Goal: Information Seeking & Learning: Compare options

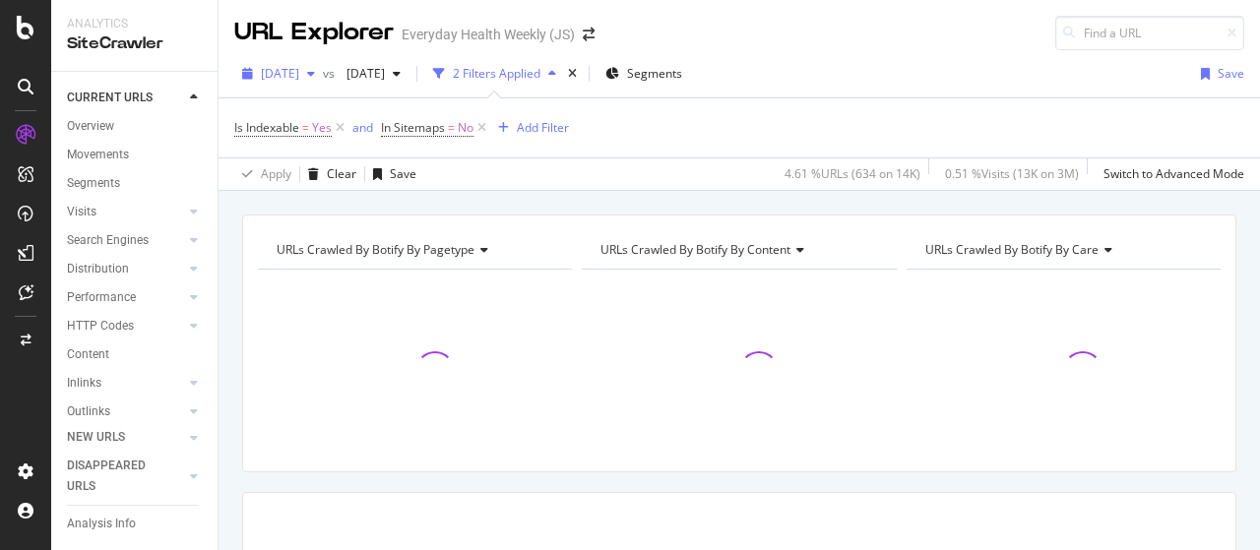
click at [299, 68] on span "[DATE]" at bounding box center [280, 73] width 38 height 17
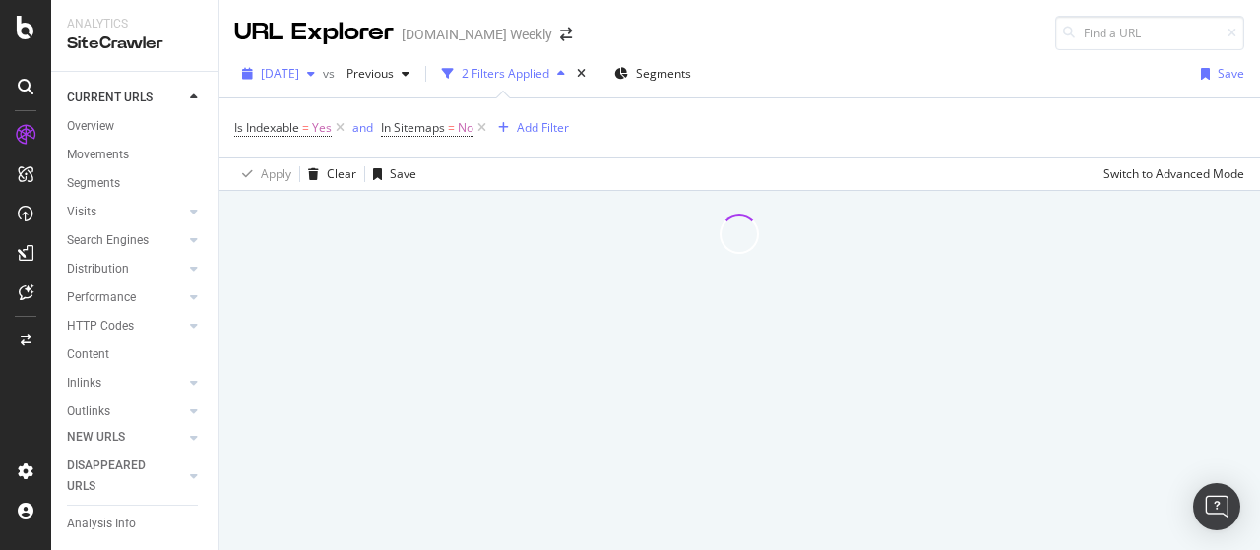
click at [294, 74] on span "[DATE]" at bounding box center [280, 73] width 38 height 17
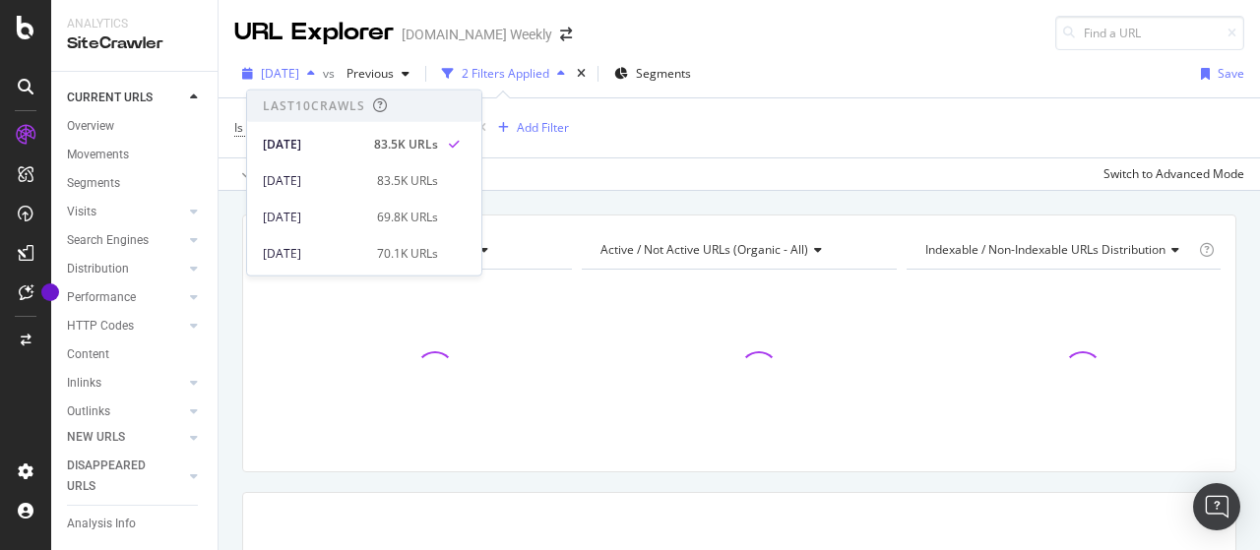
click at [294, 74] on span "[DATE]" at bounding box center [280, 73] width 38 height 17
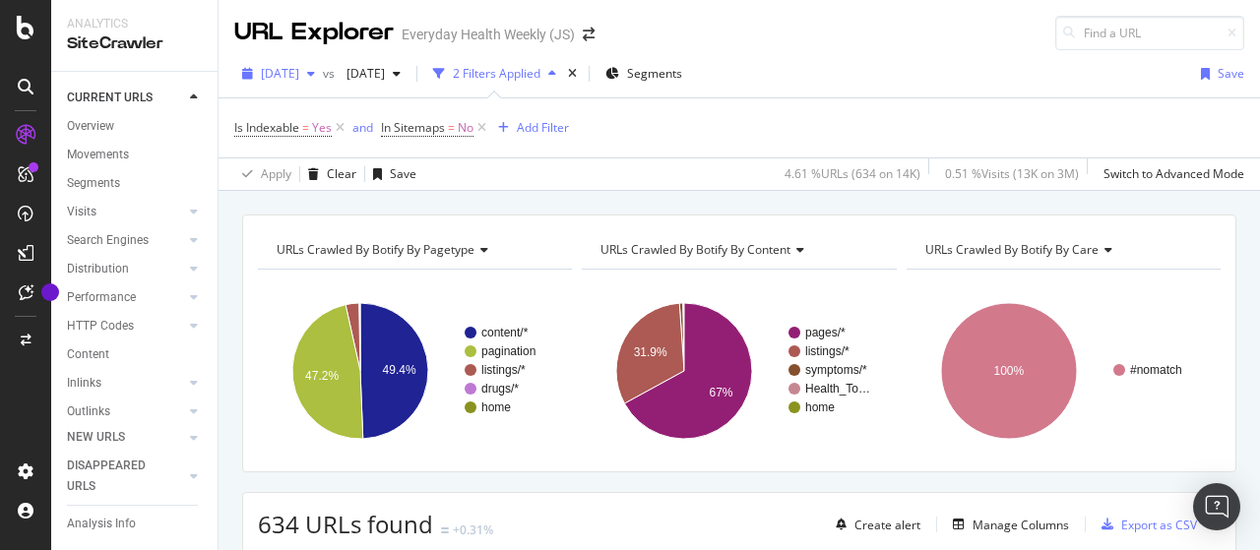
click at [299, 65] on span "[DATE]" at bounding box center [280, 73] width 38 height 17
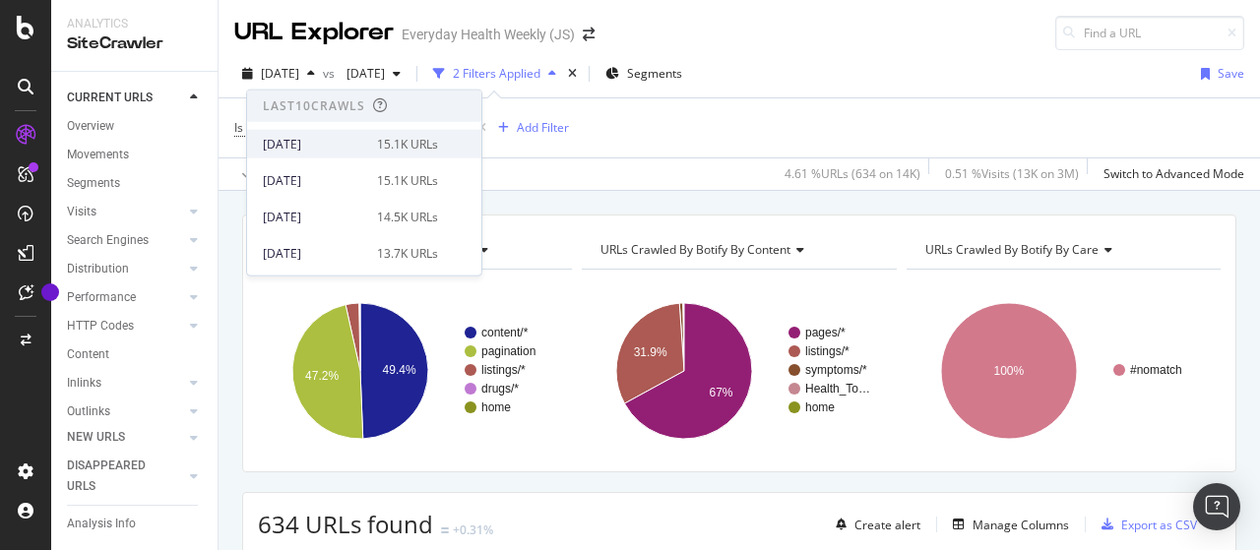
click at [317, 135] on div "[DATE]" at bounding box center [314, 144] width 102 height 18
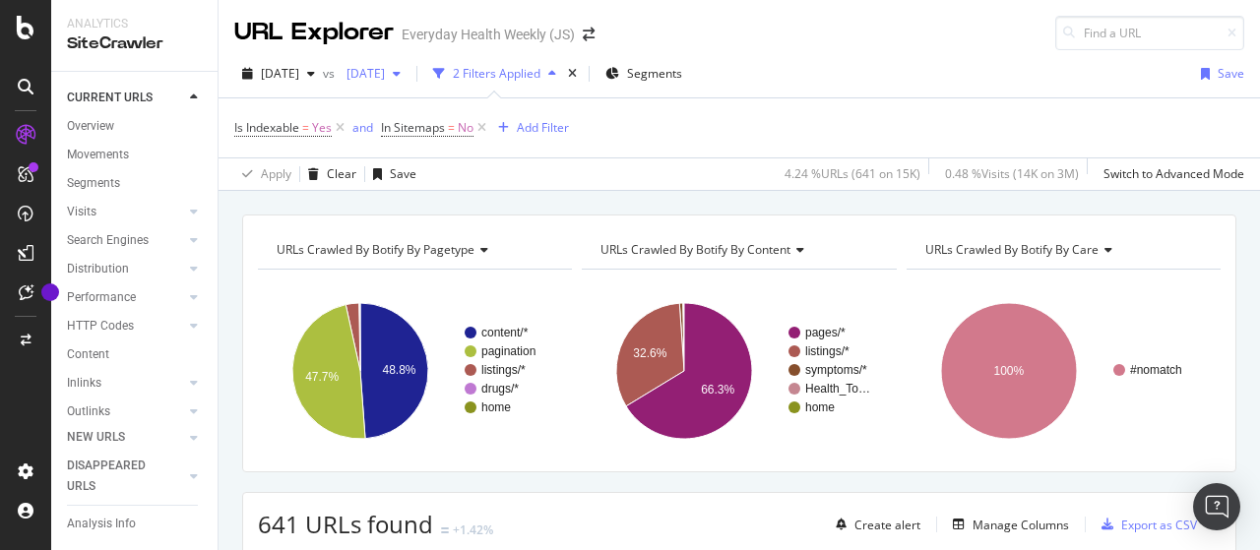
click at [385, 75] on span "[DATE]" at bounding box center [362, 73] width 46 height 17
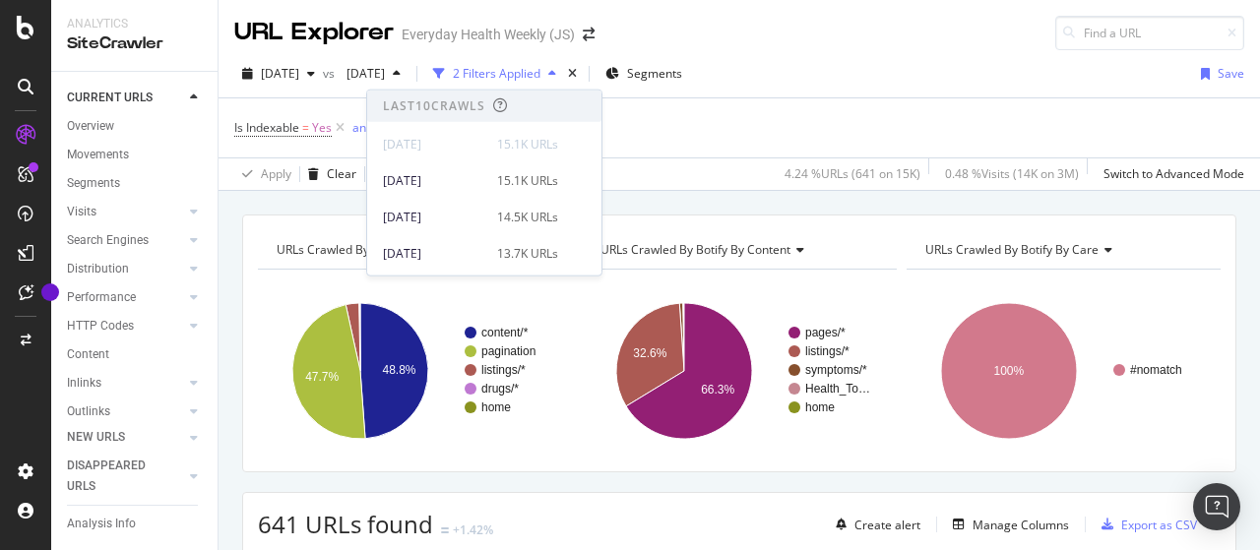
scroll to position [98, 0]
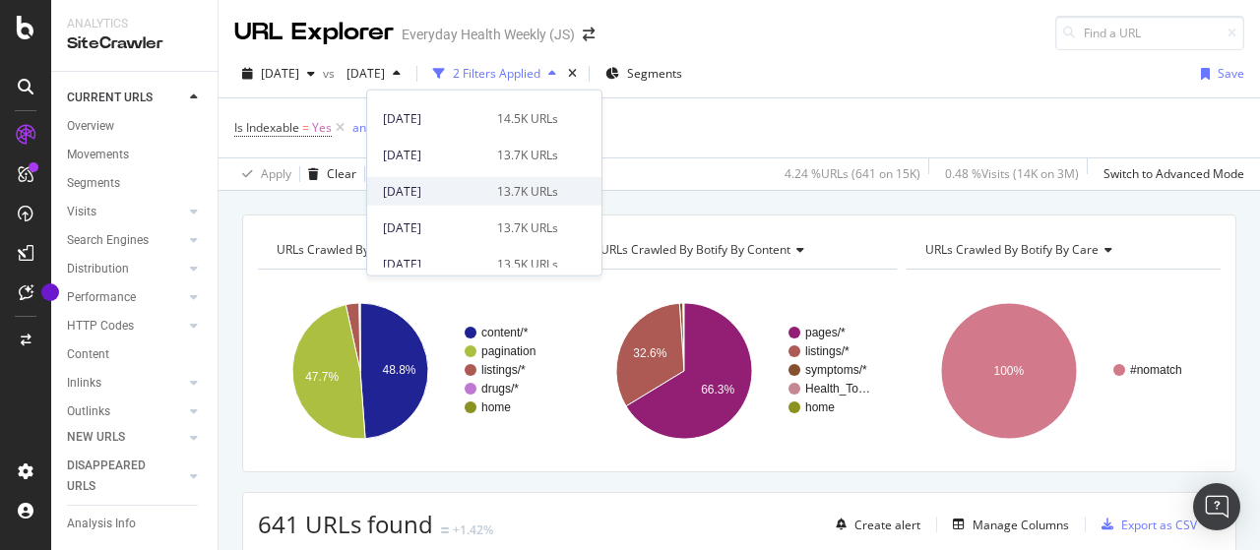
click at [458, 190] on div "[DATE]" at bounding box center [434, 191] width 102 height 18
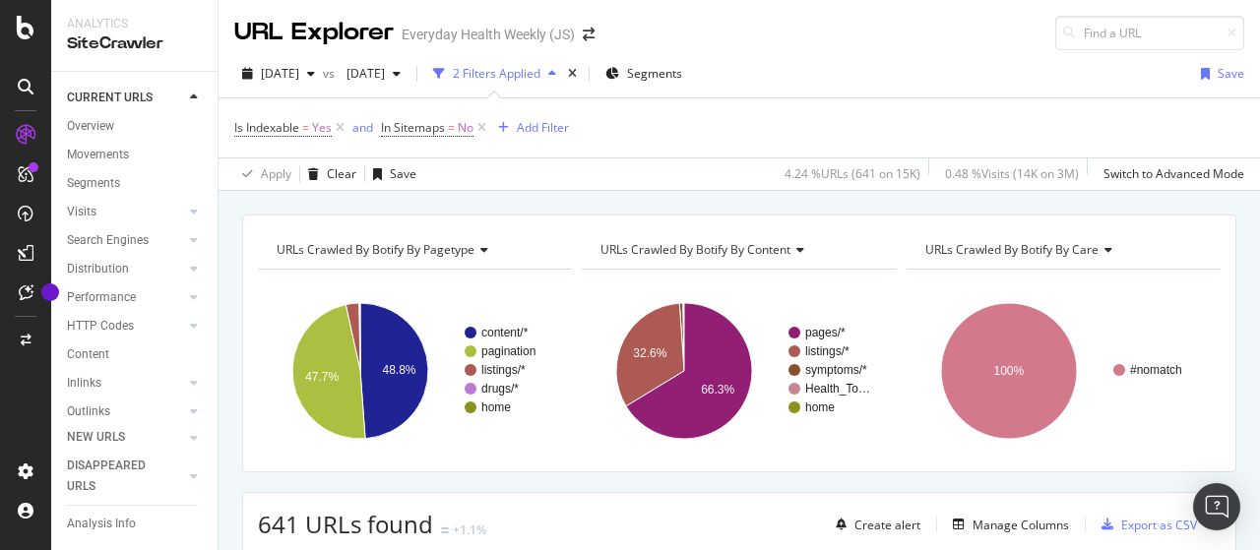
click at [303, 56] on div "2025 Aug. 31st vs 2025 Aug. 24th 2 Filters Applied Segments Save Is Indexable =…" at bounding box center [740, 120] width 1042 height 141
click at [299, 74] on span "[DATE]" at bounding box center [280, 73] width 38 height 17
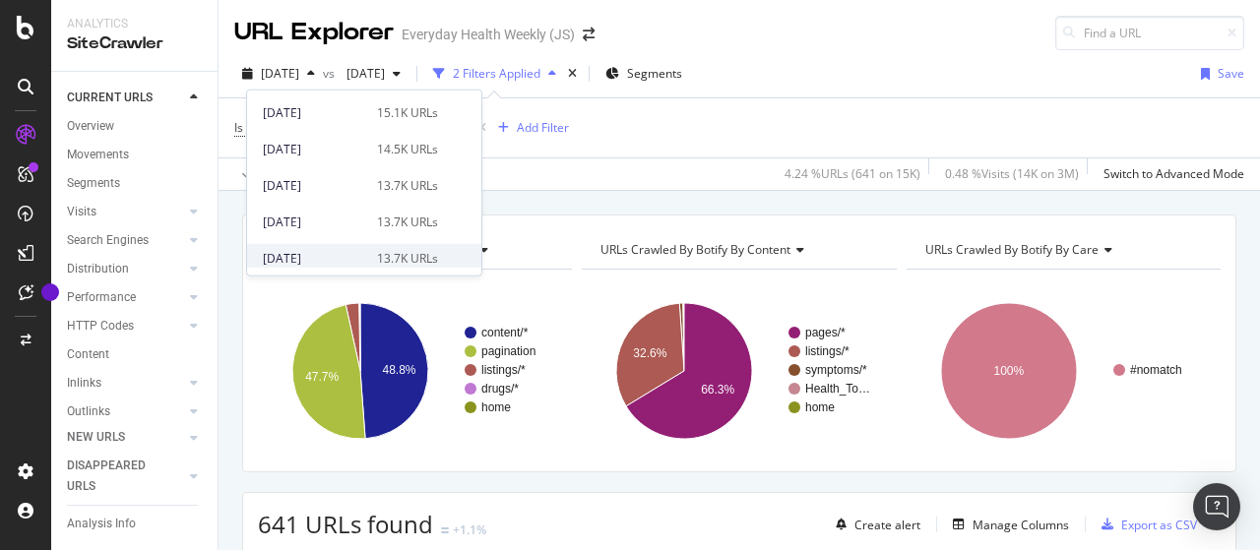
scroll to position [98, 0]
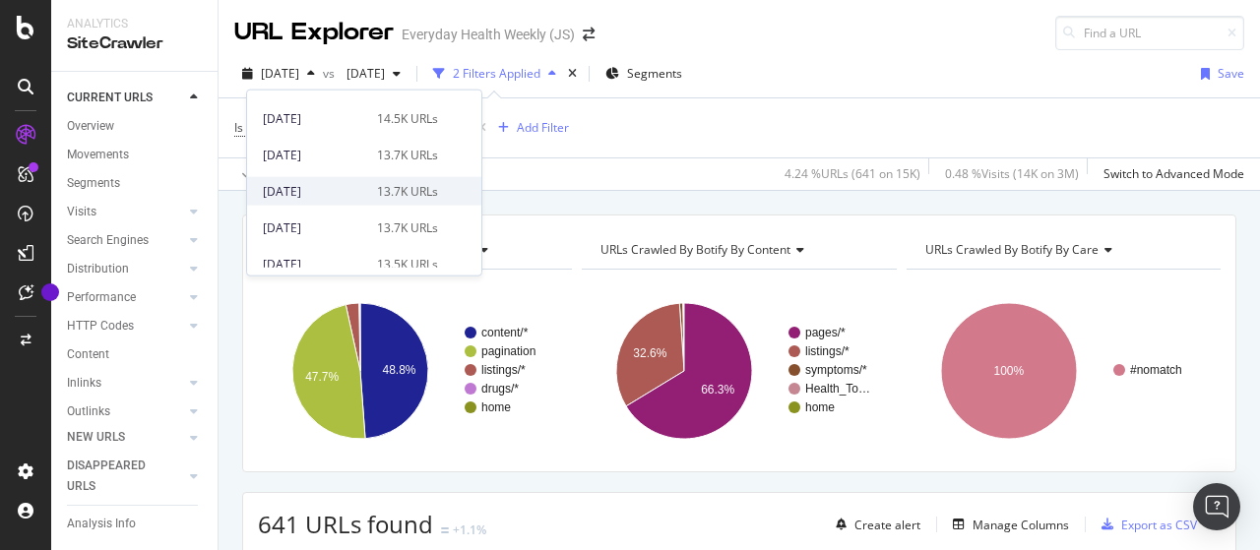
click at [339, 194] on div "[DATE]" at bounding box center [314, 191] width 102 height 18
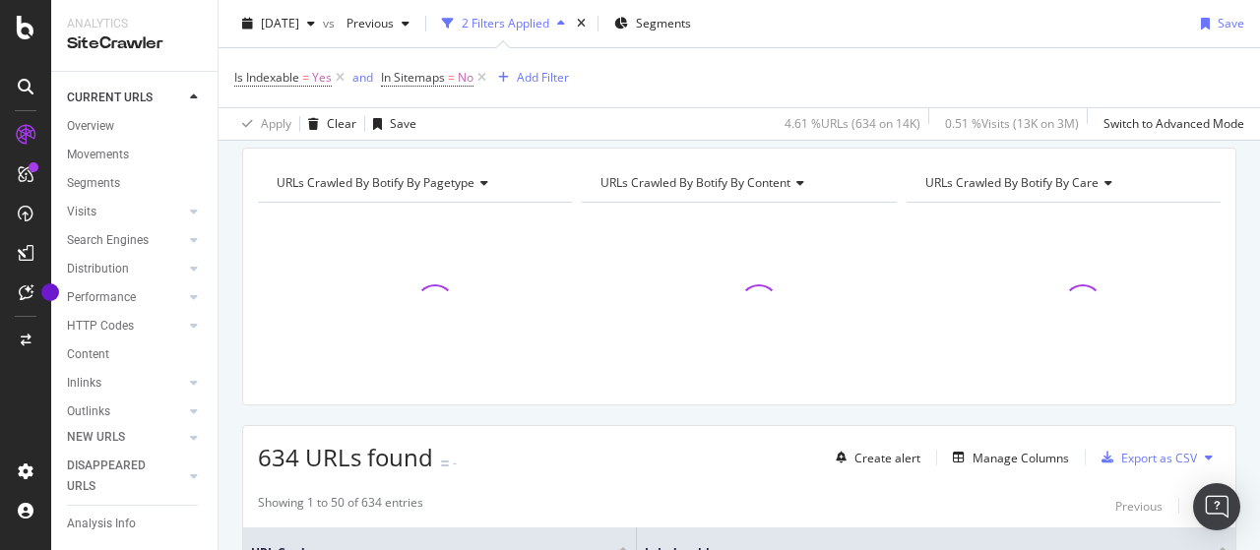
scroll to position [98, 0]
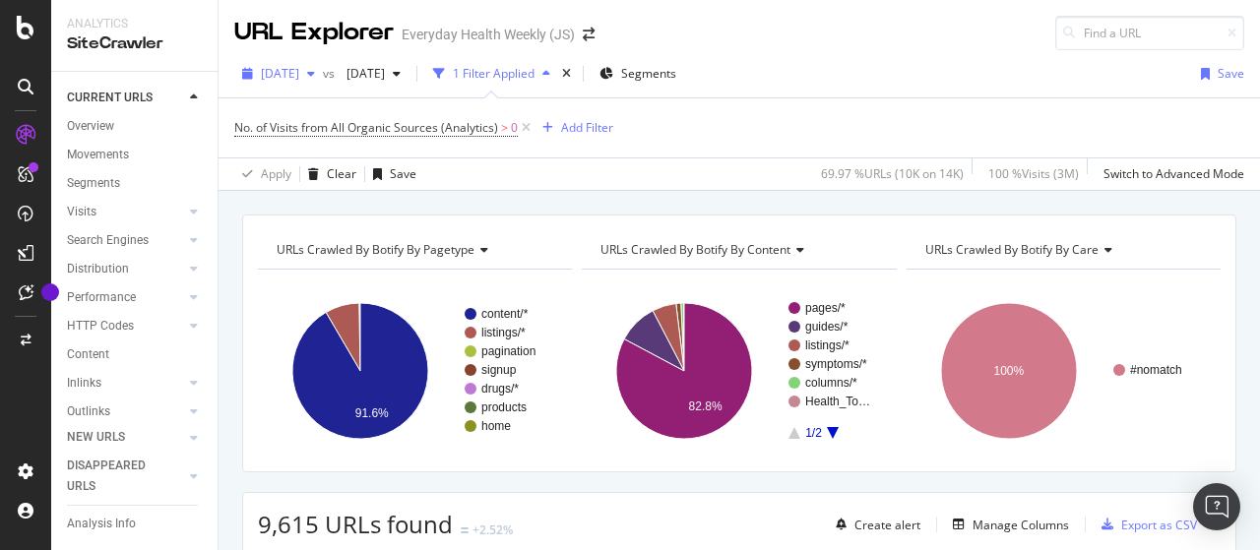
click at [299, 72] on span "[DATE]" at bounding box center [280, 73] width 38 height 17
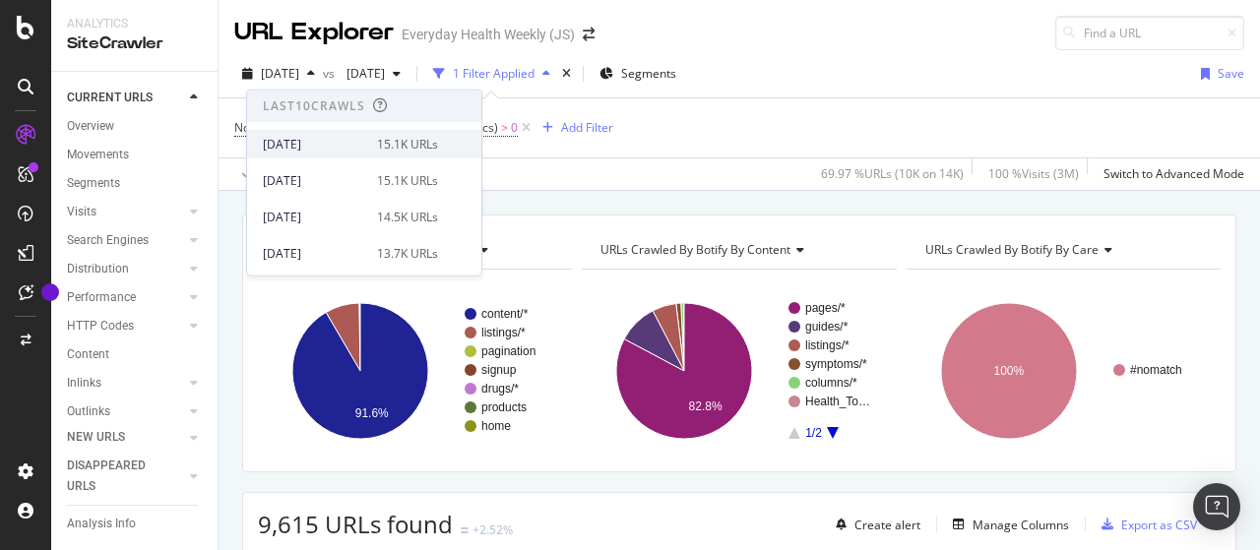
click at [324, 144] on div "[DATE]" at bounding box center [314, 144] width 102 height 18
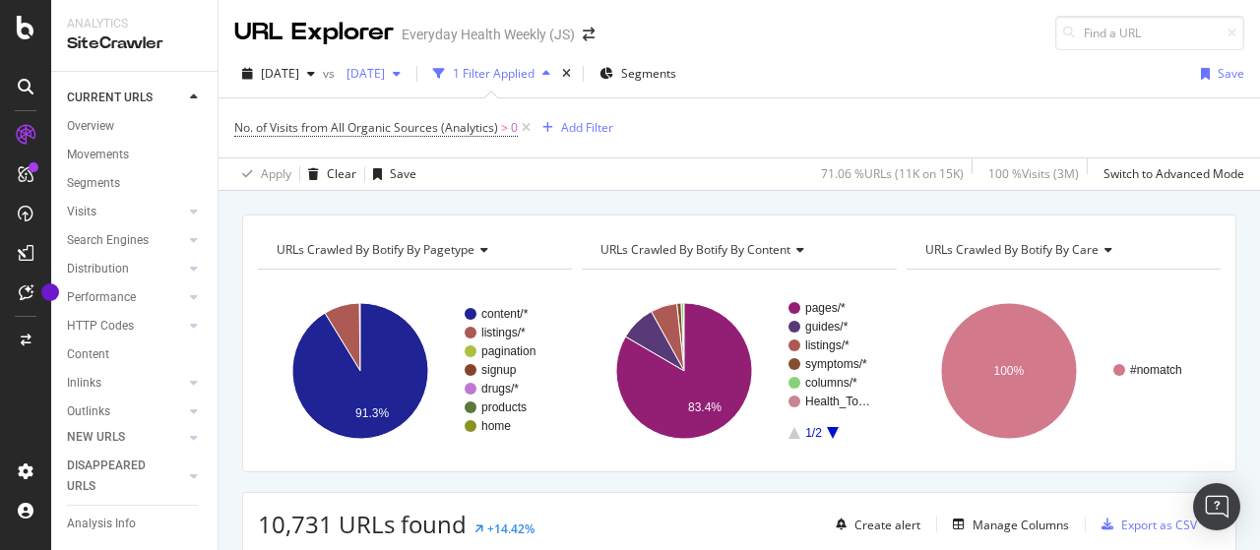
click at [385, 73] on span "[DATE]" at bounding box center [362, 73] width 46 height 17
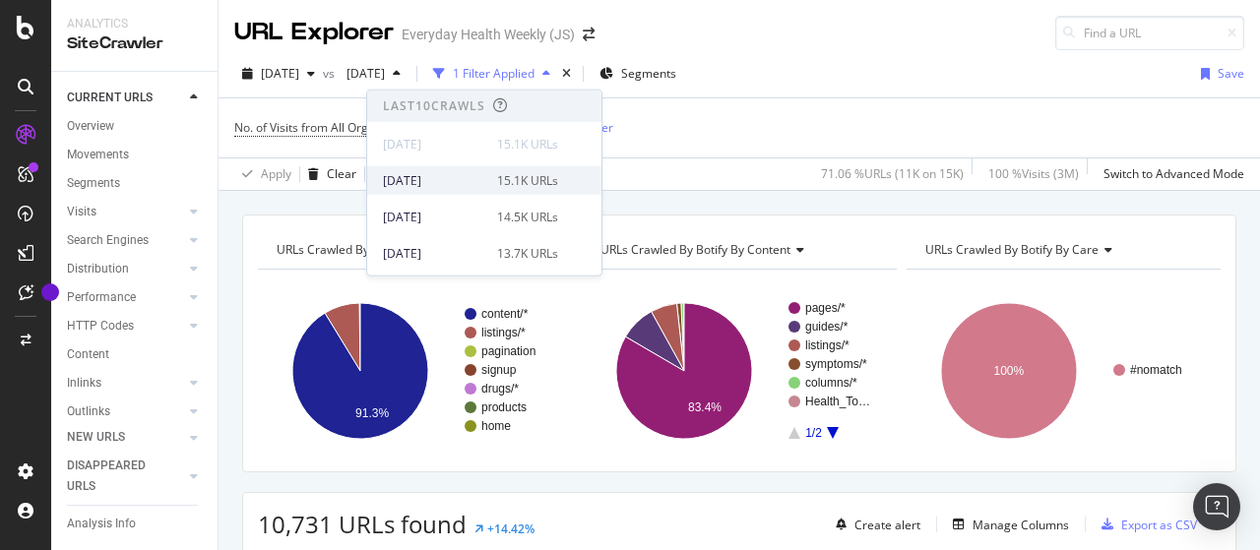
scroll to position [98, 0]
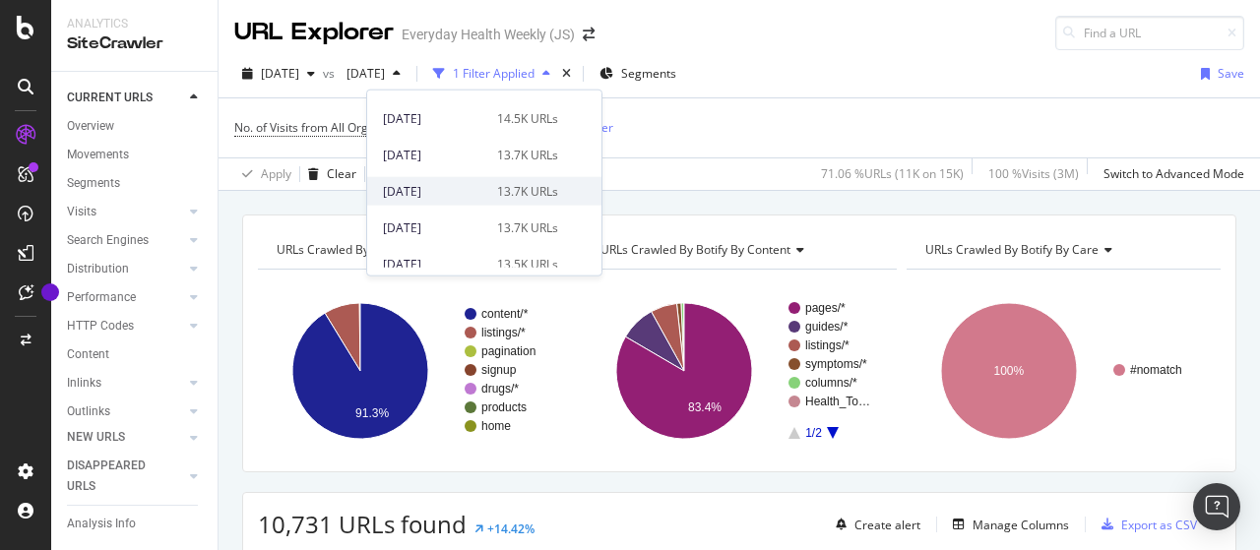
click at [457, 188] on div "[DATE]" at bounding box center [434, 191] width 102 height 18
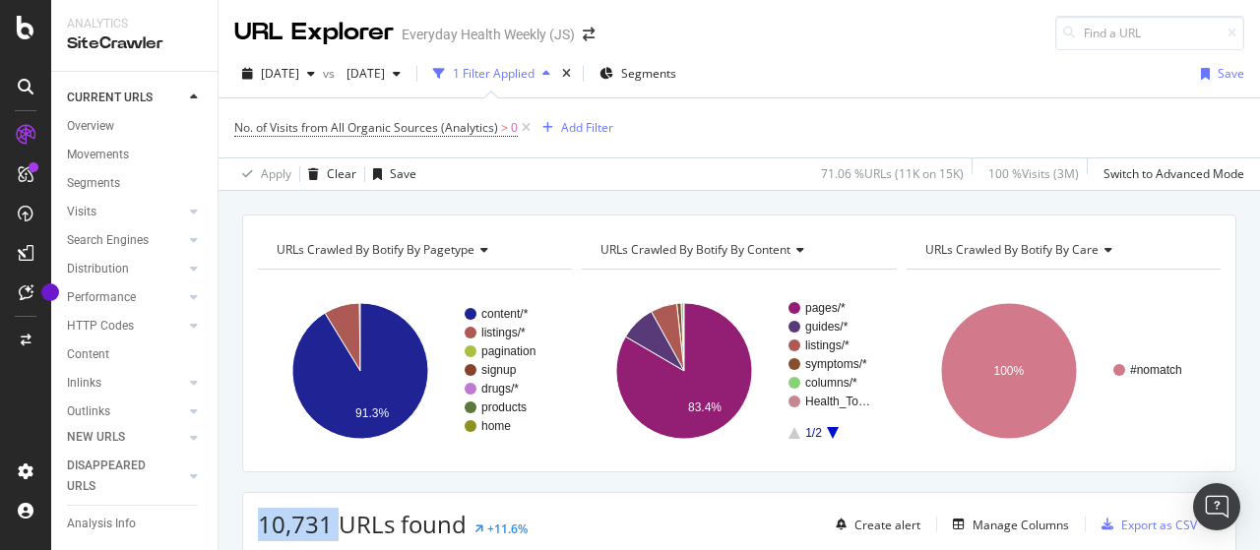
drag, startPoint x: 260, startPoint y: 517, endPoint x: 343, endPoint y: 525, distance: 83.1
click at [343, 525] on span "10,731 URLs found" at bounding box center [362, 524] width 209 height 32
copy span "10,731"
click at [323, 81] on div "[DATE]" at bounding box center [278, 74] width 89 height 30
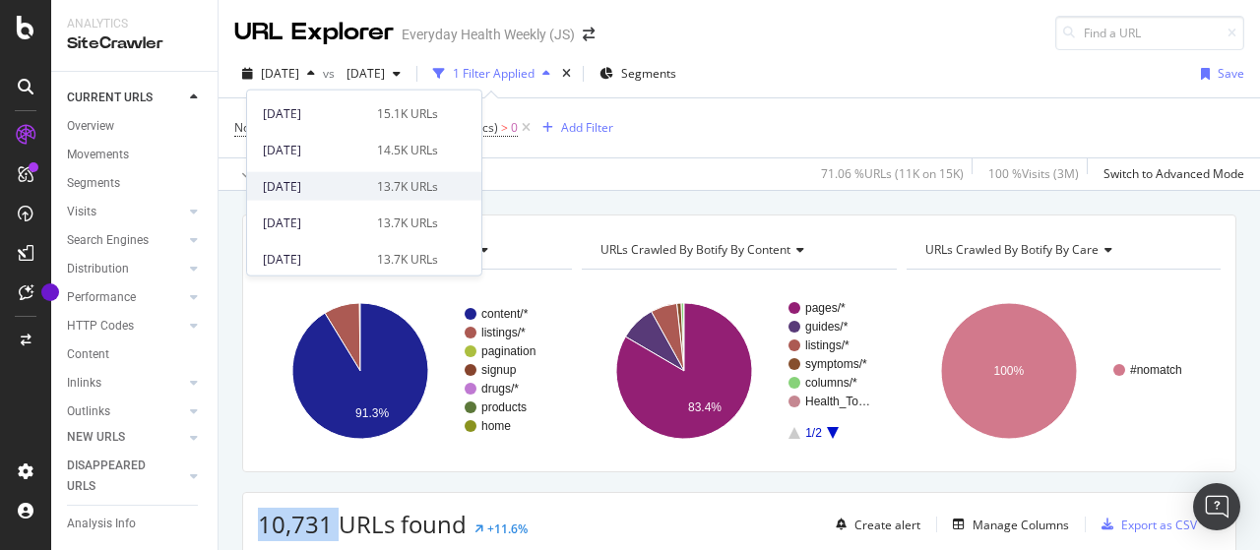
scroll to position [98, 0]
click at [343, 184] on div "[DATE]" at bounding box center [314, 191] width 102 height 18
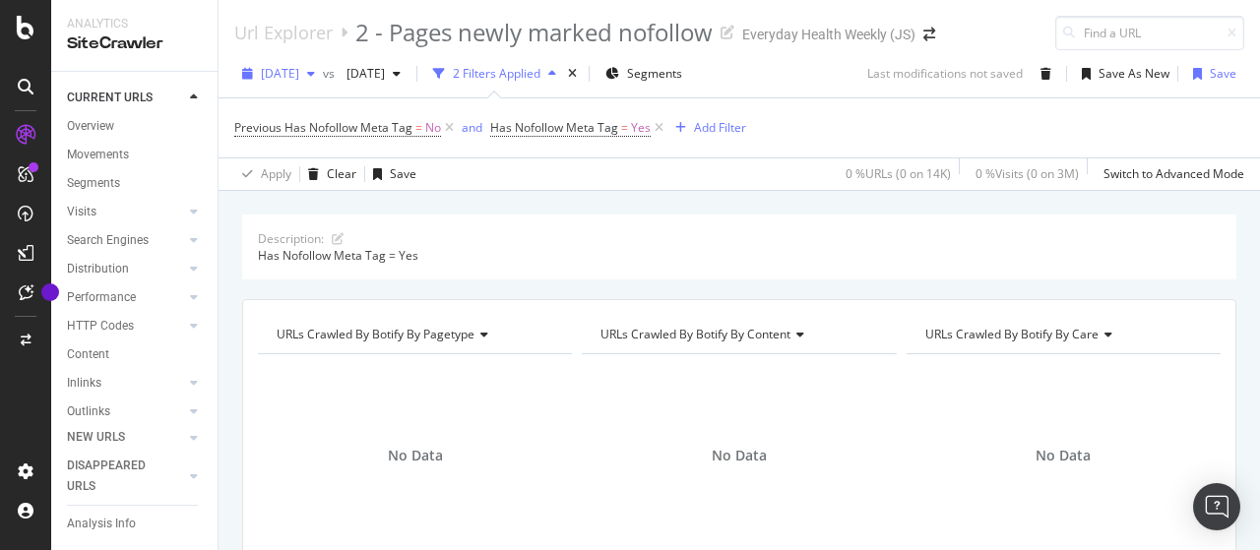
click at [299, 72] on span "[DATE]" at bounding box center [280, 73] width 38 height 17
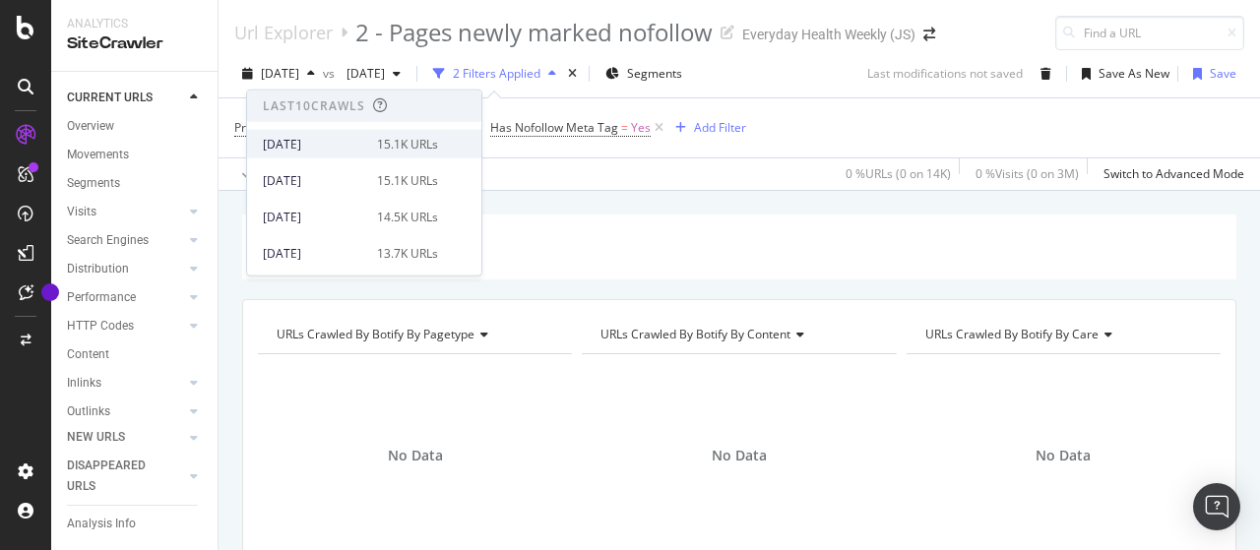
click at [333, 147] on div "[DATE]" at bounding box center [314, 144] width 102 height 18
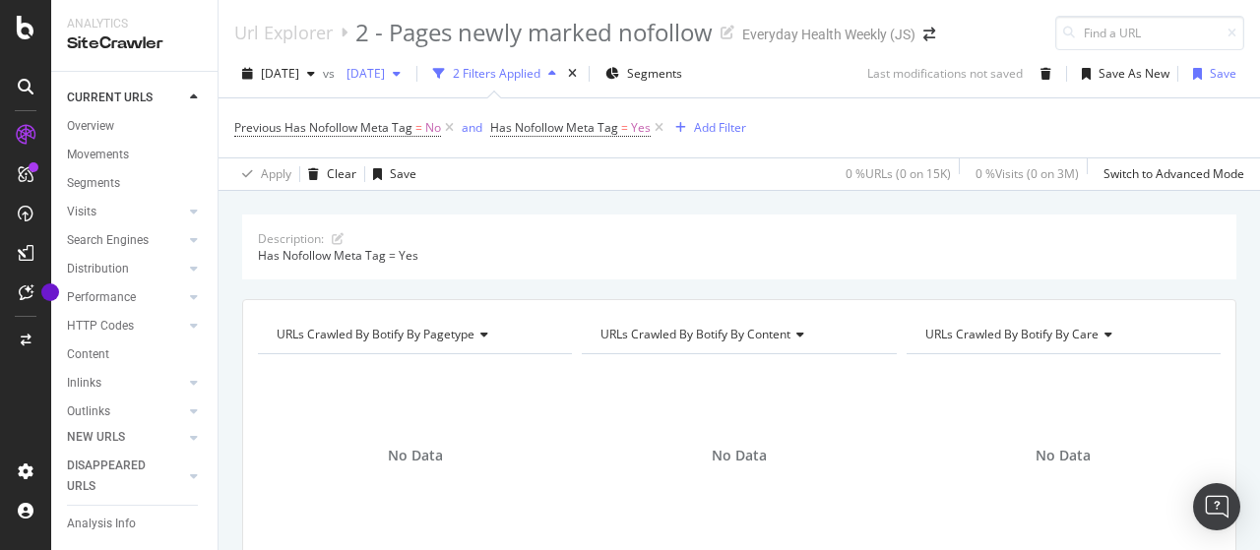
click at [385, 72] on span "[DATE]" at bounding box center [362, 73] width 46 height 17
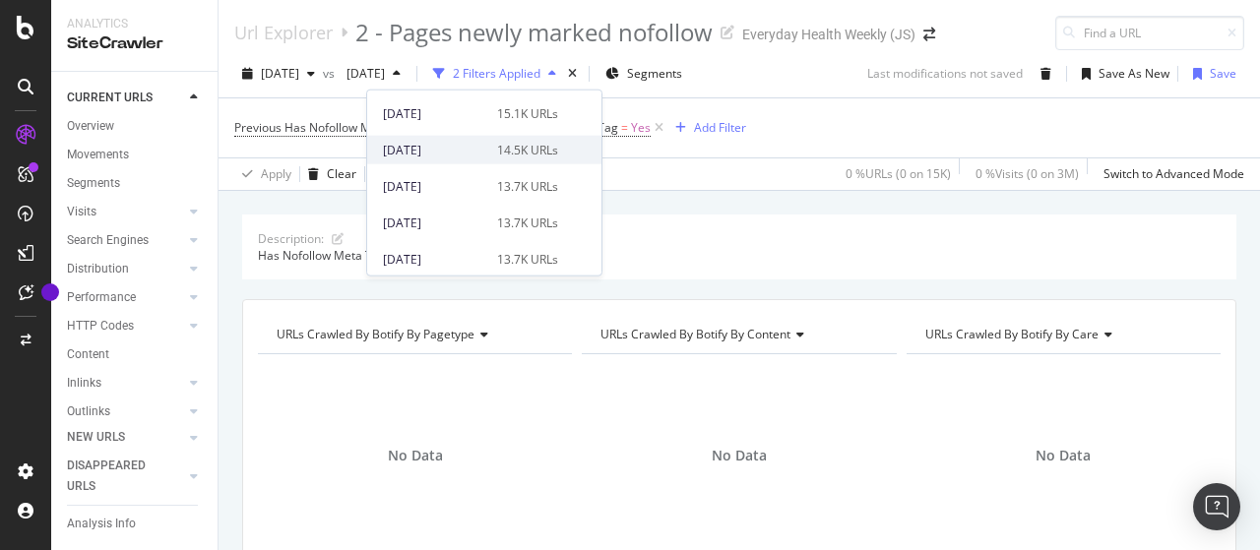
scroll to position [98, 0]
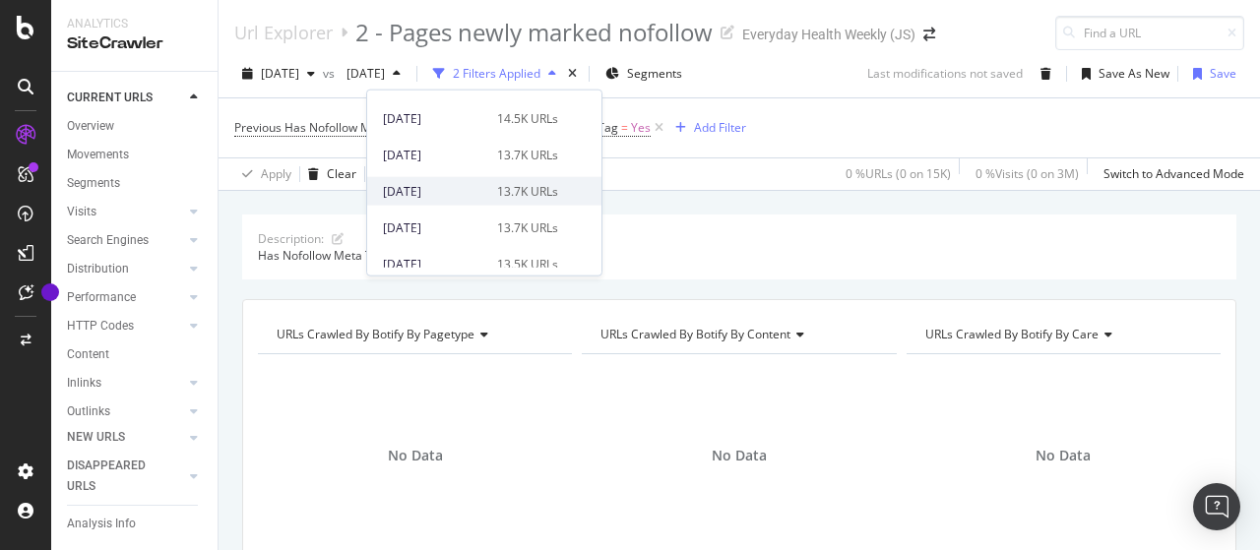
click at [452, 189] on div "[DATE]" at bounding box center [434, 191] width 102 height 18
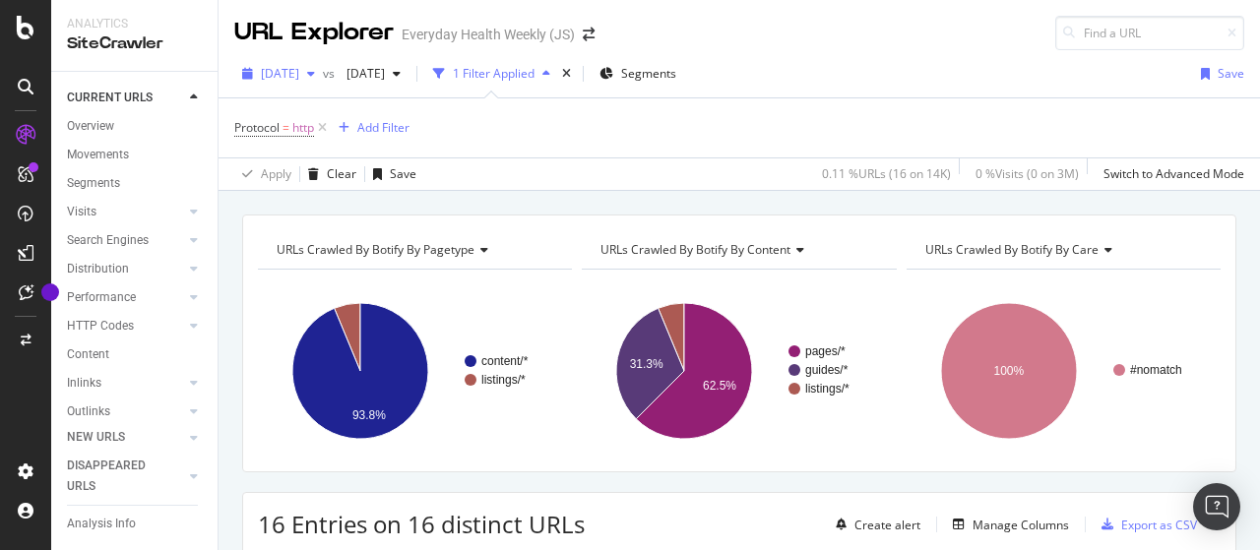
click at [299, 67] on span "[DATE]" at bounding box center [280, 73] width 38 height 17
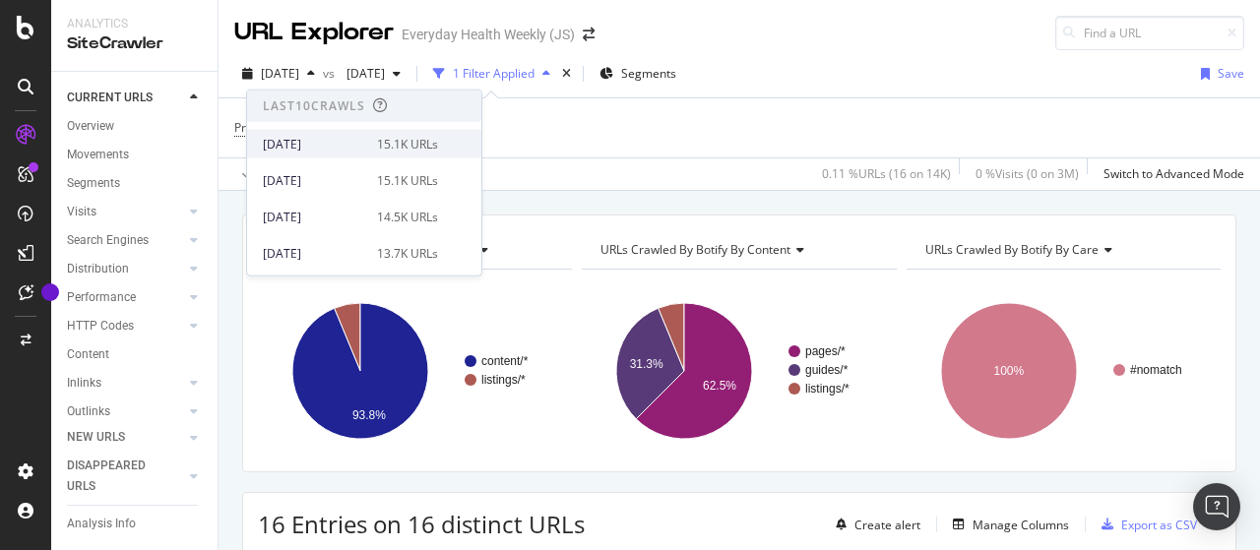
click at [341, 139] on div "[DATE]" at bounding box center [314, 144] width 102 height 18
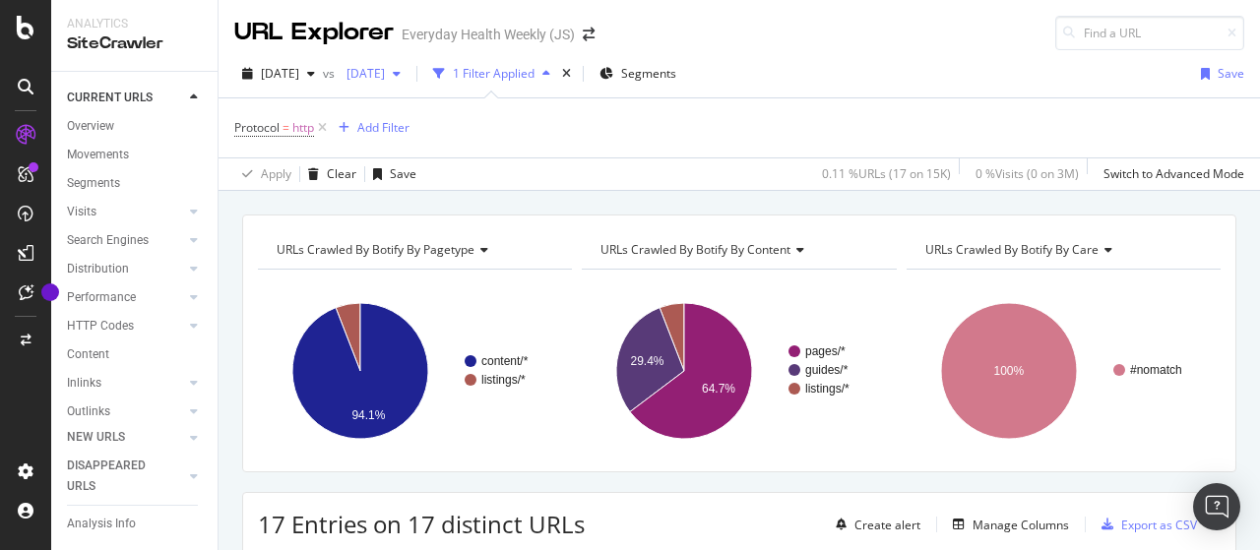
click at [385, 68] on span "[DATE]" at bounding box center [362, 73] width 46 height 17
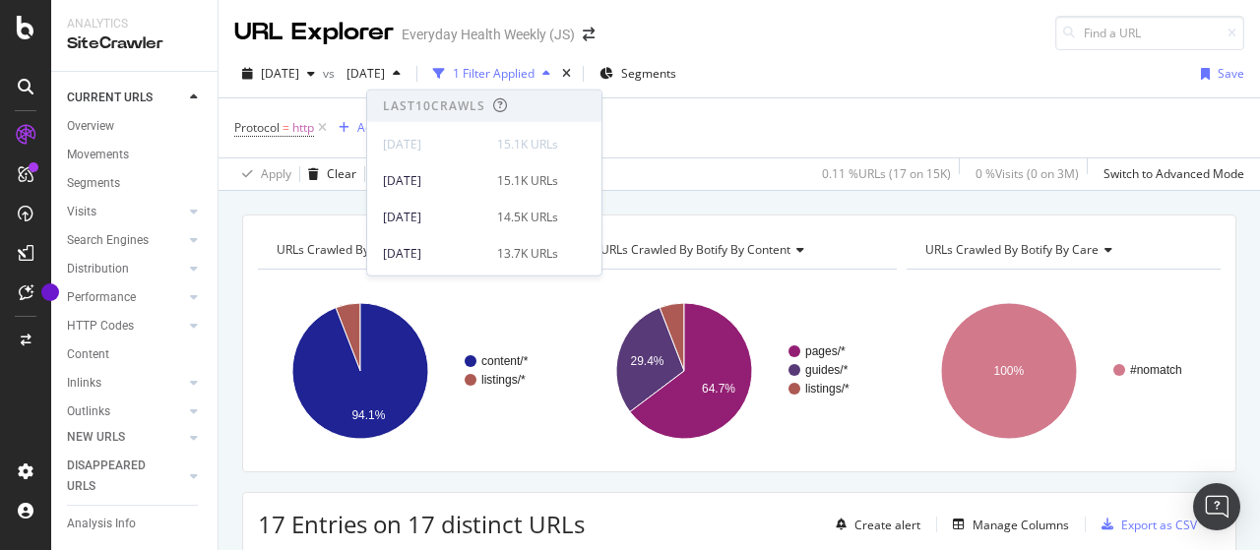
scroll to position [98, 0]
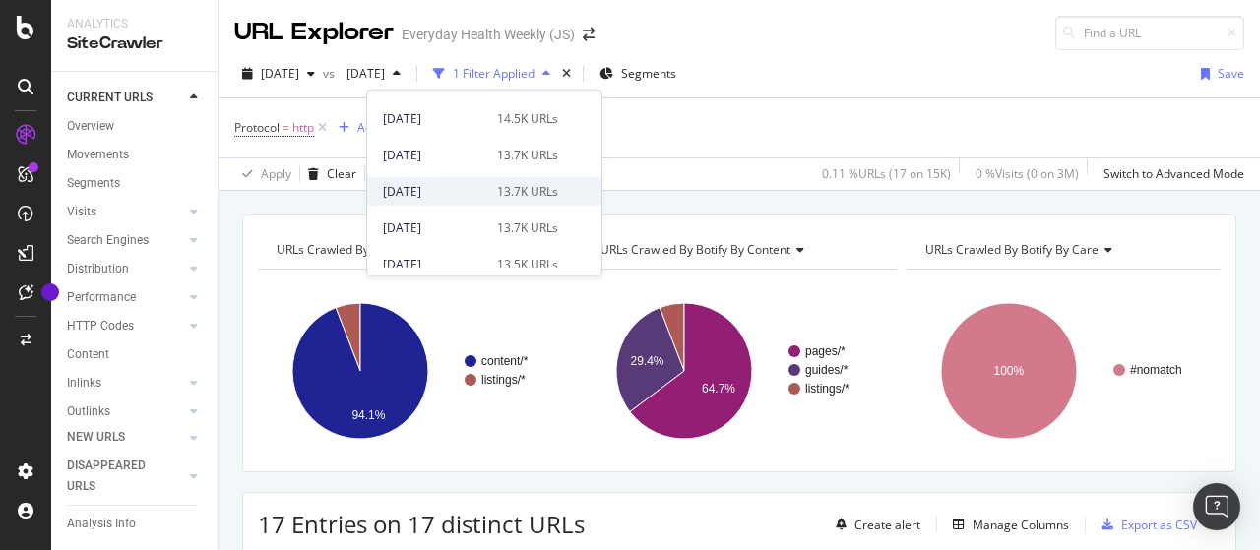
click at [457, 188] on div "[DATE]" at bounding box center [434, 191] width 102 height 18
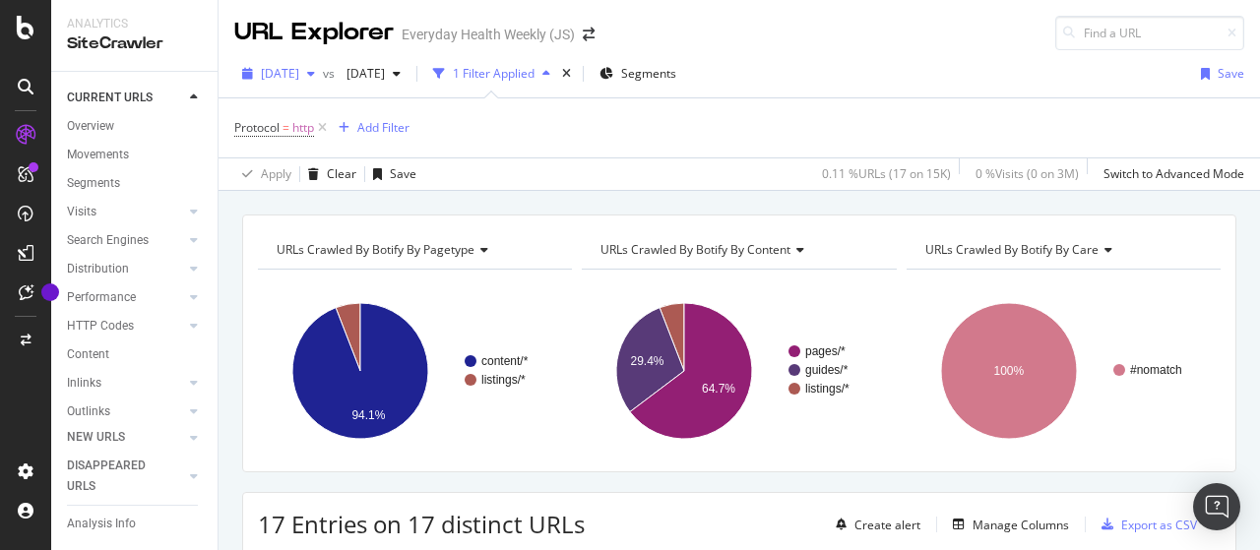
click at [299, 69] on span "[DATE]" at bounding box center [280, 73] width 38 height 17
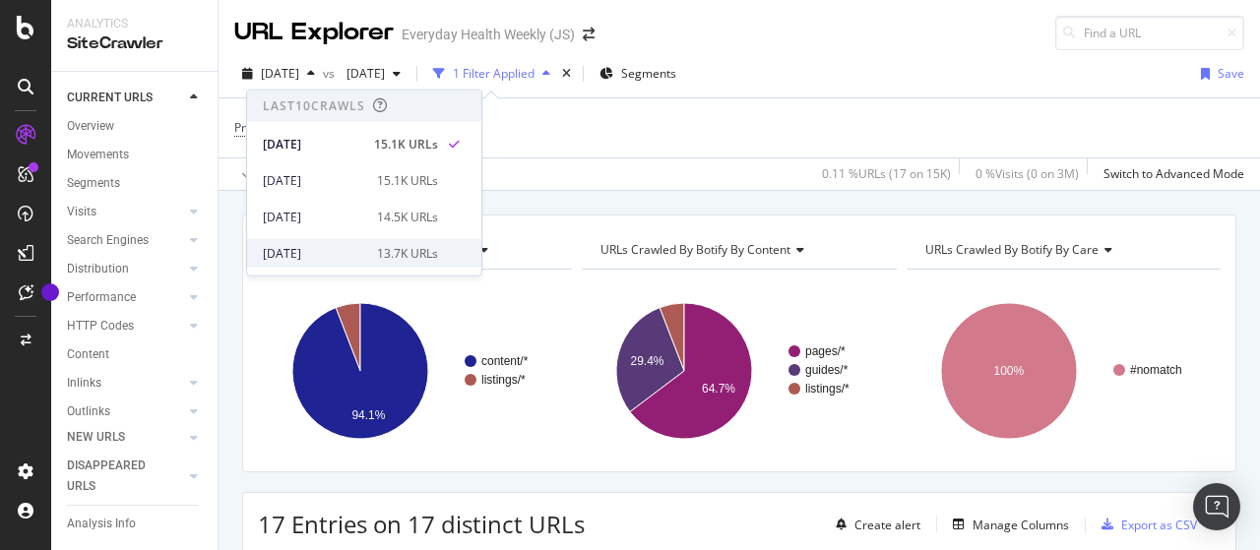
scroll to position [98, 0]
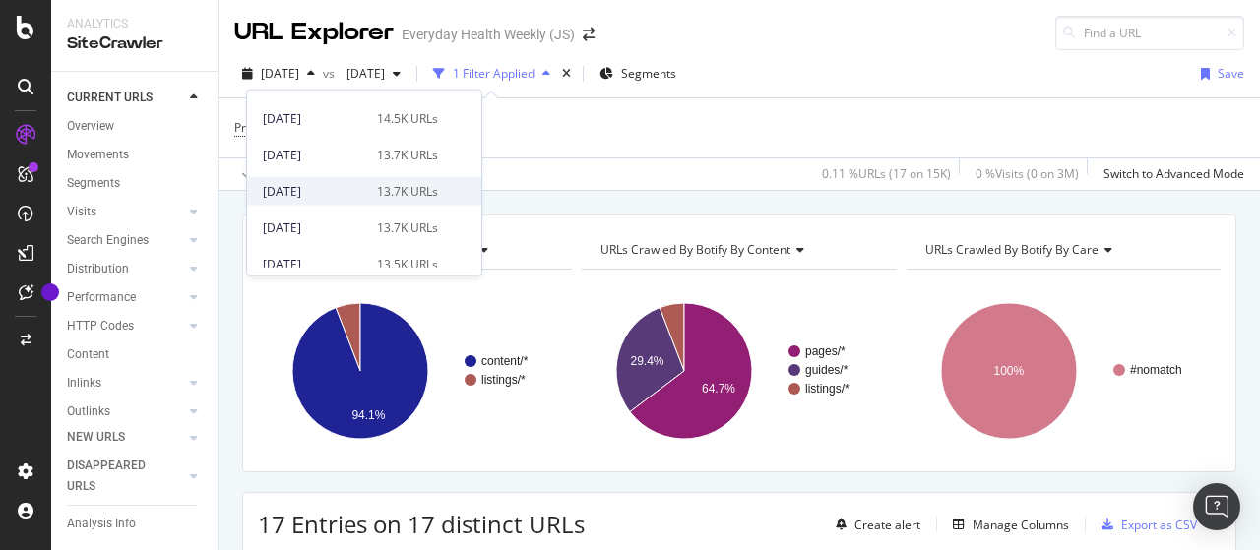
click at [350, 187] on div "[DATE]" at bounding box center [314, 191] width 102 height 18
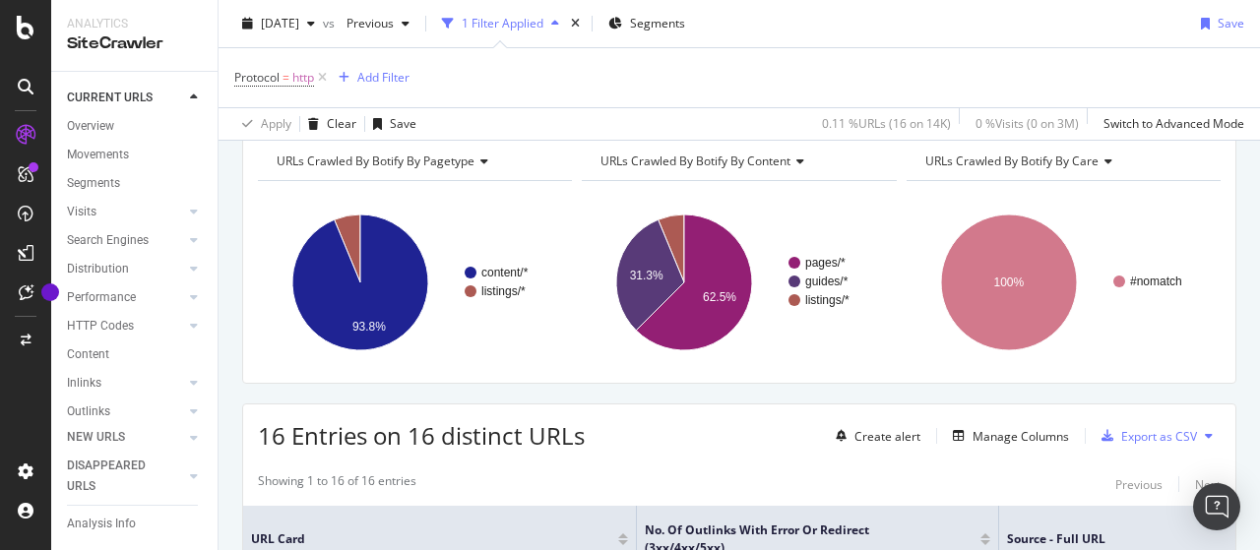
scroll to position [107, 0]
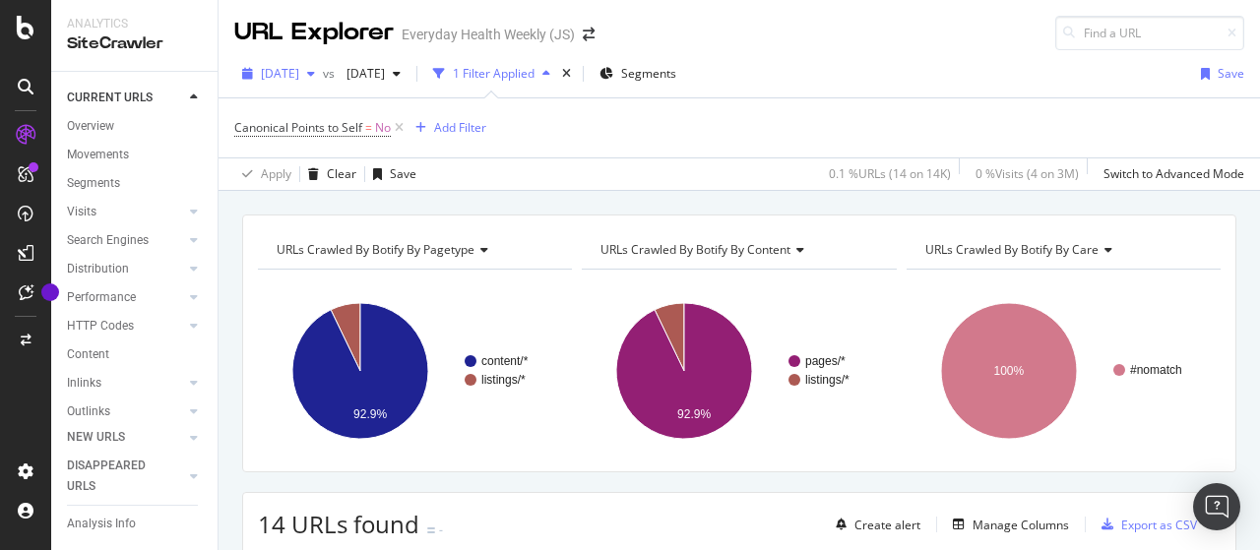
click at [299, 72] on span "[DATE]" at bounding box center [280, 73] width 38 height 17
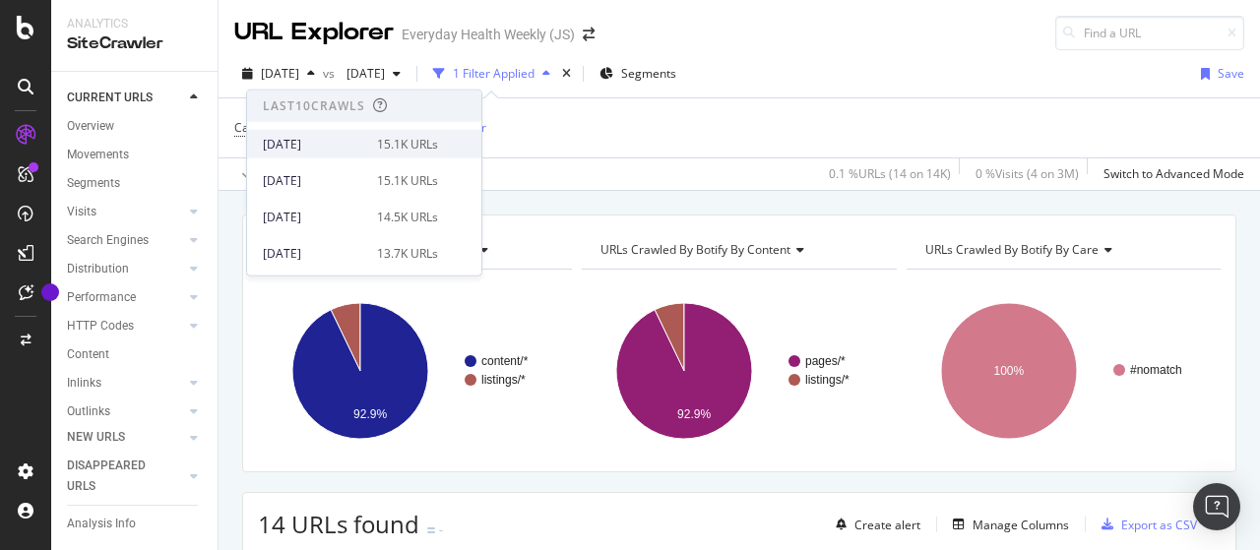
click at [332, 143] on div "[DATE]" at bounding box center [314, 144] width 102 height 18
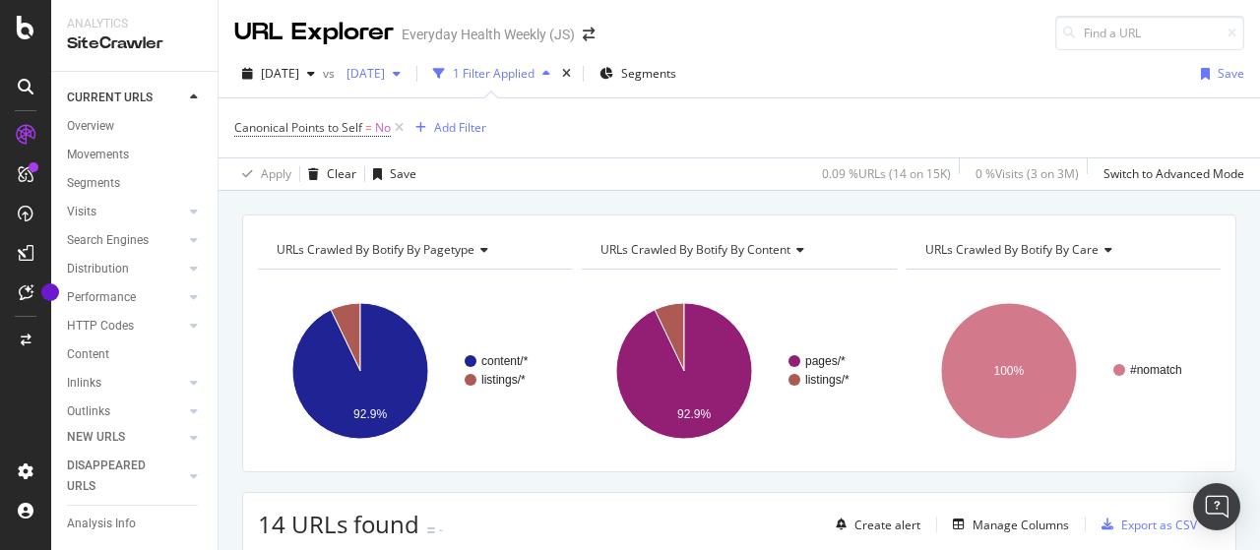
click at [385, 70] on span "[DATE]" at bounding box center [362, 73] width 46 height 17
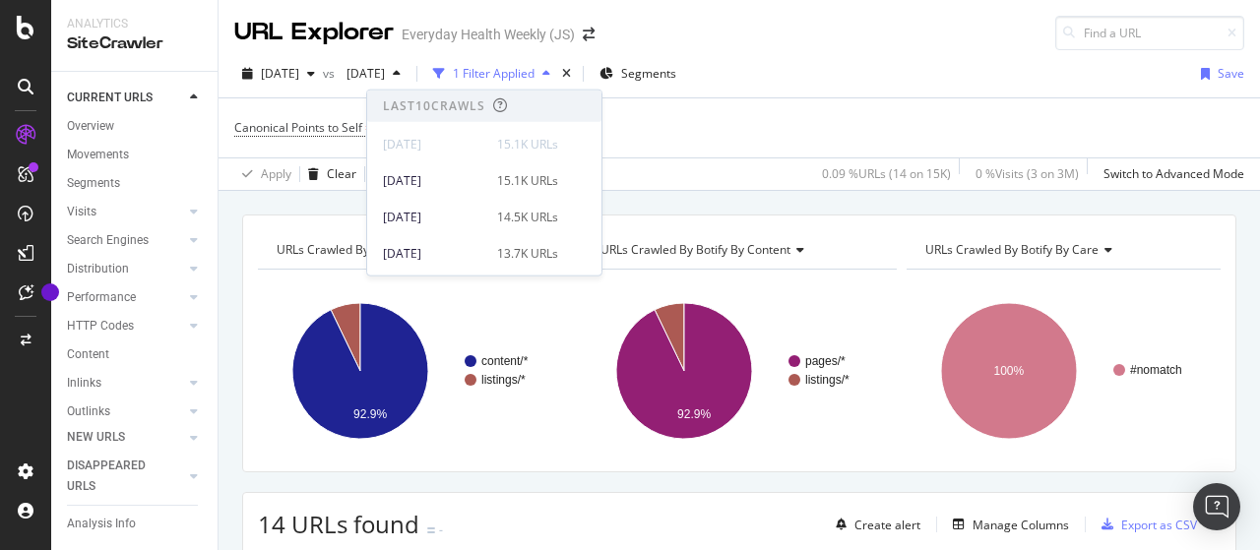
scroll to position [98, 0]
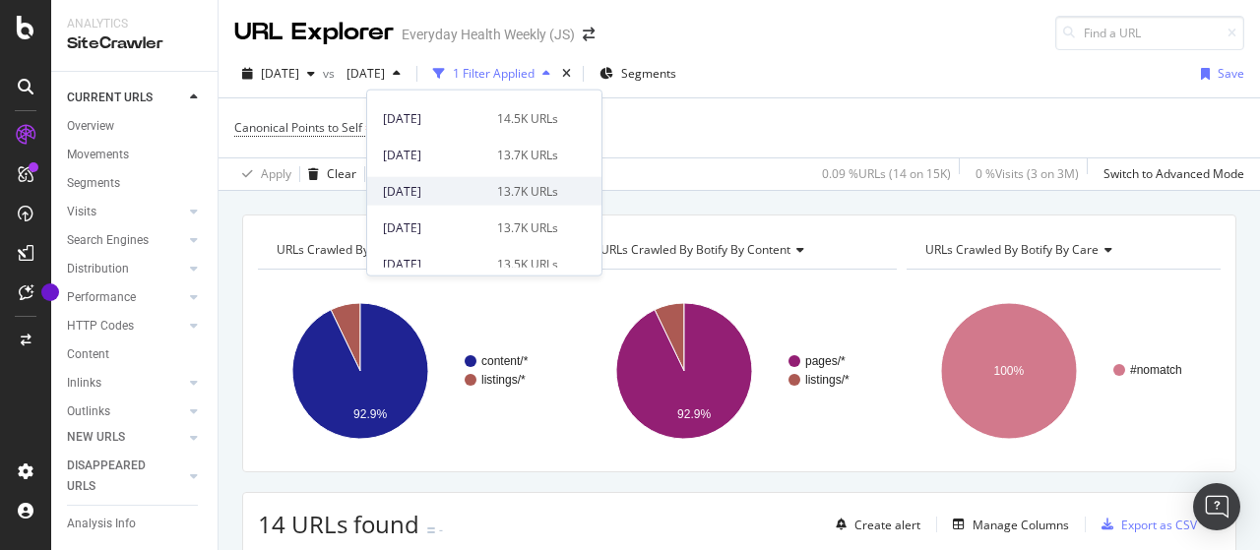
click at [463, 191] on div "[DATE]" at bounding box center [434, 191] width 102 height 18
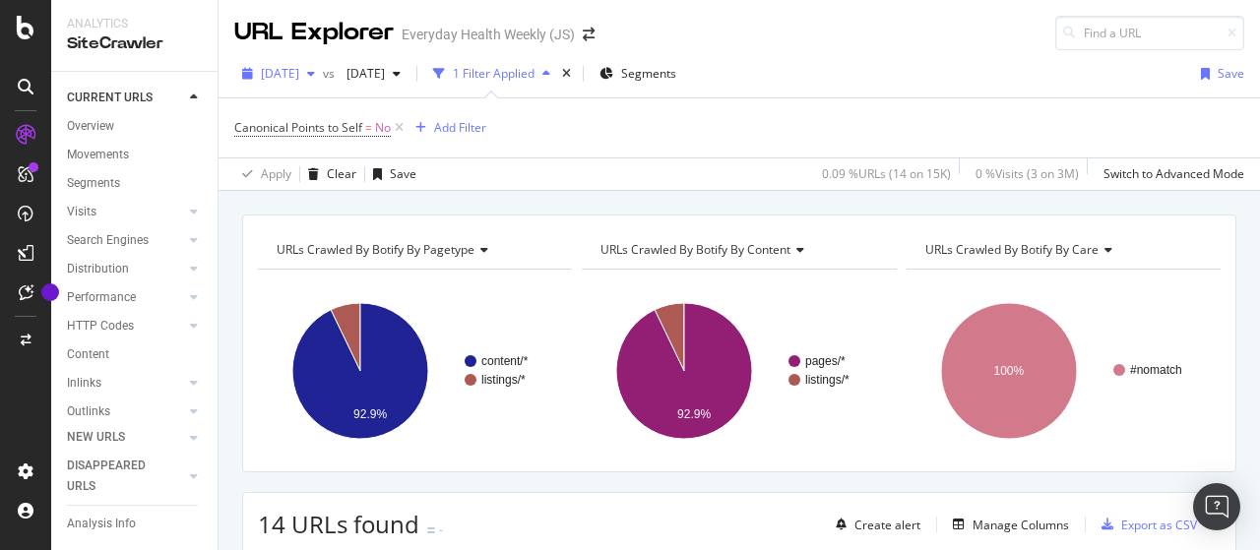
click at [314, 82] on div "2025 Aug. 31st" at bounding box center [278, 74] width 89 height 30
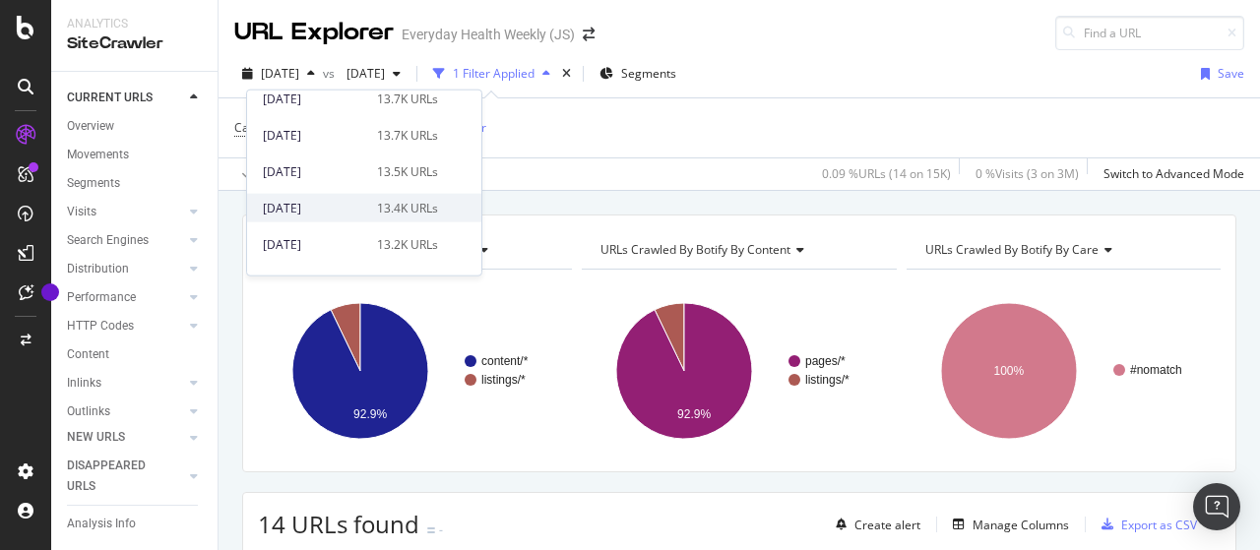
scroll to position [197, 0]
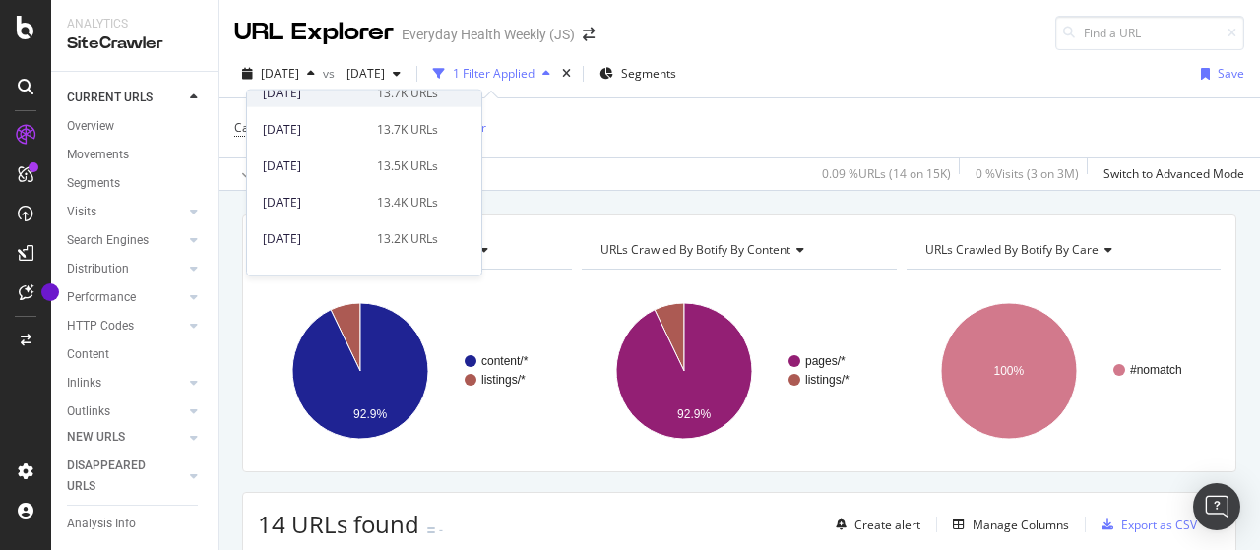
click at [335, 92] on div "[DATE]" at bounding box center [314, 93] width 102 height 18
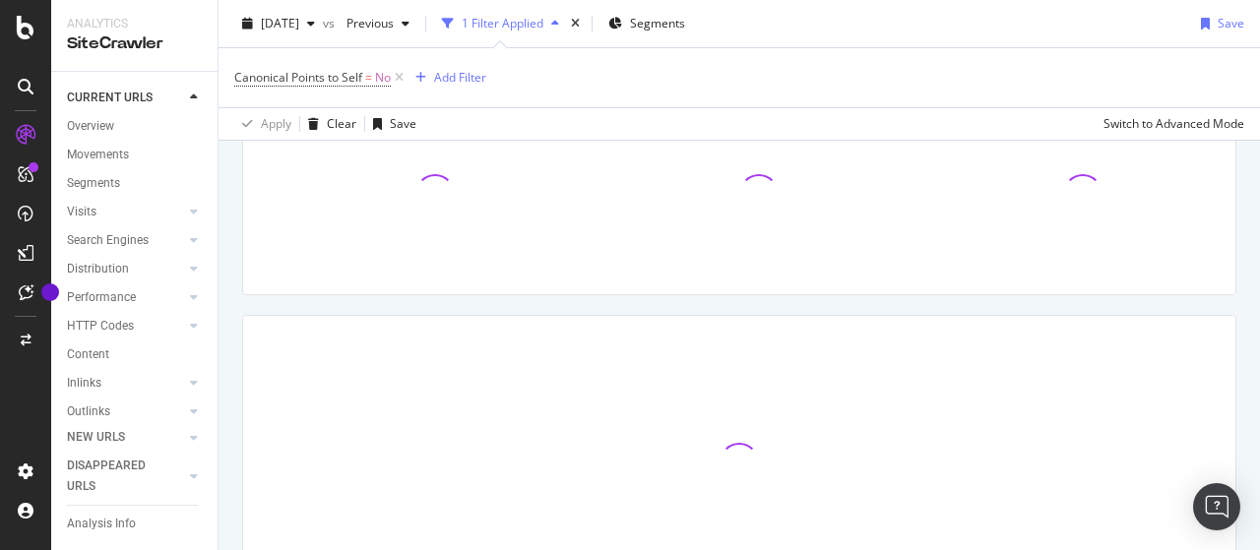
scroll to position [197, 0]
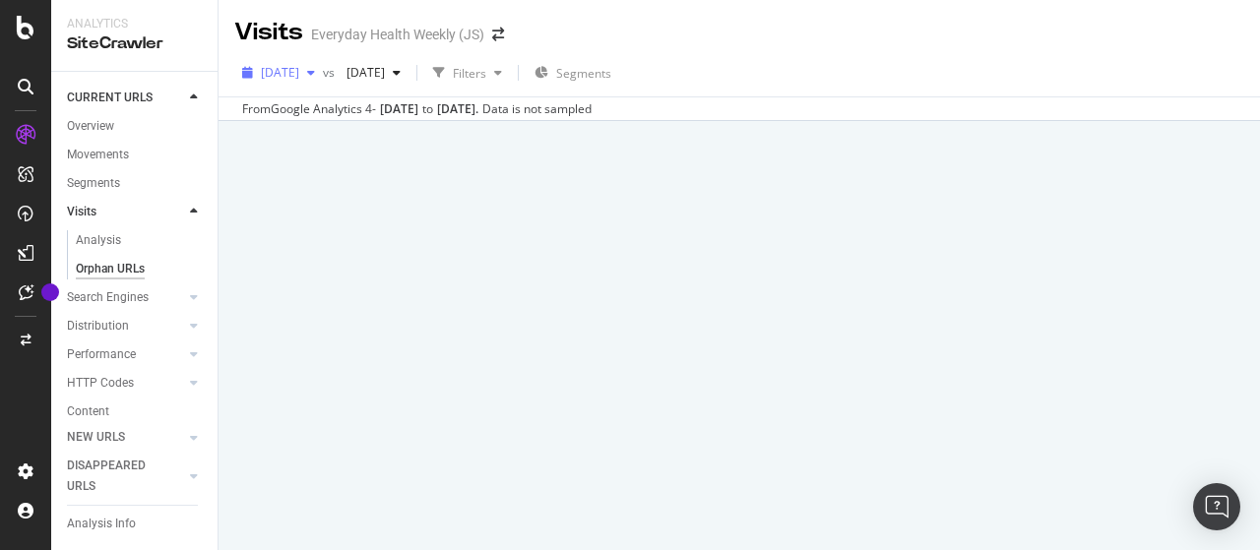
click at [299, 69] on span "[DATE]" at bounding box center [280, 72] width 38 height 17
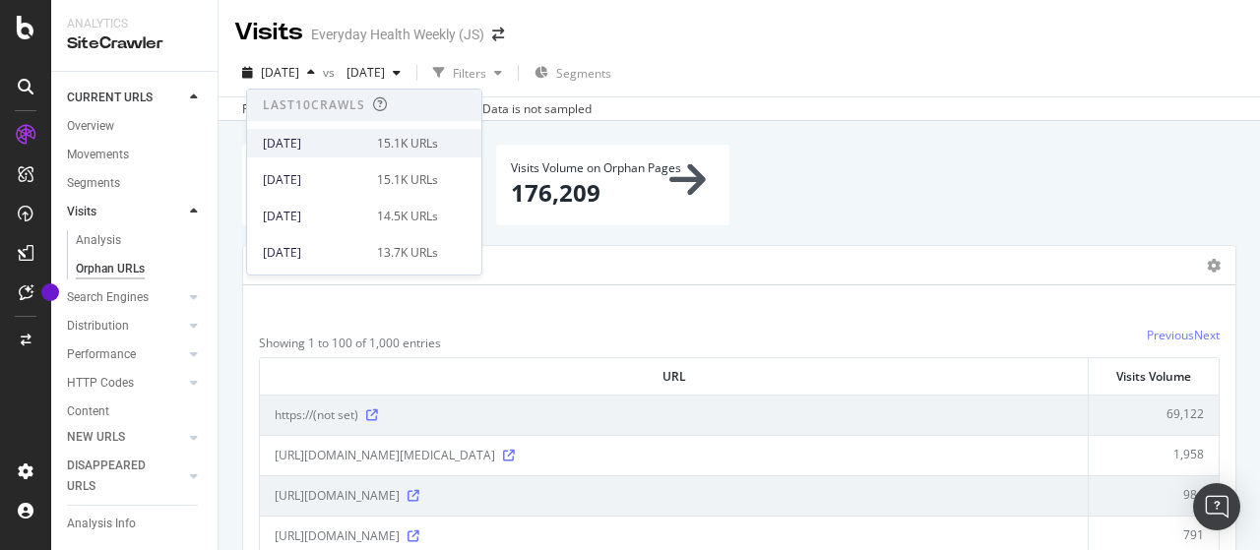
click at [339, 144] on div "[DATE]" at bounding box center [314, 144] width 102 height 18
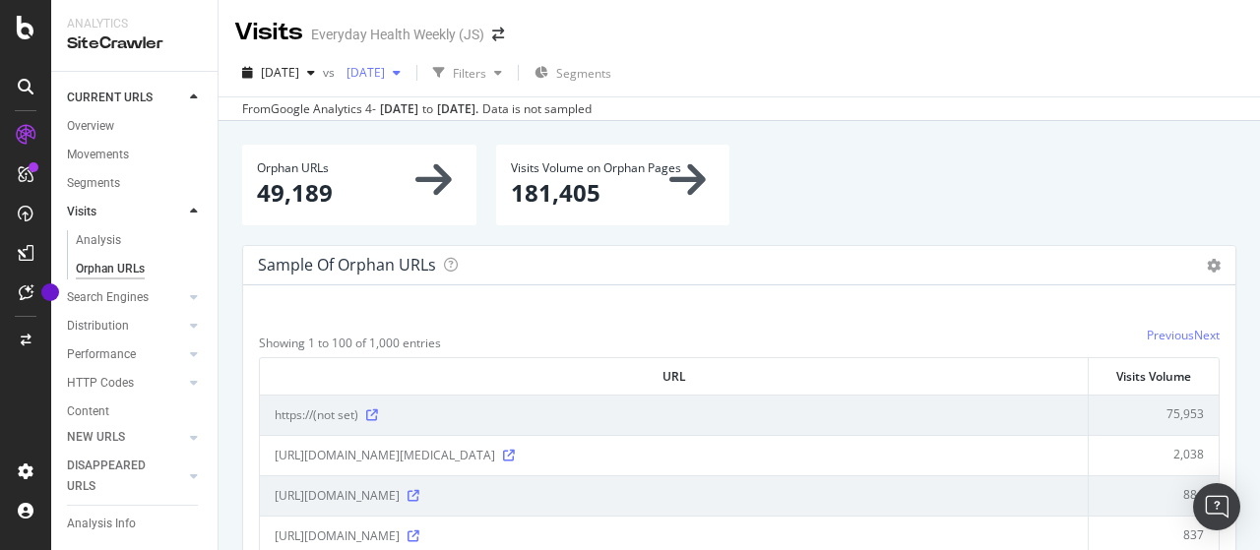
click at [385, 80] on span "[DATE]" at bounding box center [362, 72] width 46 height 17
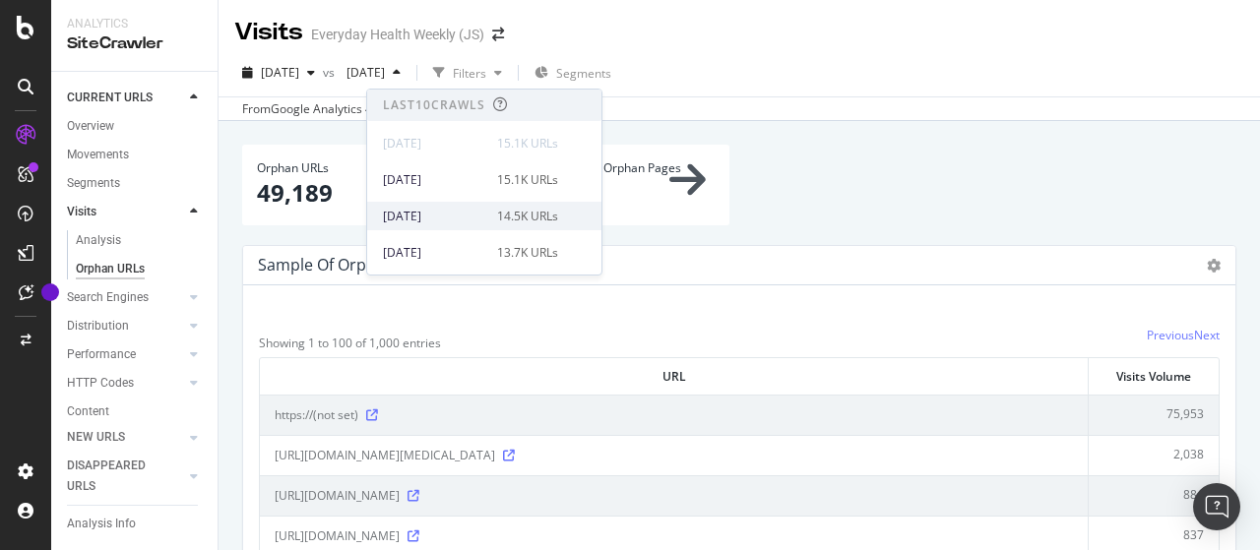
scroll to position [98, 0]
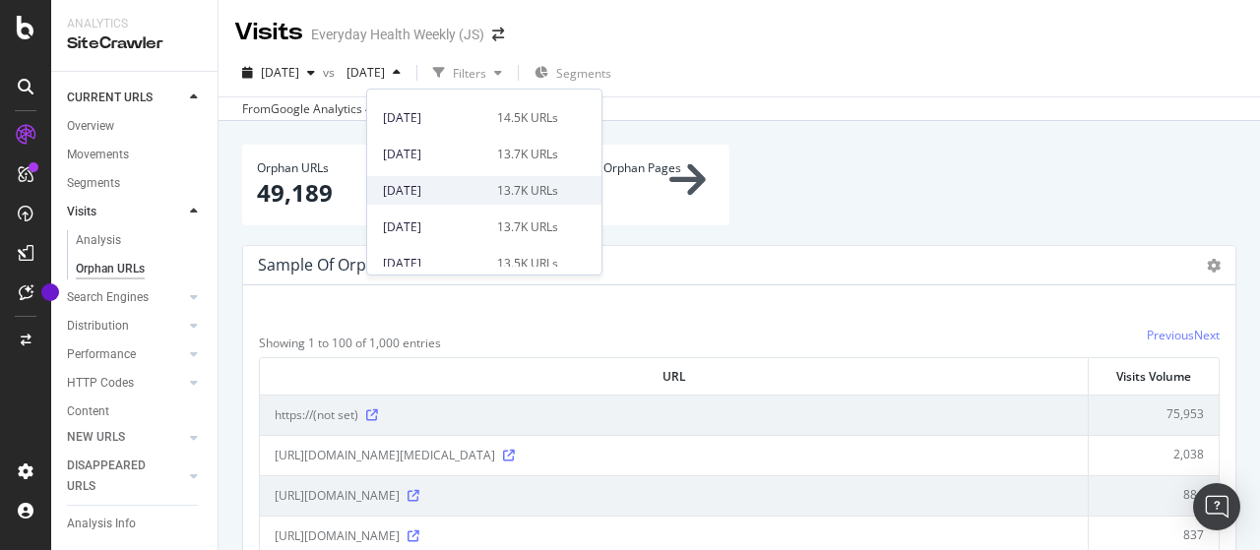
click at [450, 193] on div "[DATE]" at bounding box center [434, 191] width 102 height 18
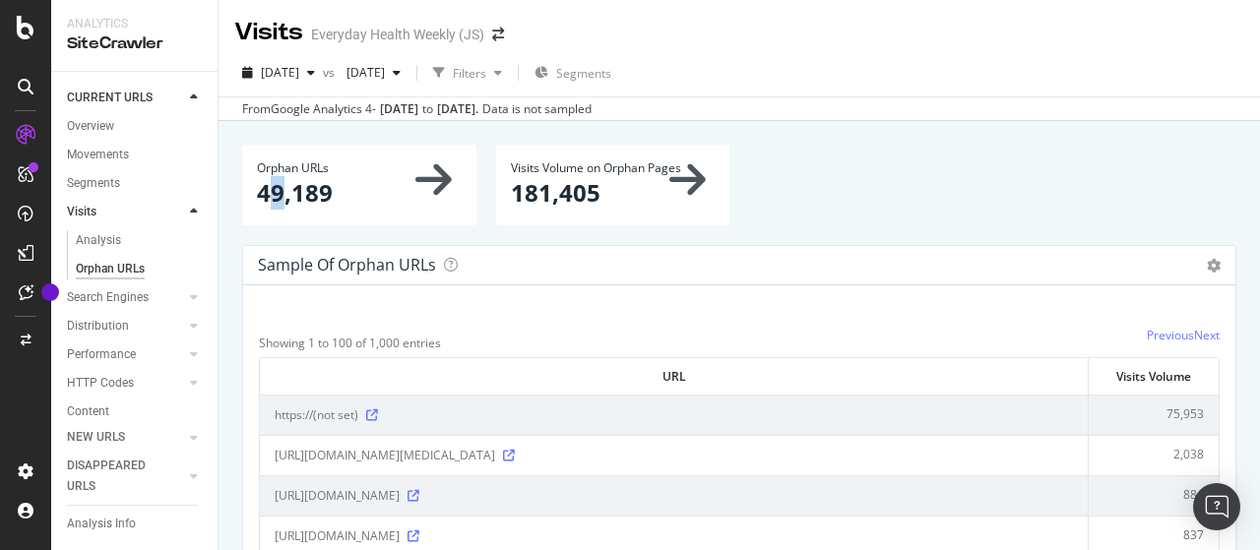
click at [282, 202] on p "49,189" at bounding box center [359, 192] width 205 height 33
click at [248, 190] on div "Orphan URLs 49,189" at bounding box center [359, 185] width 234 height 80
drag, startPoint x: 260, startPoint y: 198, endPoint x: 325, endPoint y: 194, distance: 65.1
click at [325, 194] on p "49,189" at bounding box center [359, 192] width 205 height 33
copy p "49,189"
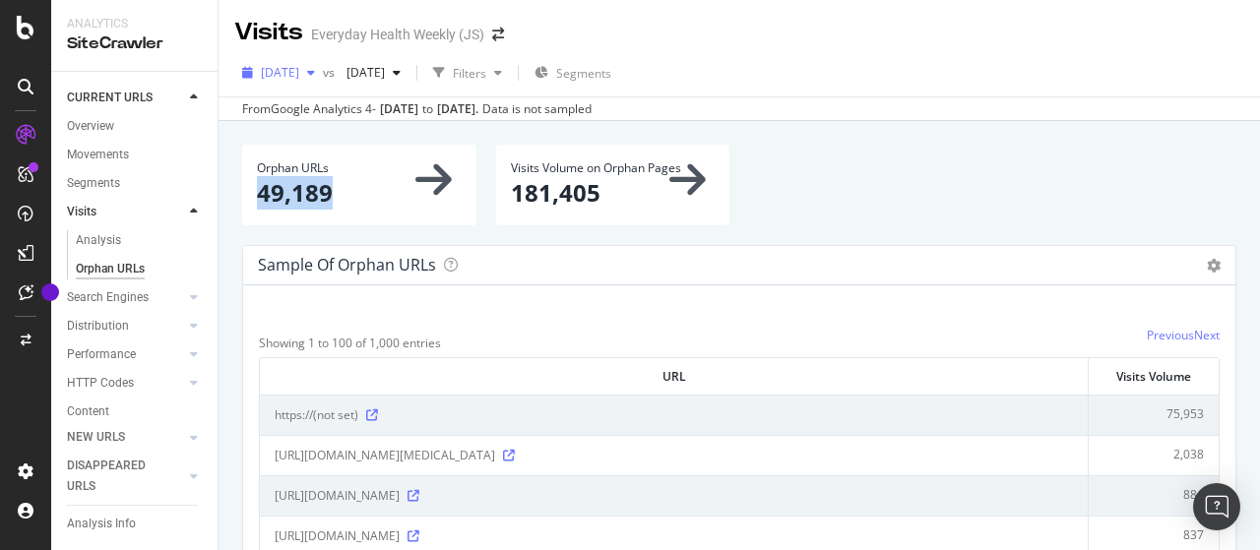
click at [299, 76] on span "[DATE]" at bounding box center [280, 72] width 38 height 17
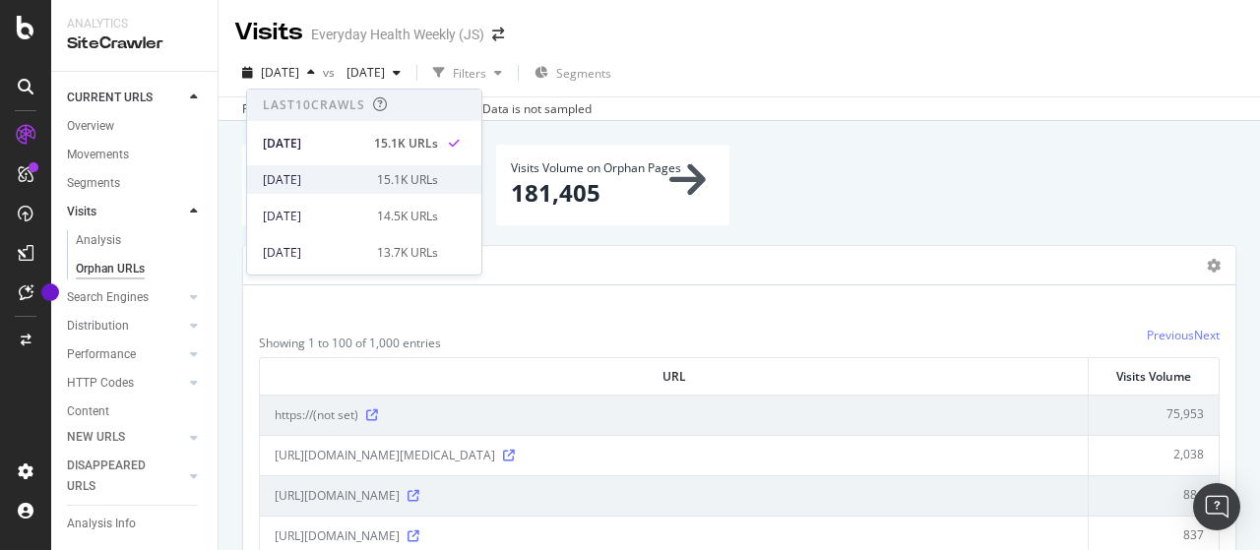
scroll to position [98, 0]
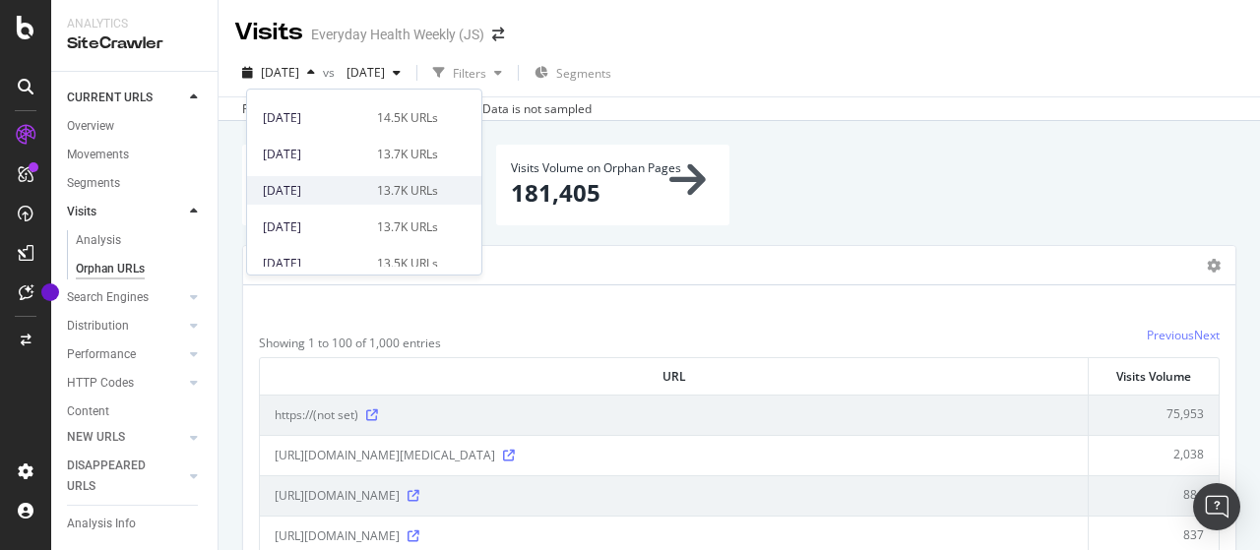
click at [341, 186] on div "[DATE]" at bounding box center [314, 191] width 102 height 18
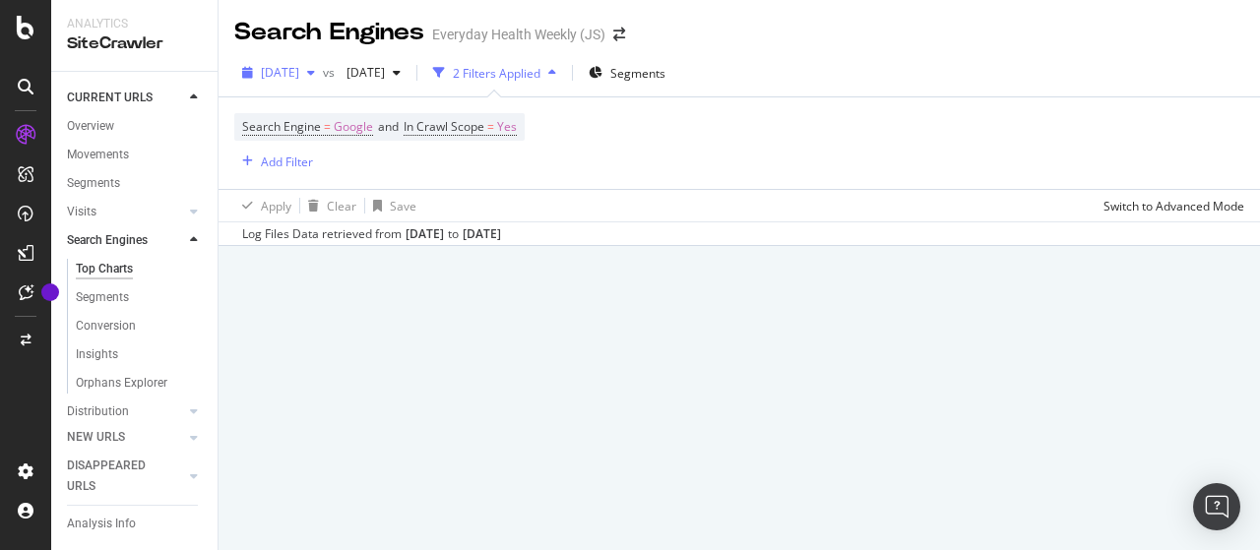
click at [299, 76] on span "[DATE]" at bounding box center [280, 72] width 38 height 17
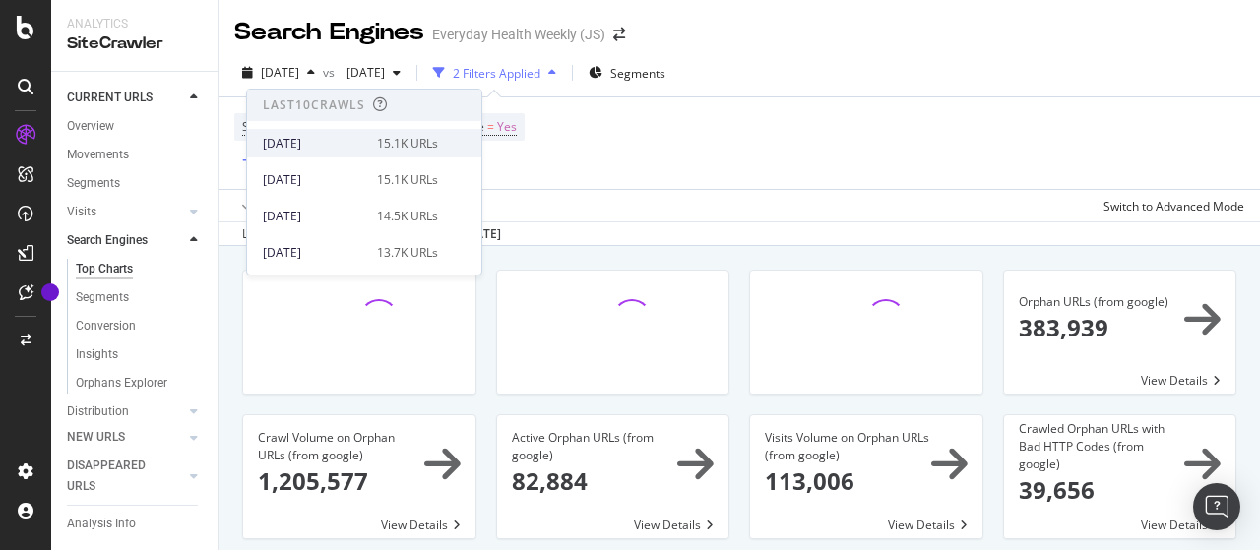
click at [325, 135] on div "[DATE]" at bounding box center [314, 144] width 102 height 18
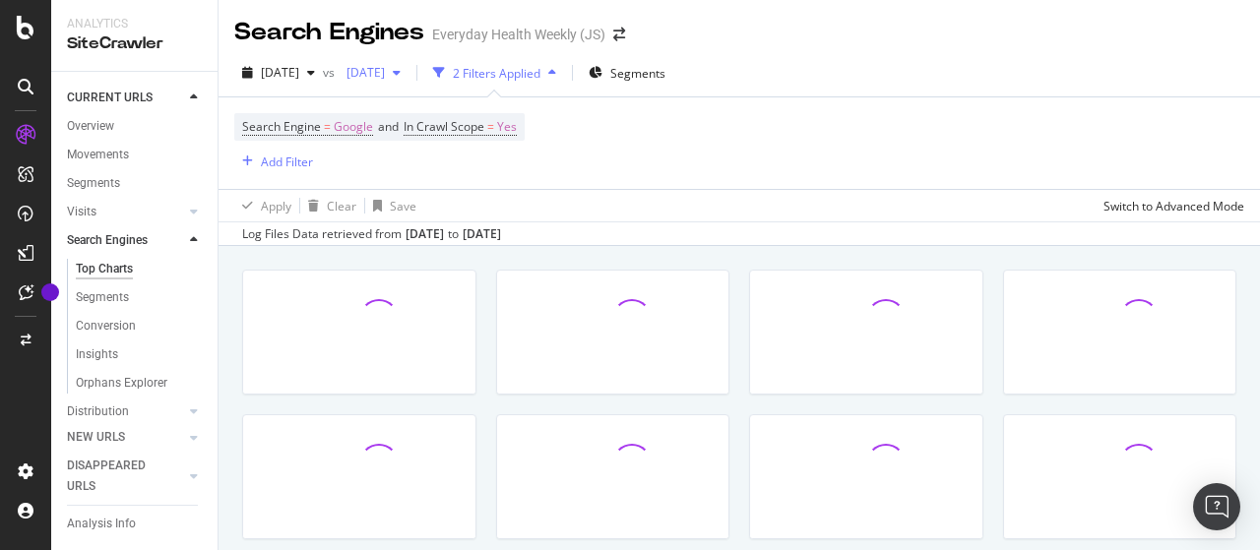
click at [385, 72] on span "[DATE]" at bounding box center [362, 72] width 46 height 17
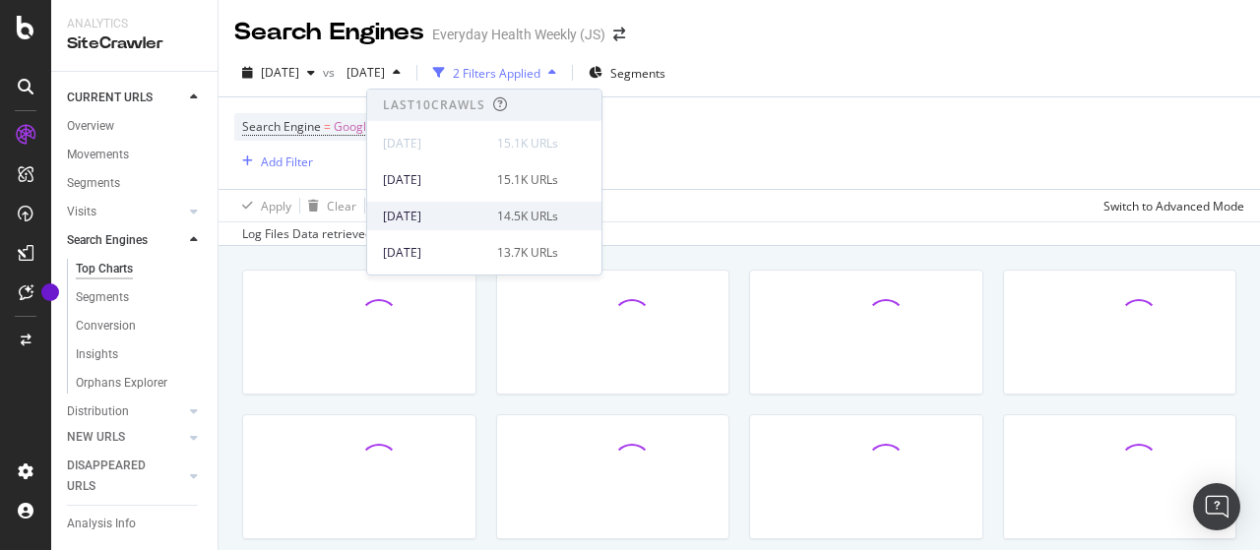
scroll to position [98, 0]
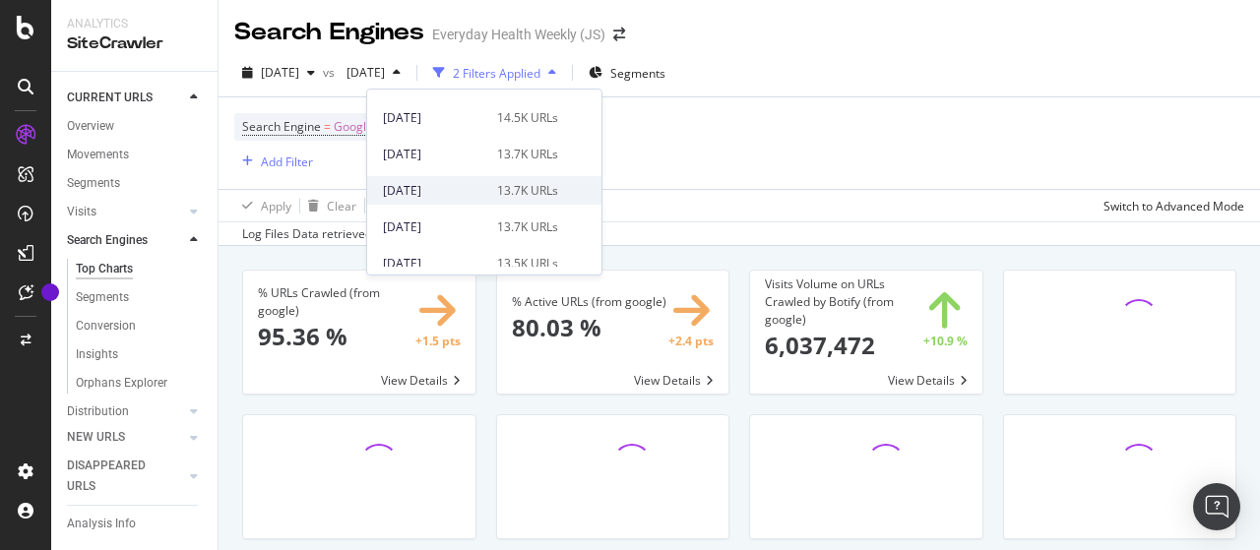
click at [465, 190] on div "[DATE]" at bounding box center [434, 191] width 102 height 18
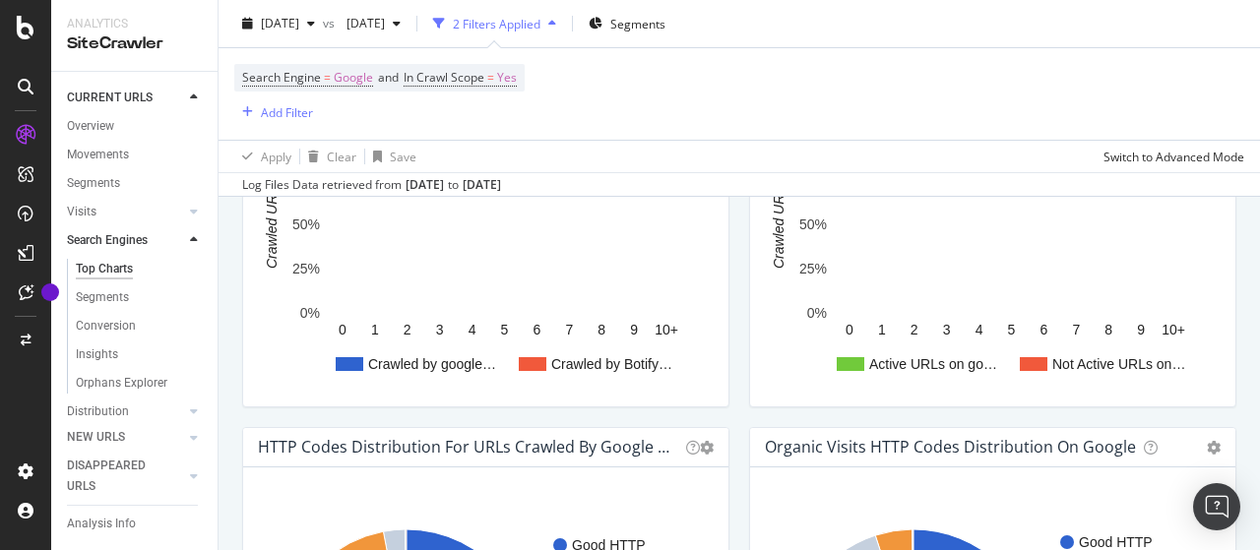
scroll to position [886, 0]
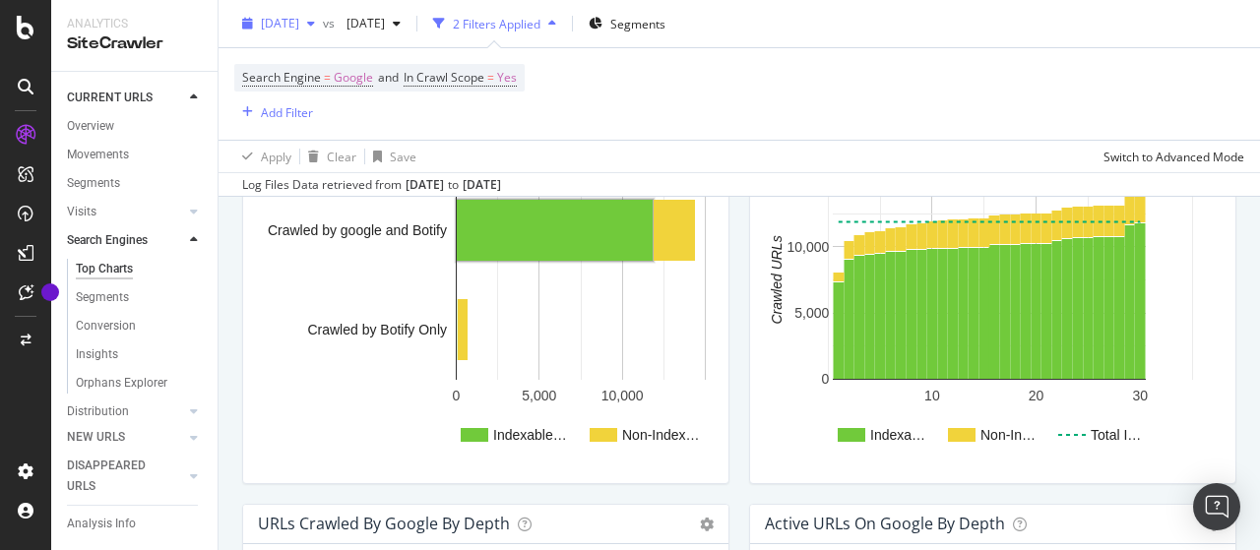
click at [299, 16] on span "[DATE]" at bounding box center [280, 23] width 38 height 17
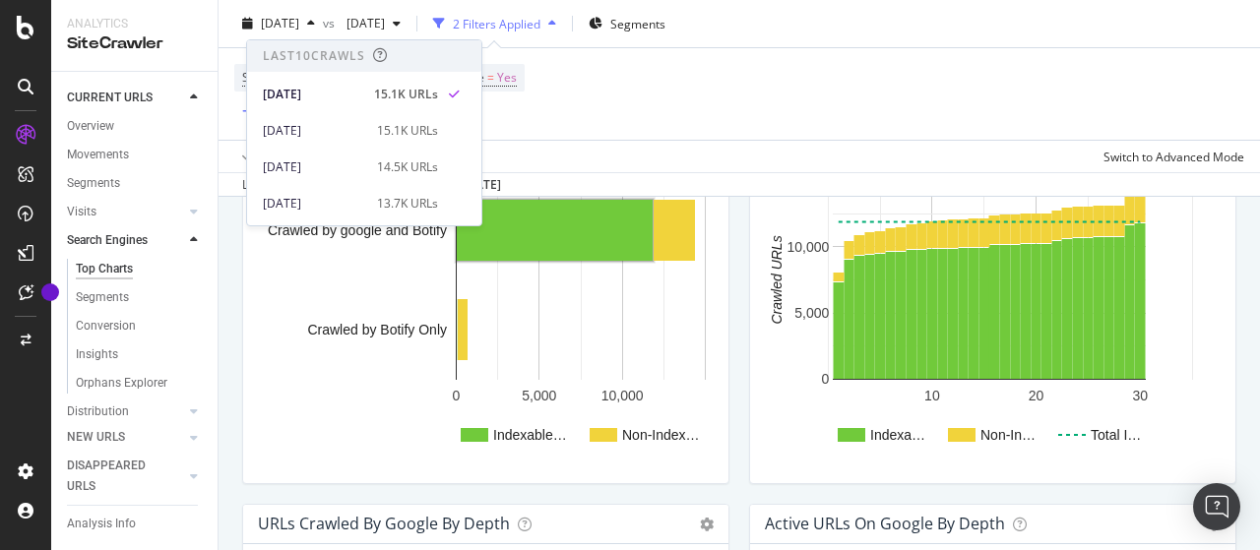
scroll to position [98, 0]
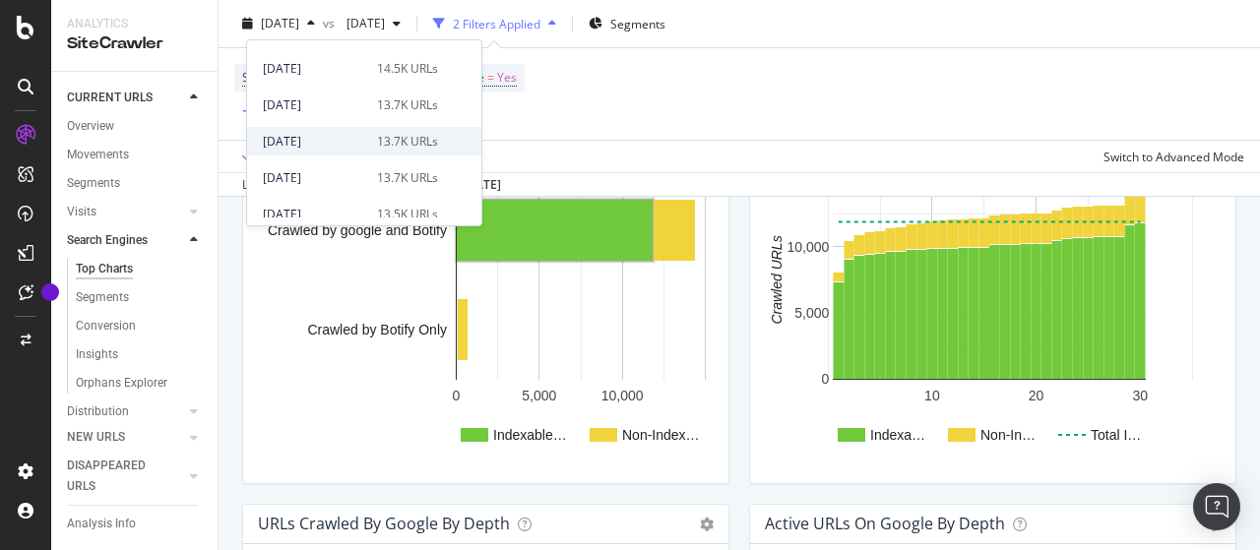
click at [339, 137] on div "[DATE]" at bounding box center [314, 142] width 102 height 18
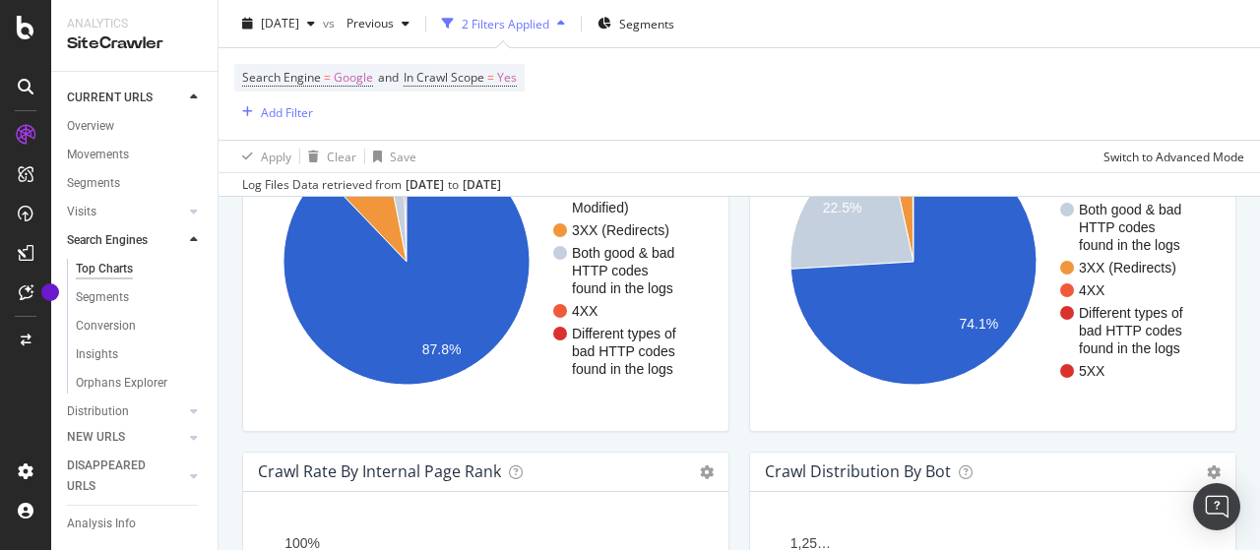
scroll to position [1772, 0]
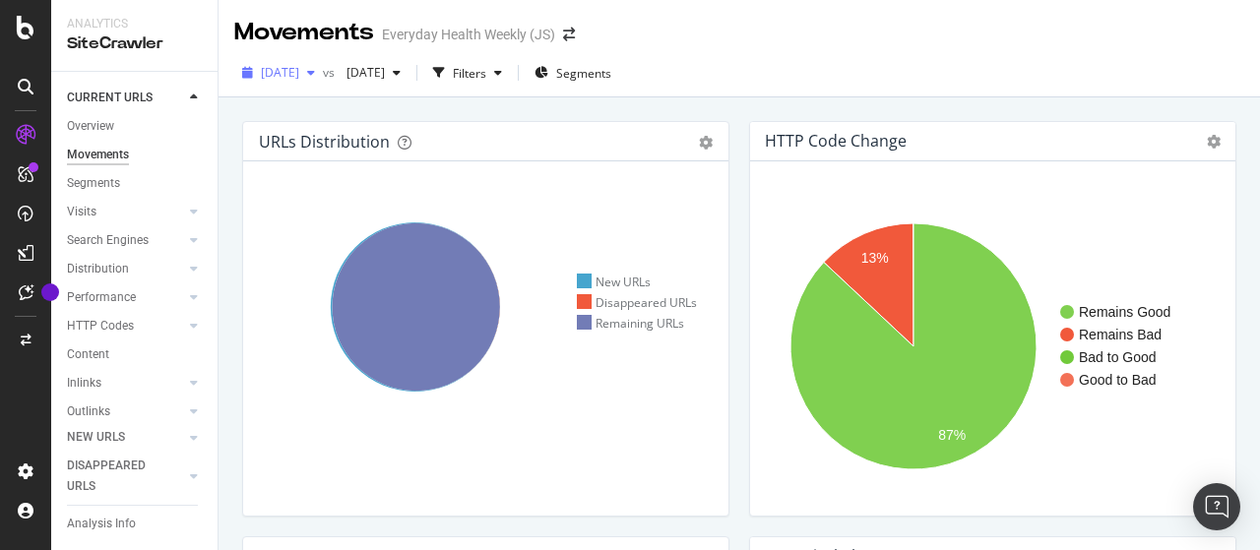
click at [299, 70] on span "[DATE]" at bounding box center [280, 72] width 38 height 17
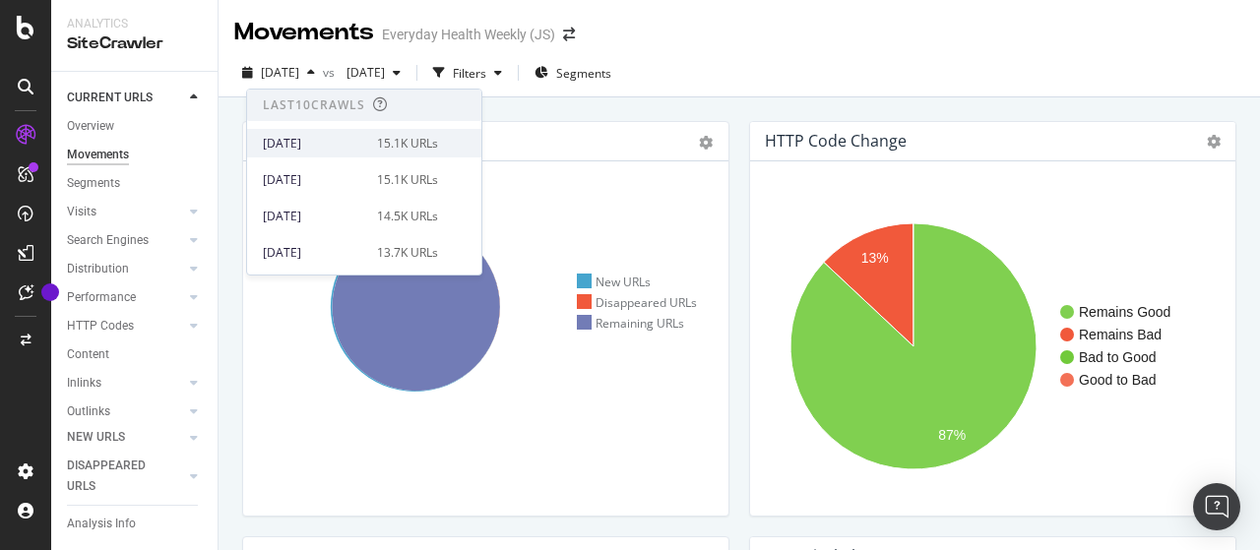
click at [325, 141] on div "[DATE]" at bounding box center [314, 144] width 102 height 18
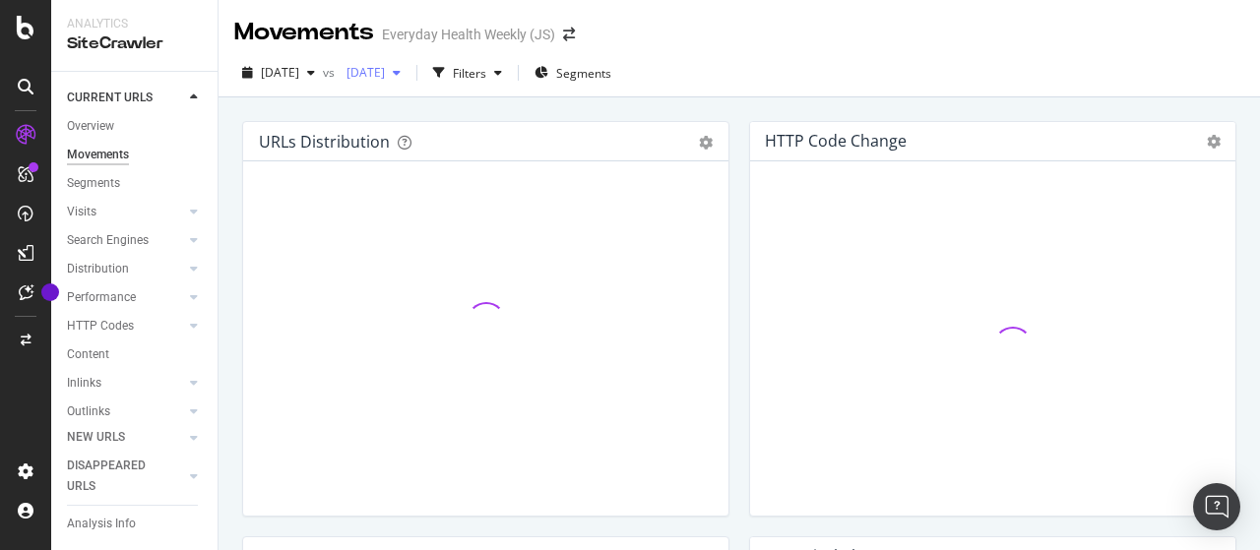
click at [385, 73] on span "[DATE]" at bounding box center [362, 72] width 46 height 17
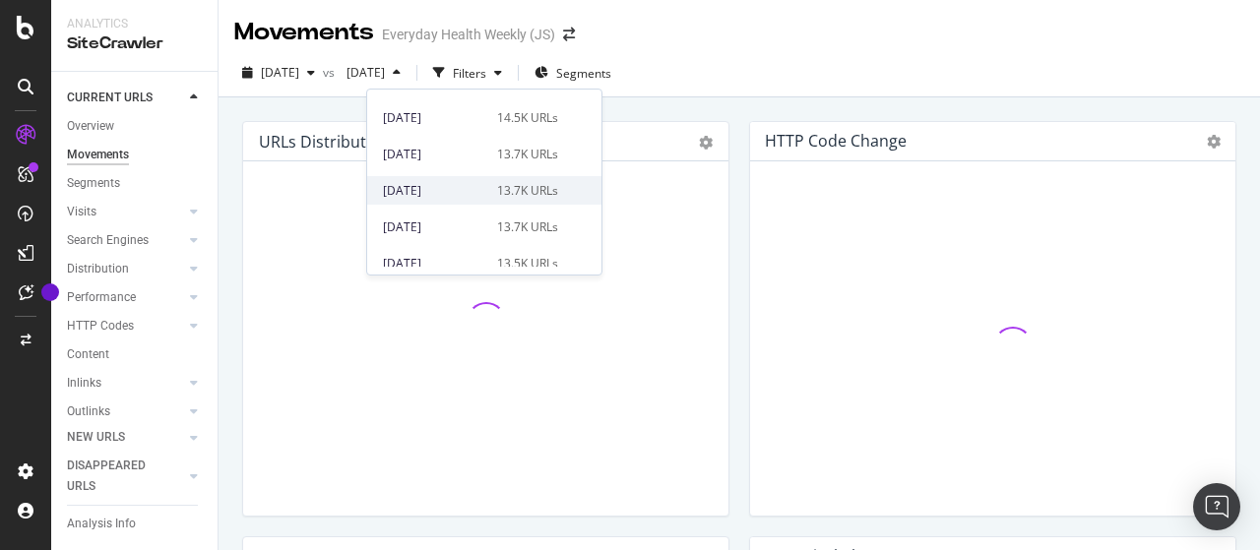
click at [439, 192] on div "[DATE]" at bounding box center [434, 191] width 102 height 18
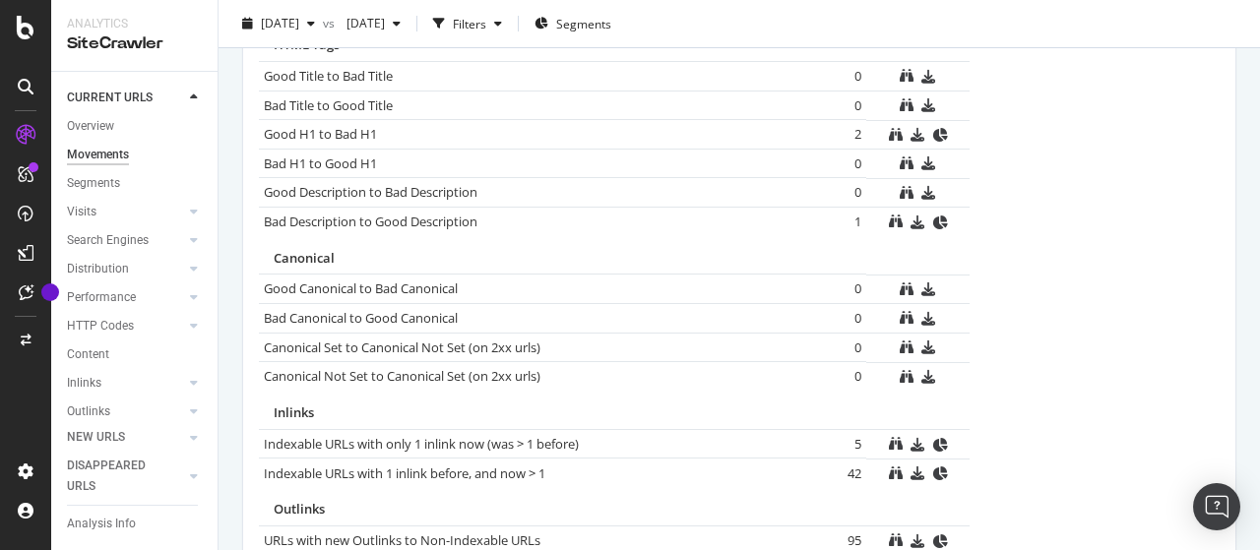
scroll to position [1420, 0]
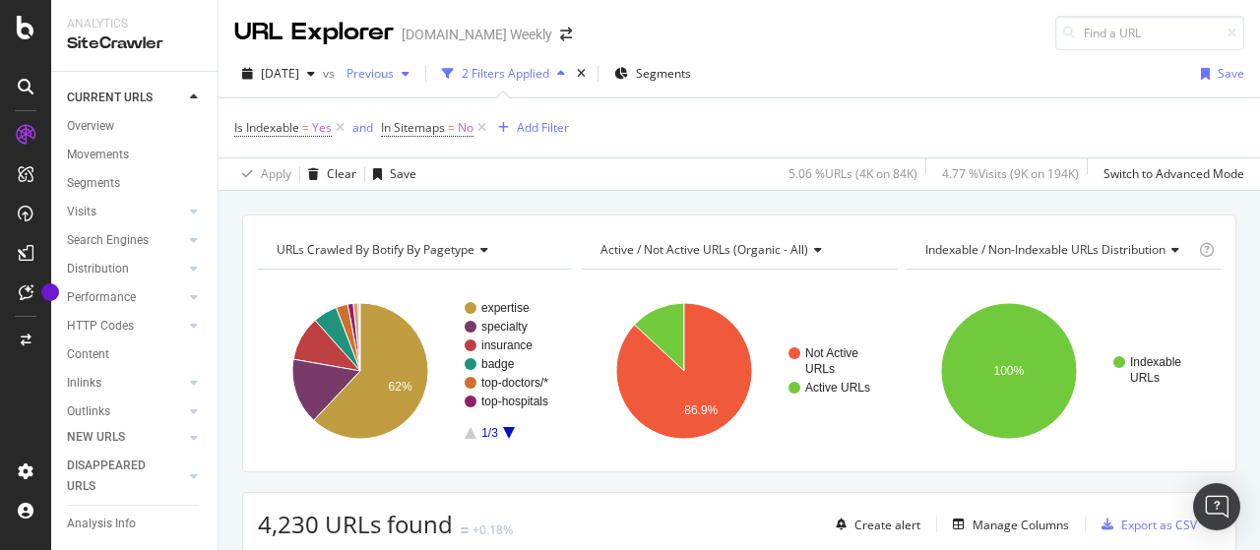
click at [394, 74] on span "Previous" at bounding box center [366, 73] width 55 height 17
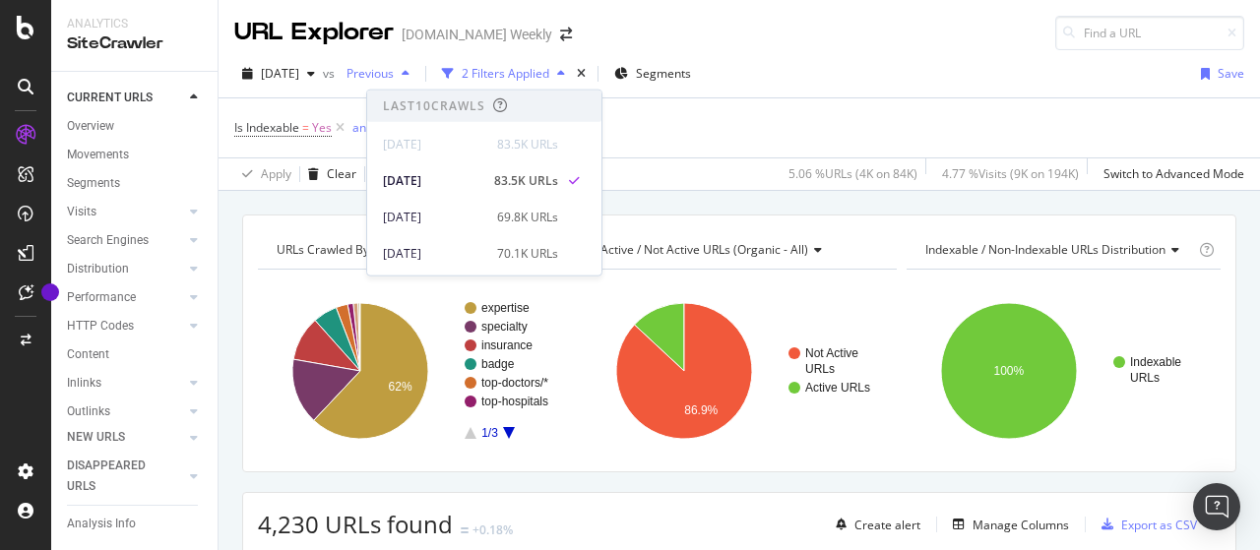
click at [394, 74] on span "Previous" at bounding box center [366, 73] width 55 height 17
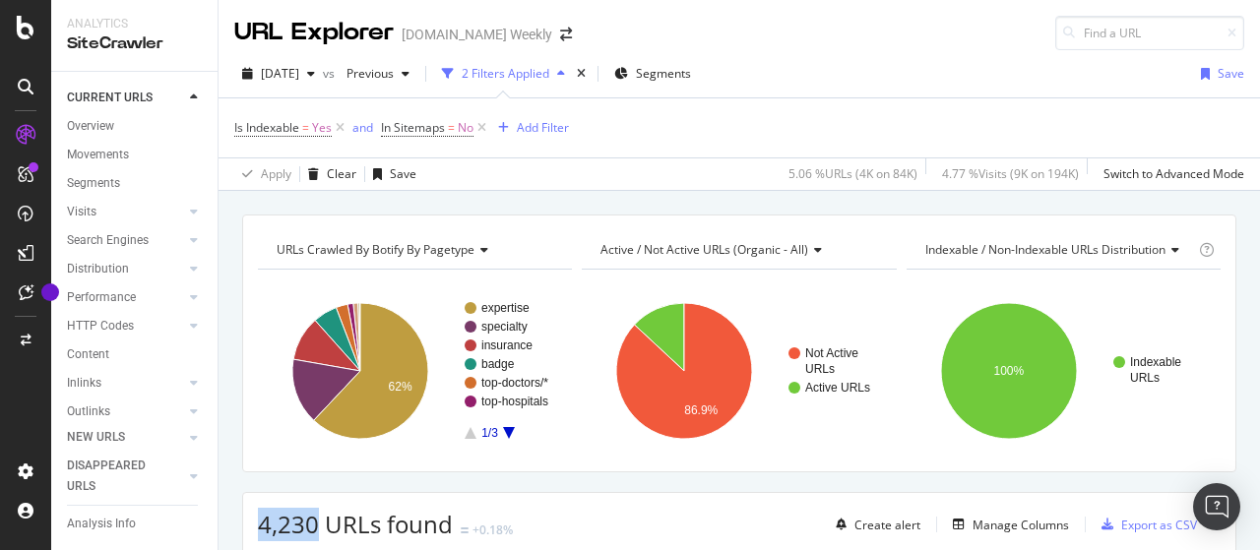
drag, startPoint x: 256, startPoint y: 523, endPoint x: 318, endPoint y: 529, distance: 62.3
click at [318, 529] on div "4,230 URLs found +0.18% Create alert Manage Columns Export as CSV" at bounding box center [739, 517] width 992 height 48
copy span "4,230"
click at [299, 76] on span "[DATE]" at bounding box center [280, 73] width 38 height 17
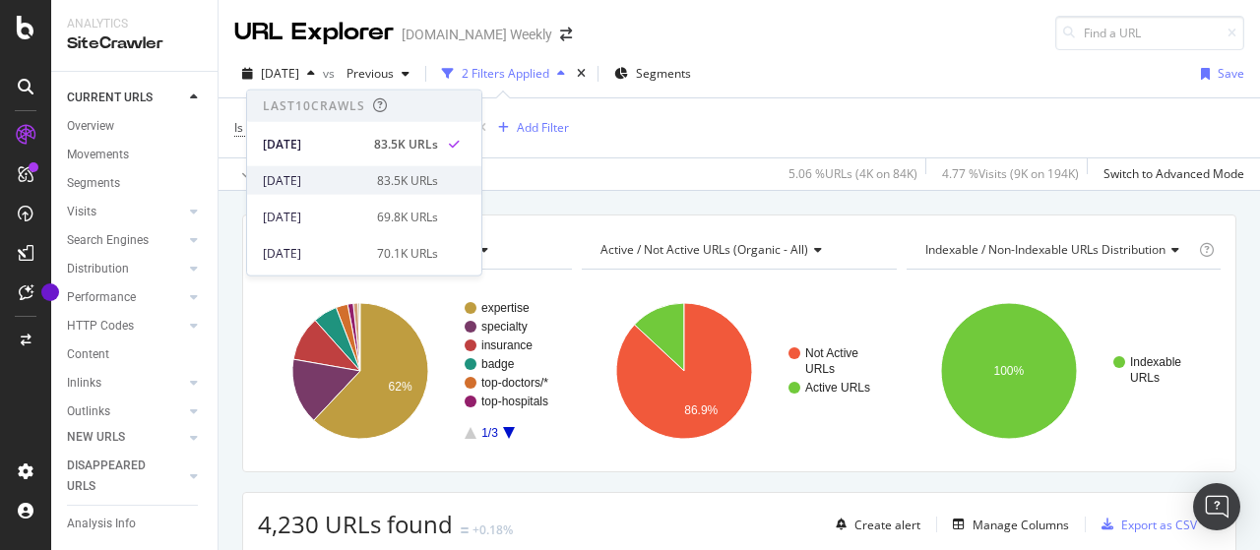
click at [352, 188] on div "[DATE]" at bounding box center [314, 180] width 102 height 18
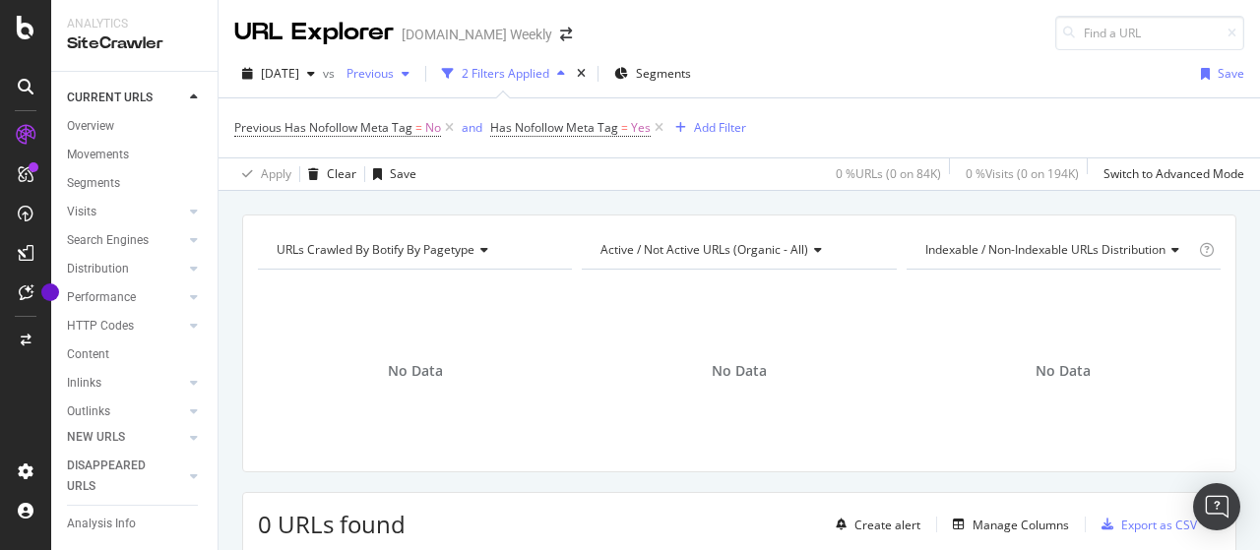
click at [394, 78] on span "Previous" at bounding box center [366, 73] width 55 height 17
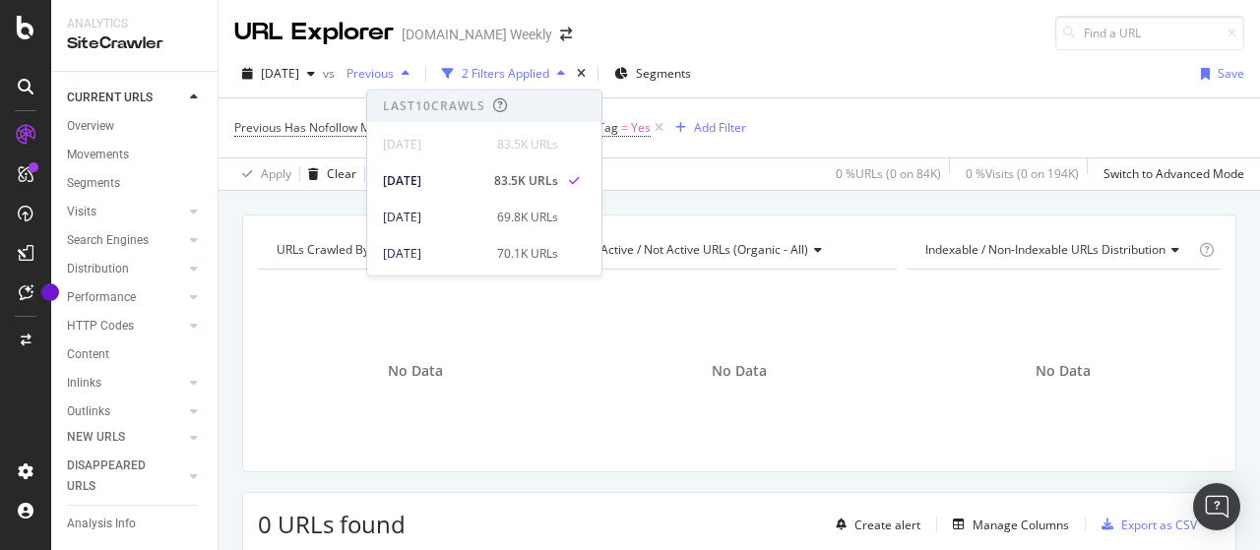
click at [394, 78] on span "Previous" at bounding box center [366, 73] width 55 height 17
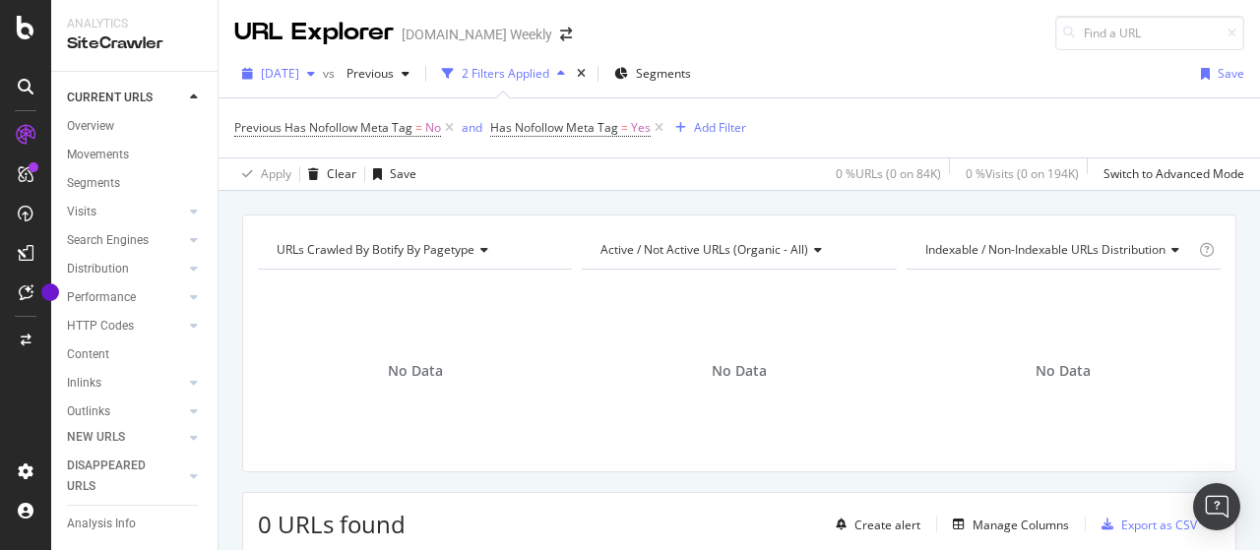
click at [299, 76] on span "[DATE]" at bounding box center [280, 73] width 38 height 17
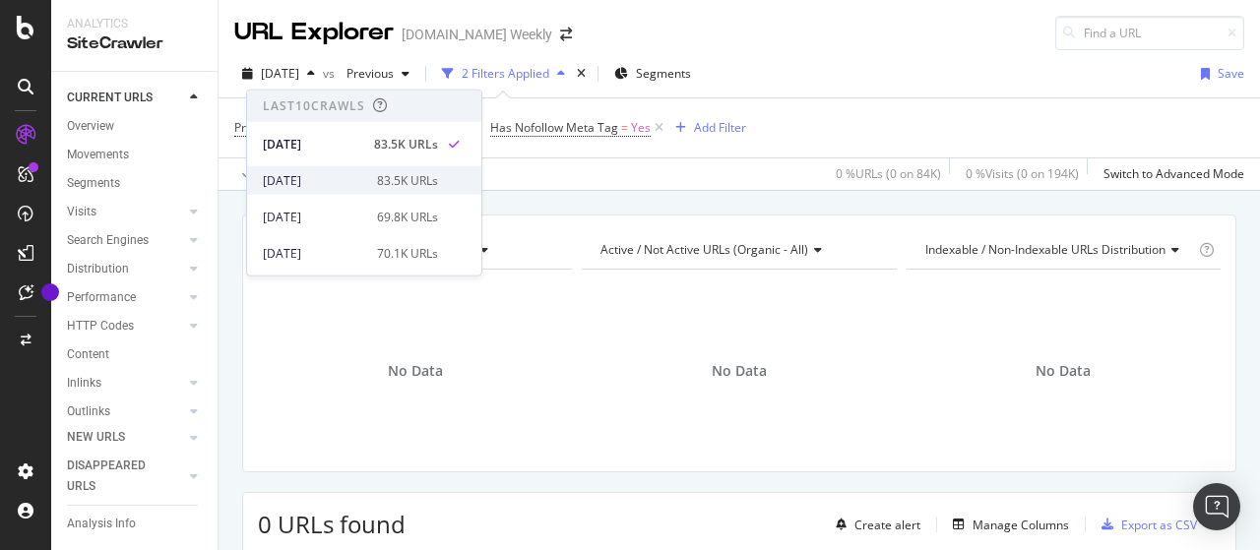
click at [377, 174] on div "83.5K URLs" at bounding box center [407, 180] width 61 height 18
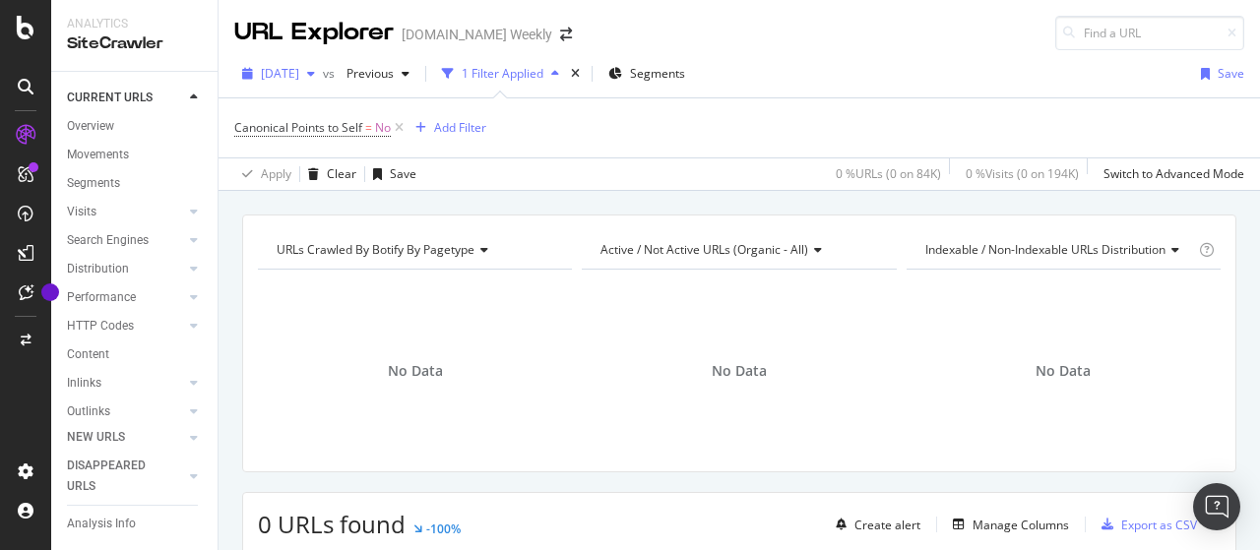
click at [299, 70] on span "[DATE]" at bounding box center [280, 73] width 38 height 17
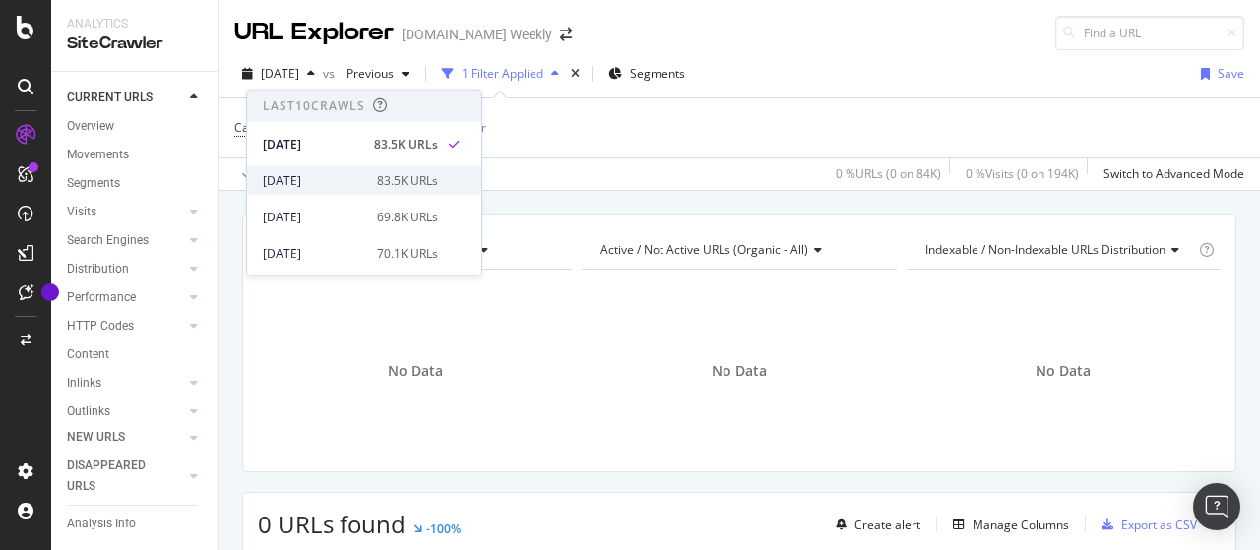
click at [368, 166] on div "2025 Aug. 24th 83.5K URLs" at bounding box center [364, 180] width 234 height 29
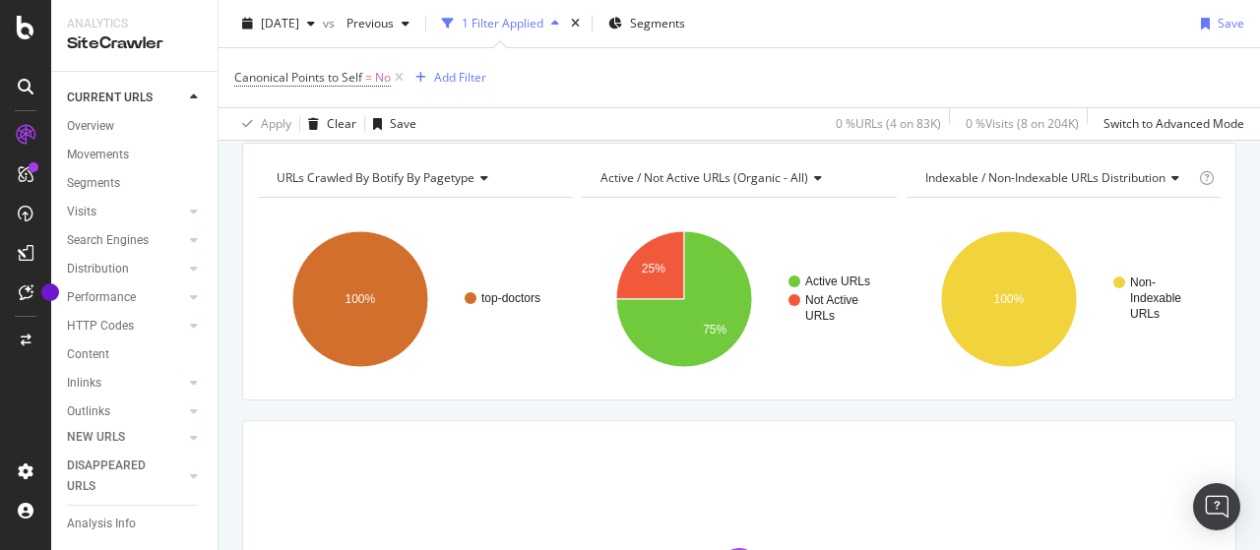
scroll to position [98, 0]
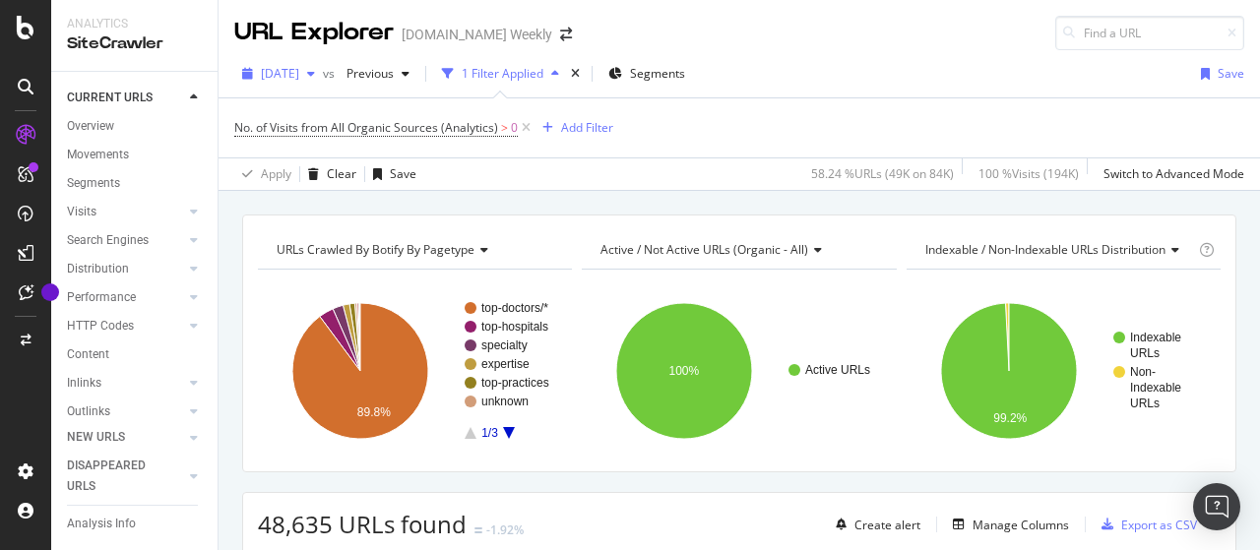
click at [299, 76] on span "[DATE]" at bounding box center [280, 73] width 38 height 17
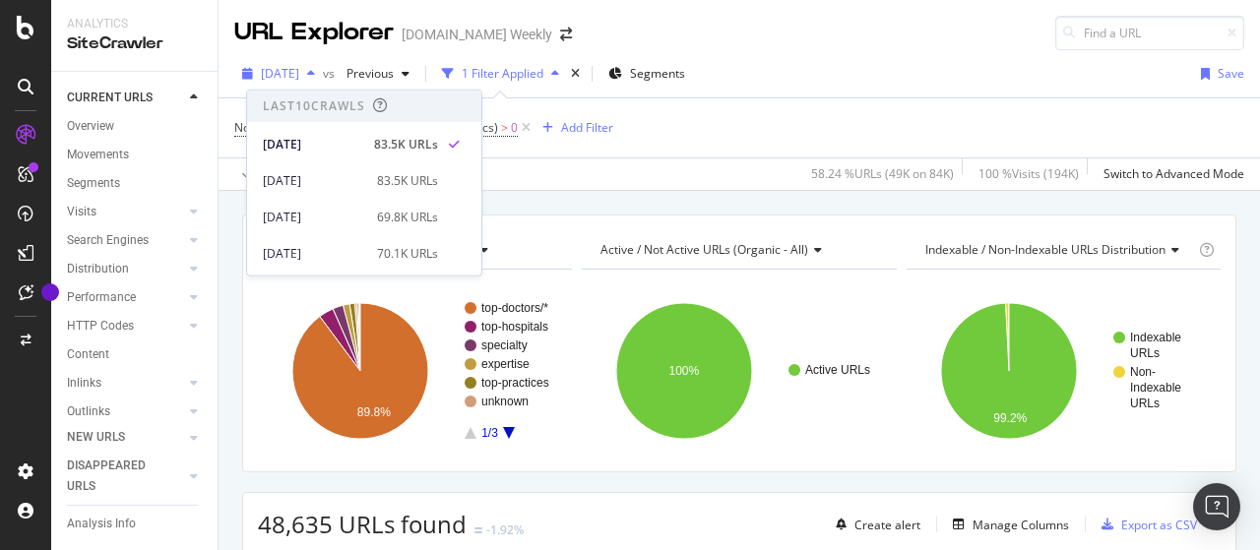
click at [299, 76] on span "[DATE]" at bounding box center [280, 73] width 38 height 17
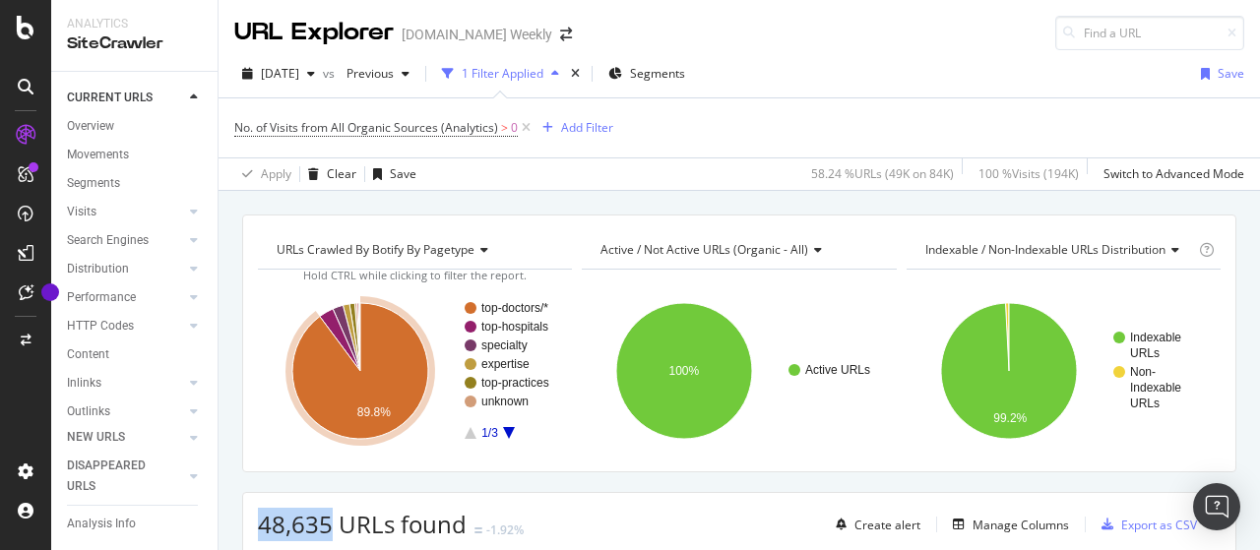
drag, startPoint x: 260, startPoint y: 524, endPoint x: 325, endPoint y: 520, distance: 65.1
click at [325, 520] on span "48,635 URLs found" at bounding box center [362, 524] width 209 height 32
copy span "48,635"
click at [299, 76] on span "[DATE]" at bounding box center [280, 73] width 38 height 17
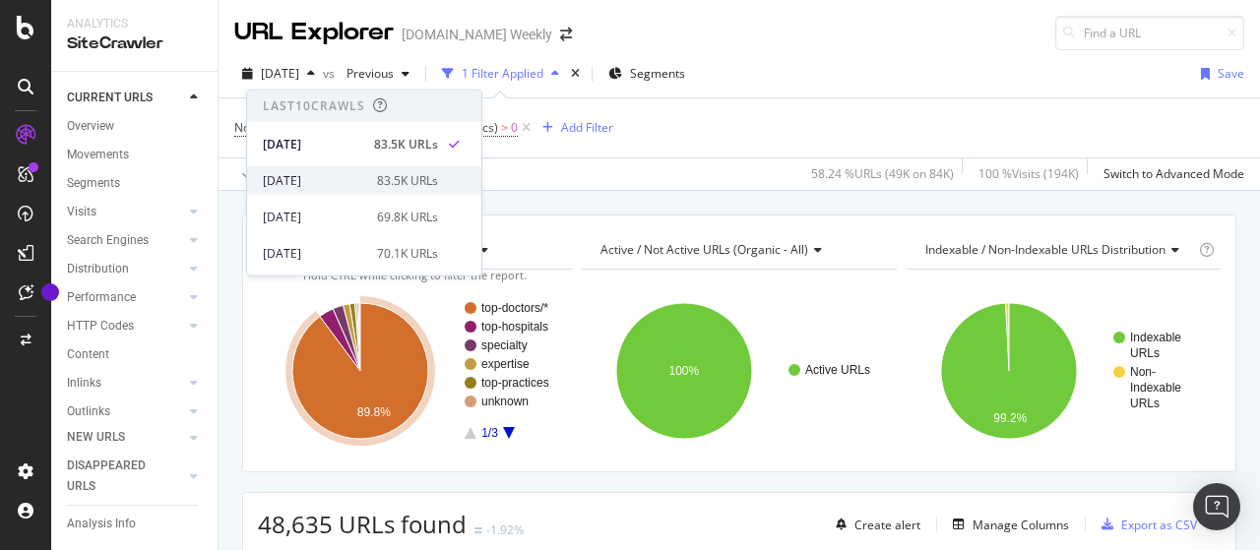
click at [323, 176] on div "2025 Aug. 24th" at bounding box center [314, 180] width 102 height 18
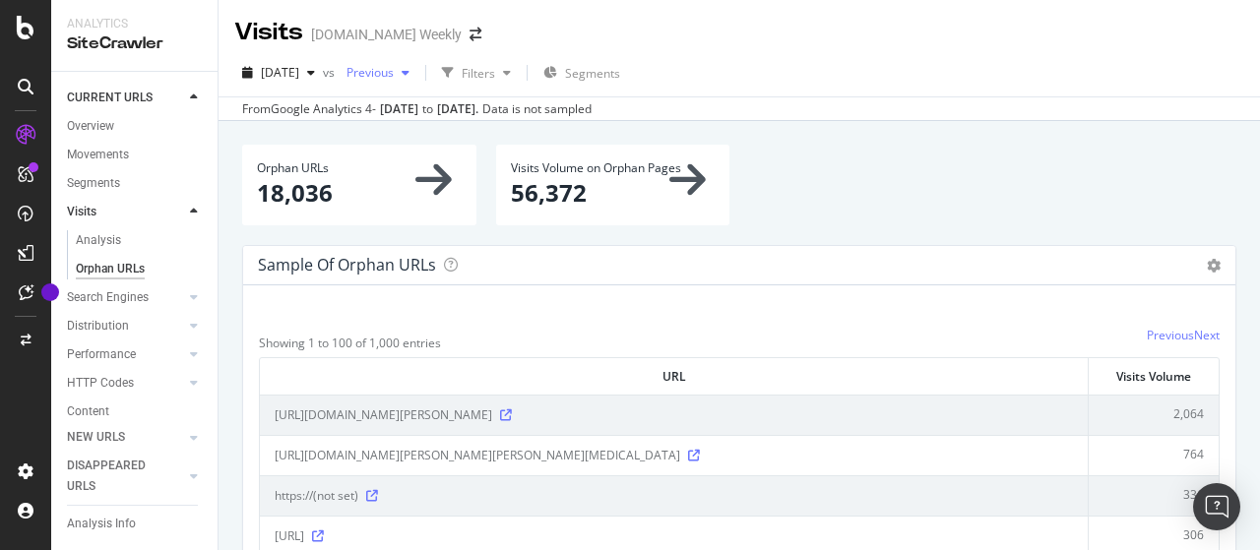
click at [394, 78] on span "Previous" at bounding box center [366, 72] width 55 height 17
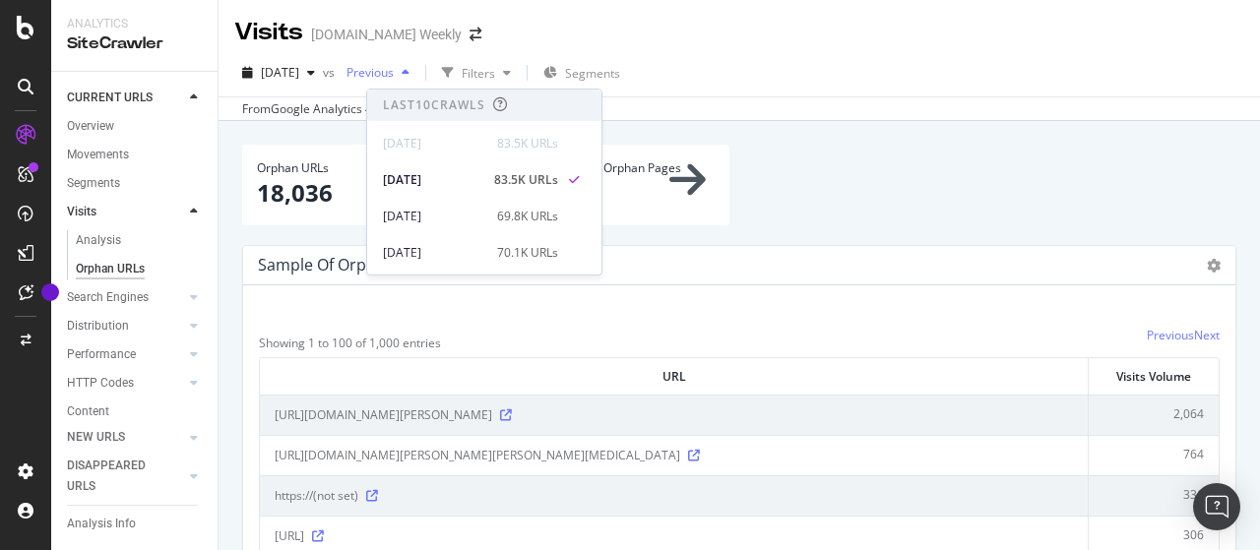
click at [394, 78] on span "Previous" at bounding box center [366, 72] width 55 height 17
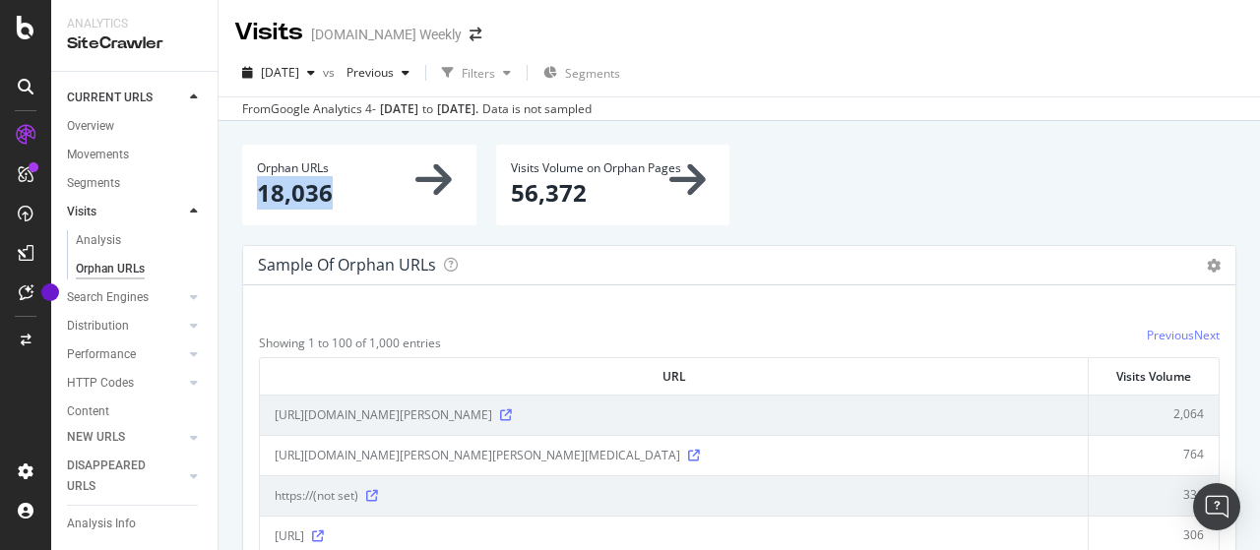
drag, startPoint x: 262, startPoint y: 191, endPoint x: 329, endPoint y: 202, distance: 67.8
click at [329, 202] on p "18,036" at bounding box center [359, 192] width 205 height 33
copy p "18,036"
click at [299, 76] on span "[DATE]" at bounding box center [280, 72] width 38 height 17
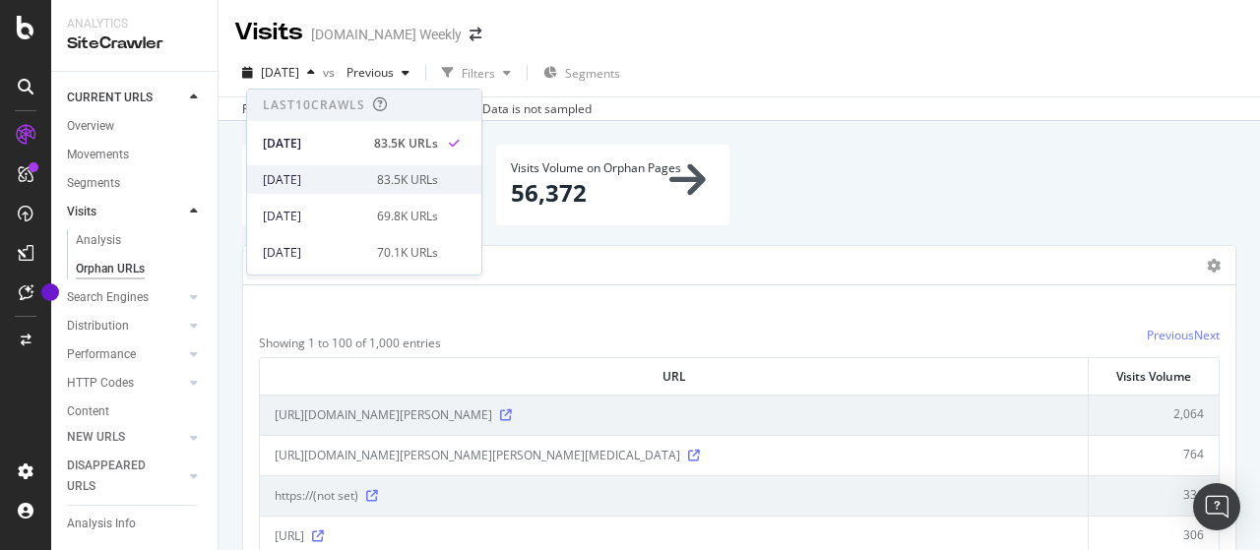
click at [331, 171] on div "[DATE]" at bounding box center [314, 180] width 102 height 18
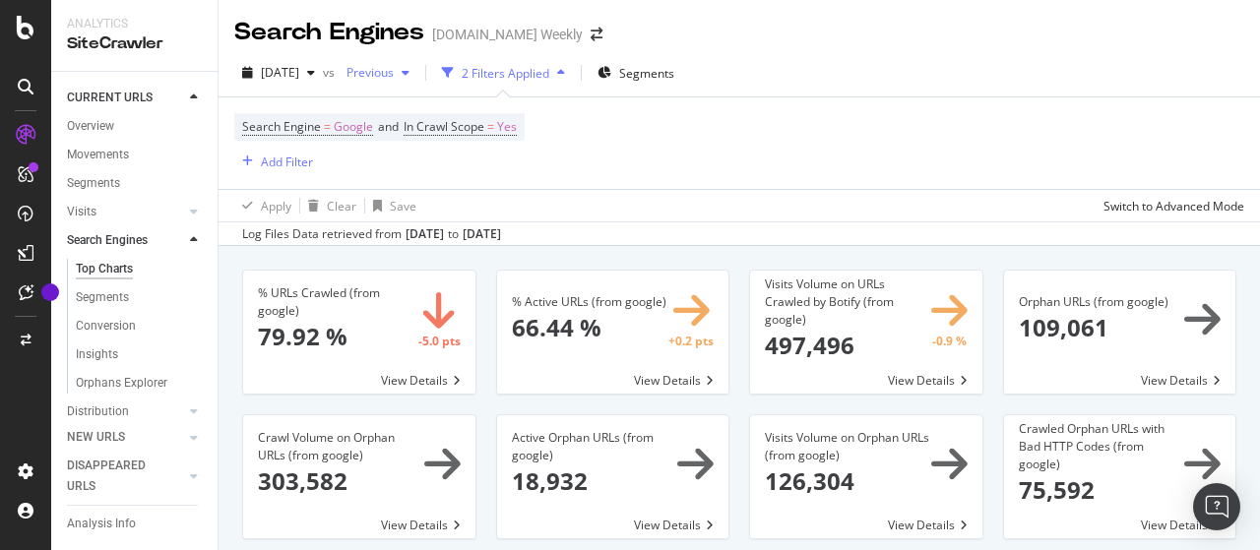
click at [394, 73] on span "Previous" at bounding box center [366, 72] width 55 height 17
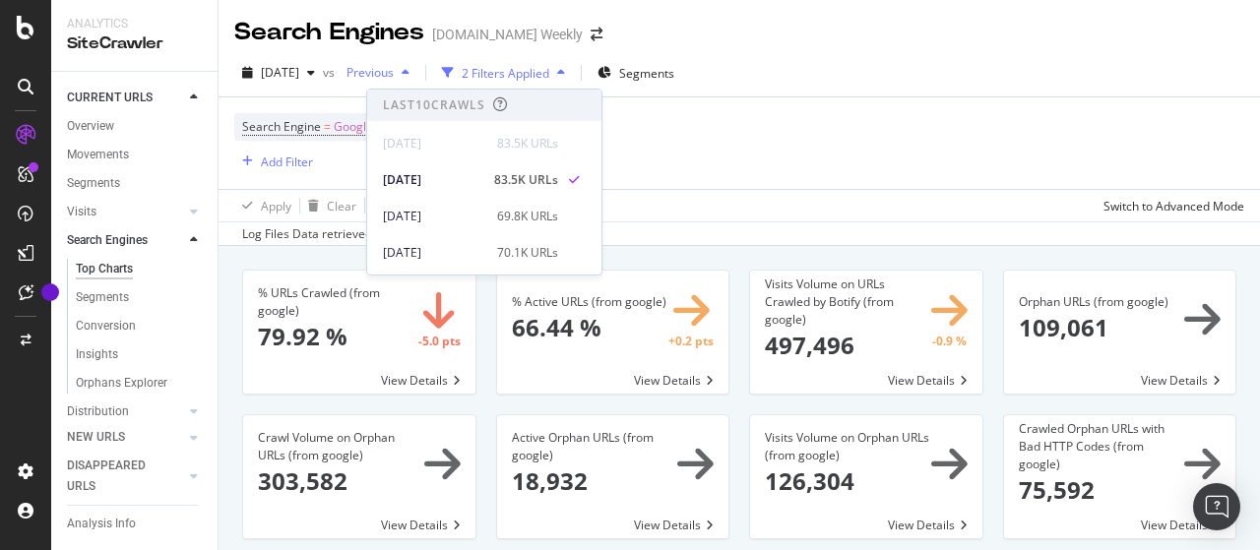
click at [394, 73] on span "Previous" at bounding box center [366, 72] width 55 height 17
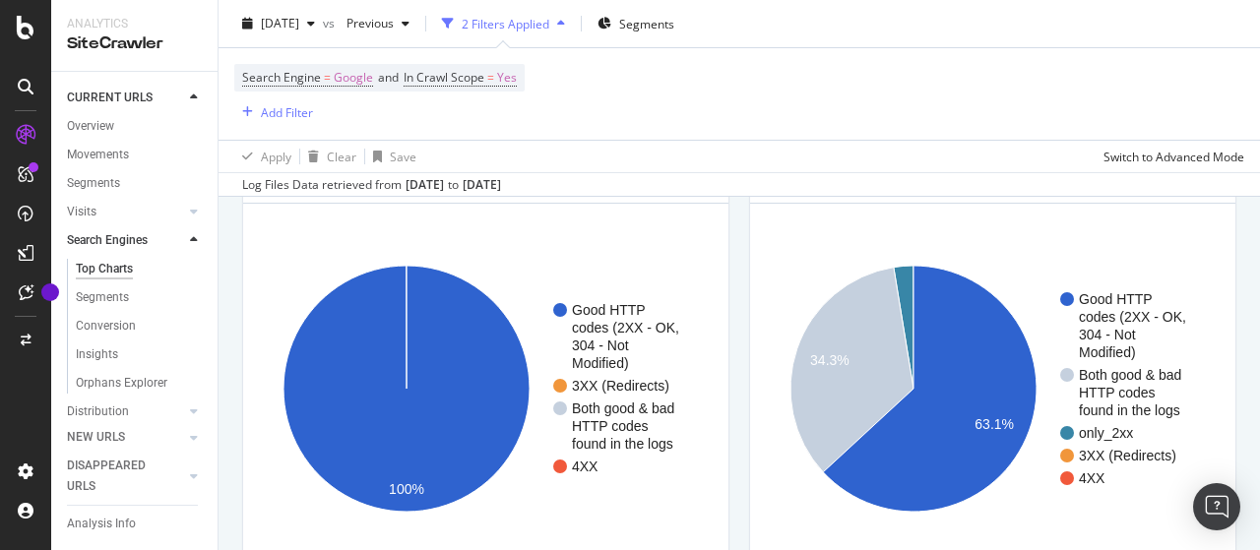
scroll to position [1674, 0]
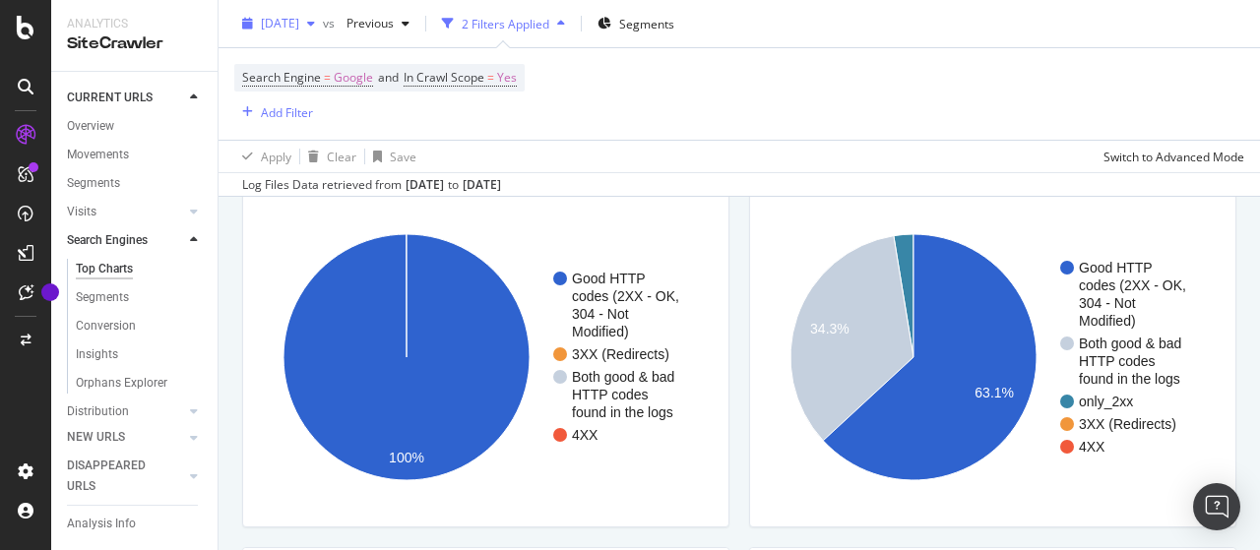
click at [323, 32] on div "[DATE]" at bounding box center [278, 24] width 89 height 30
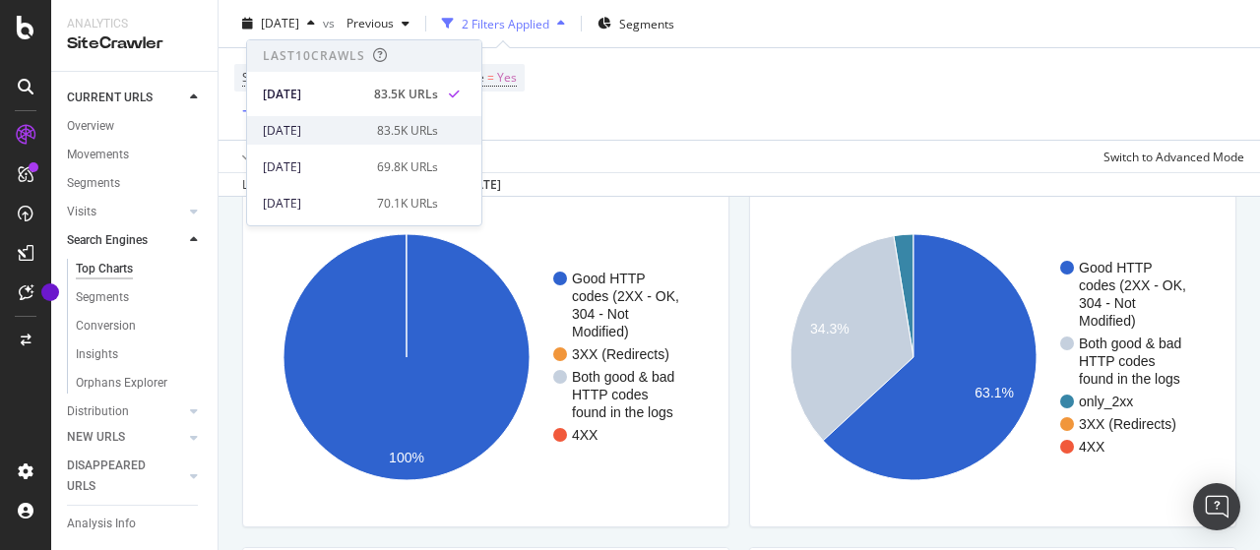
click at [341, 133] on div "2025 Aug. 24th" at bounding box center [314, 131] width 102 height 18
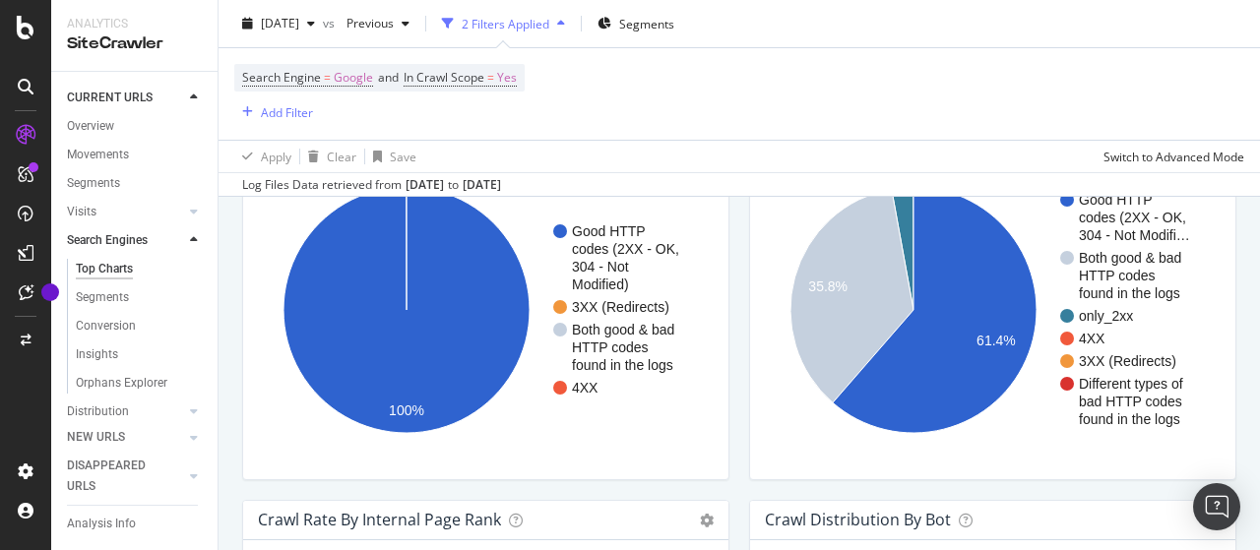
scroll to position [1772, 0]
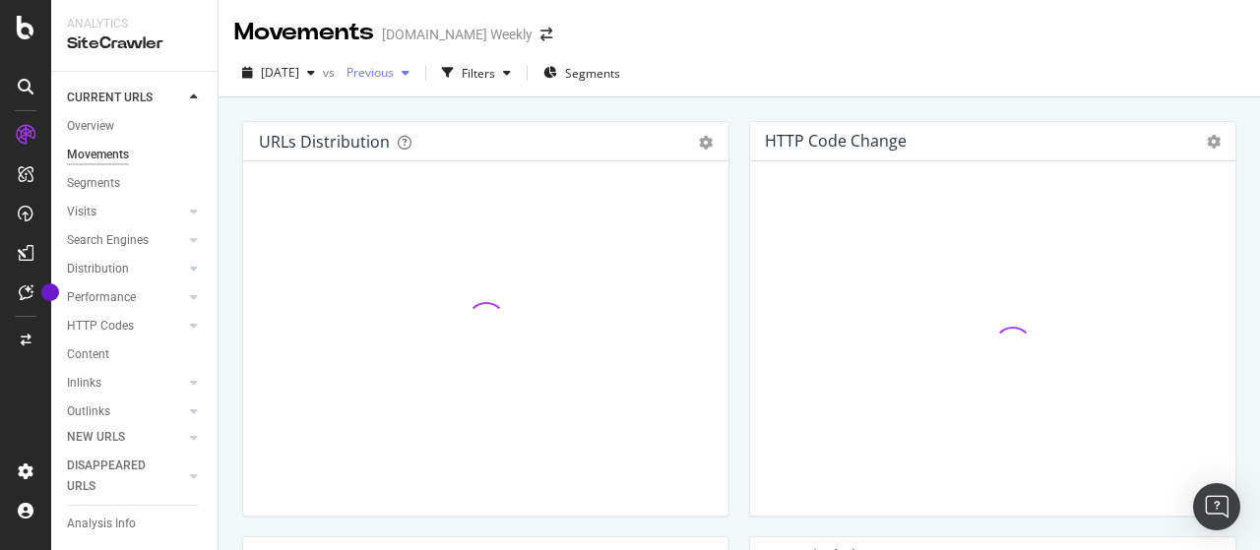
click at [394, 70] on span "Previous" at bounding box center [366, 72] width 55 height 17
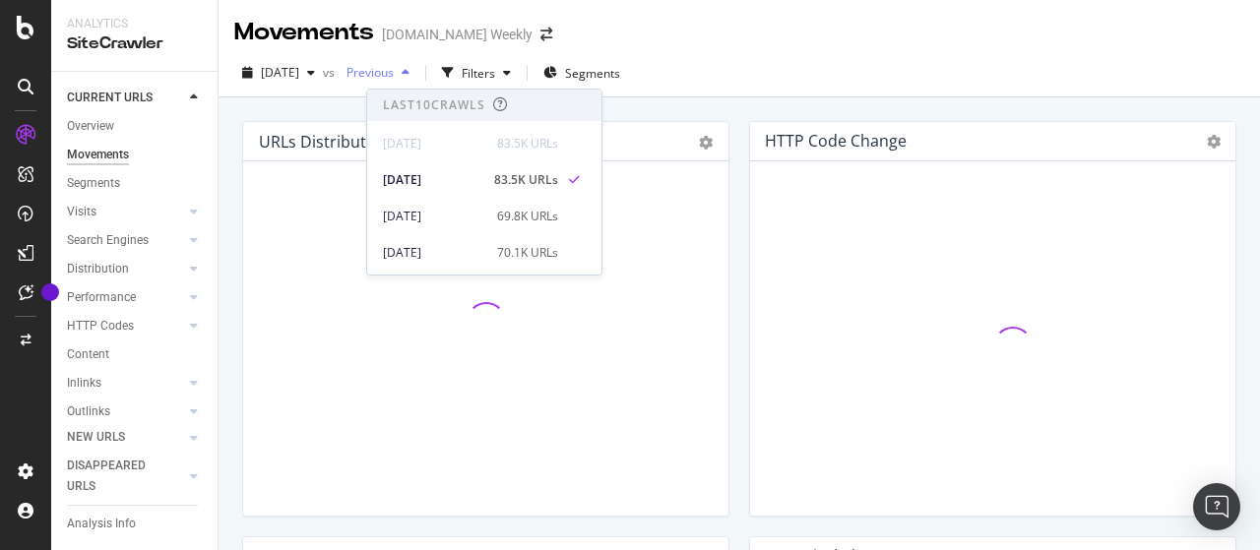
click at [394, 70] on span "Previous" at bounding box center [366, 72] width 55 height 17
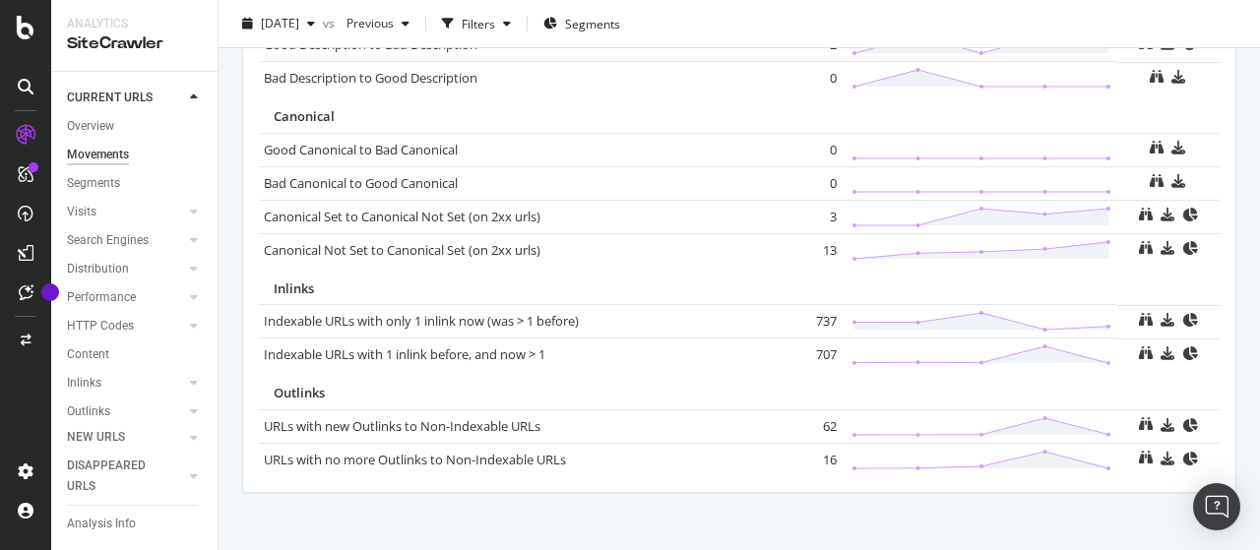
scroll to position [1520, 0]
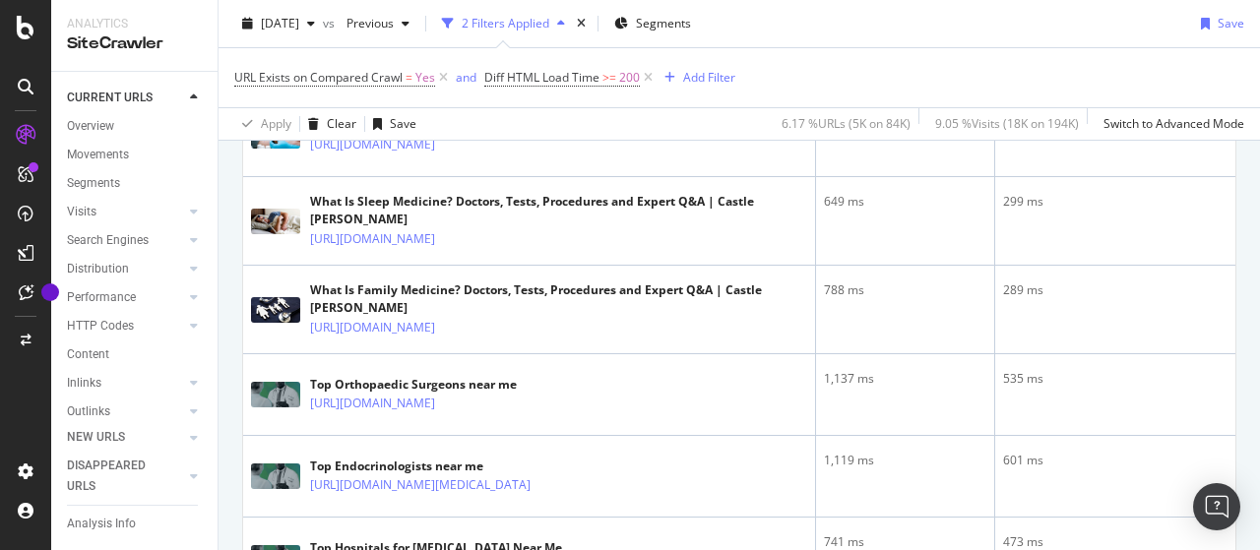
scroll to position [886, 0]
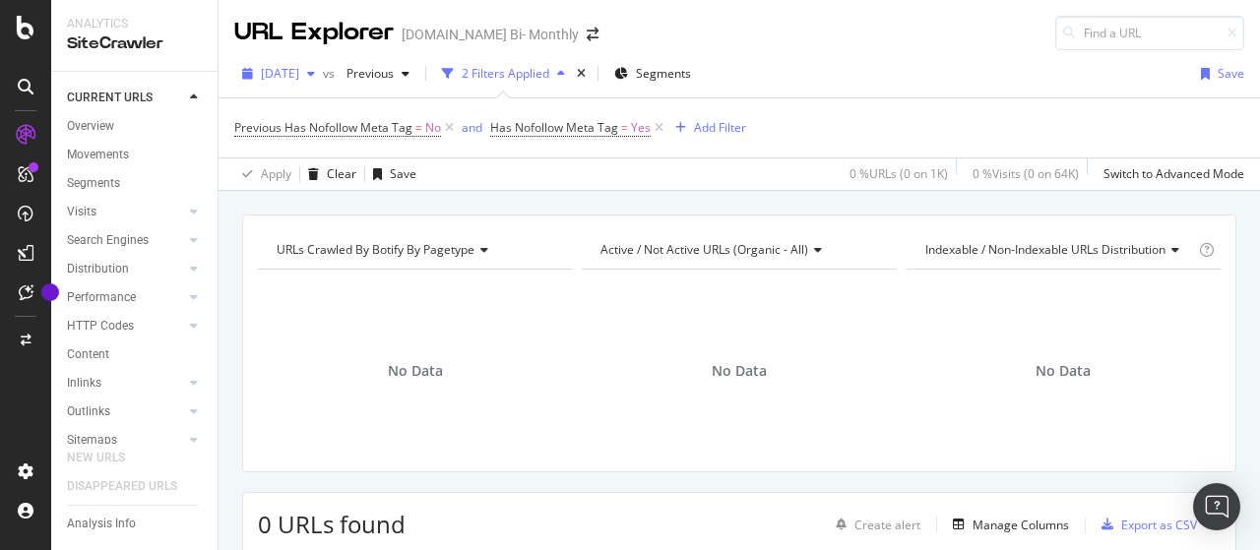
click at [299, 66] on span "[DATE]" at bounding box center [280, 73] width 38 height 17
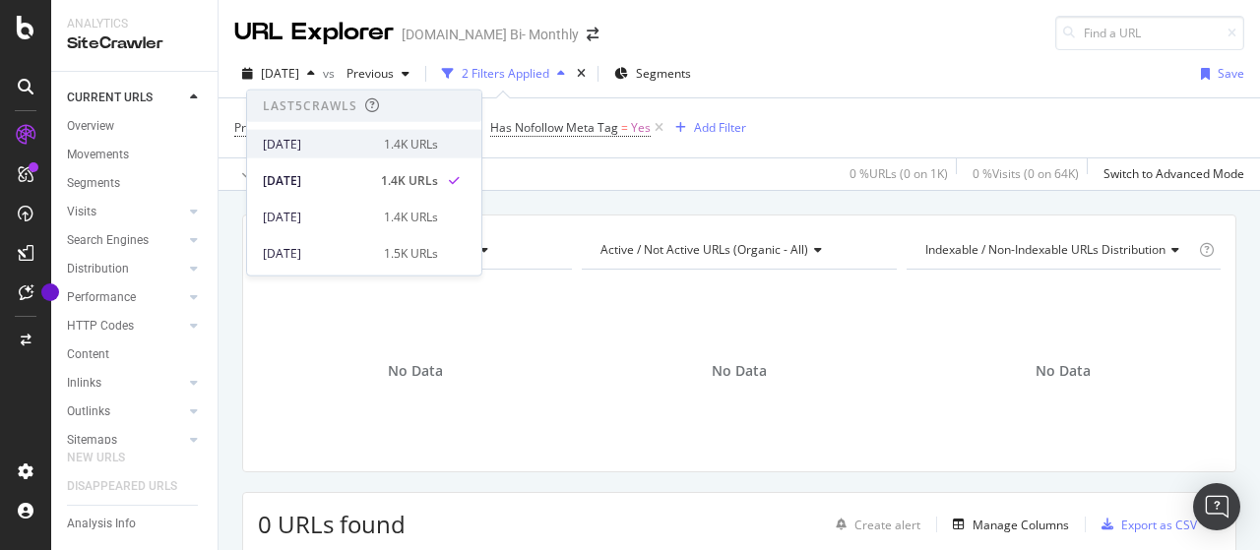
click at [325, 134] on div "2025 Aug. 31st 1.4K URLs" at bounding box center [364, 144] width 234 height 29
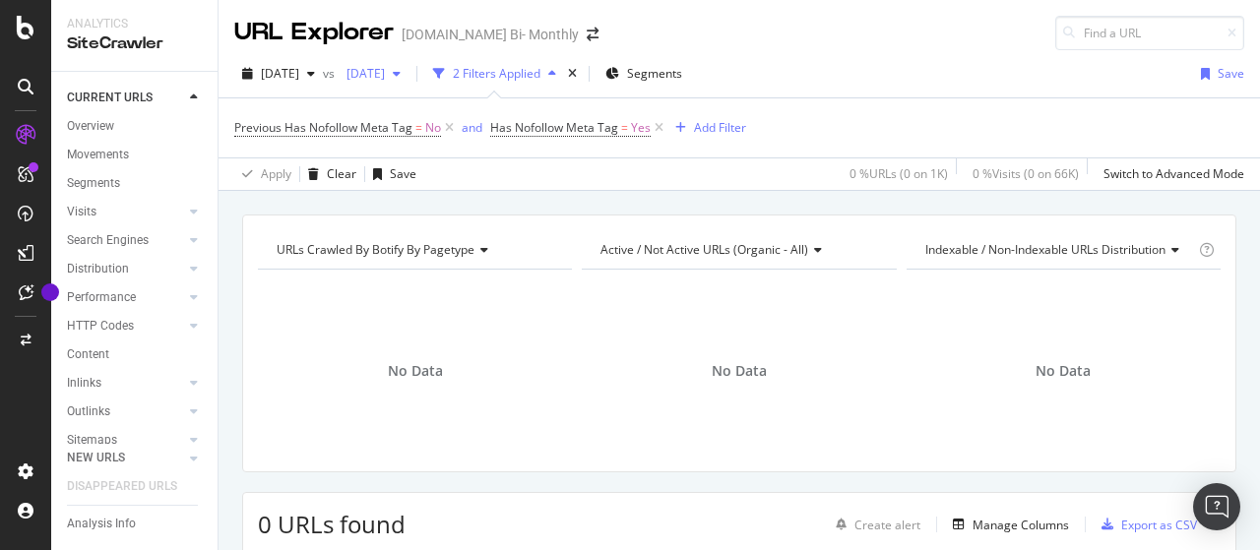
click at [385, 70] on span "[DATE]" at bounding box center [362, 73] width 46 height 17
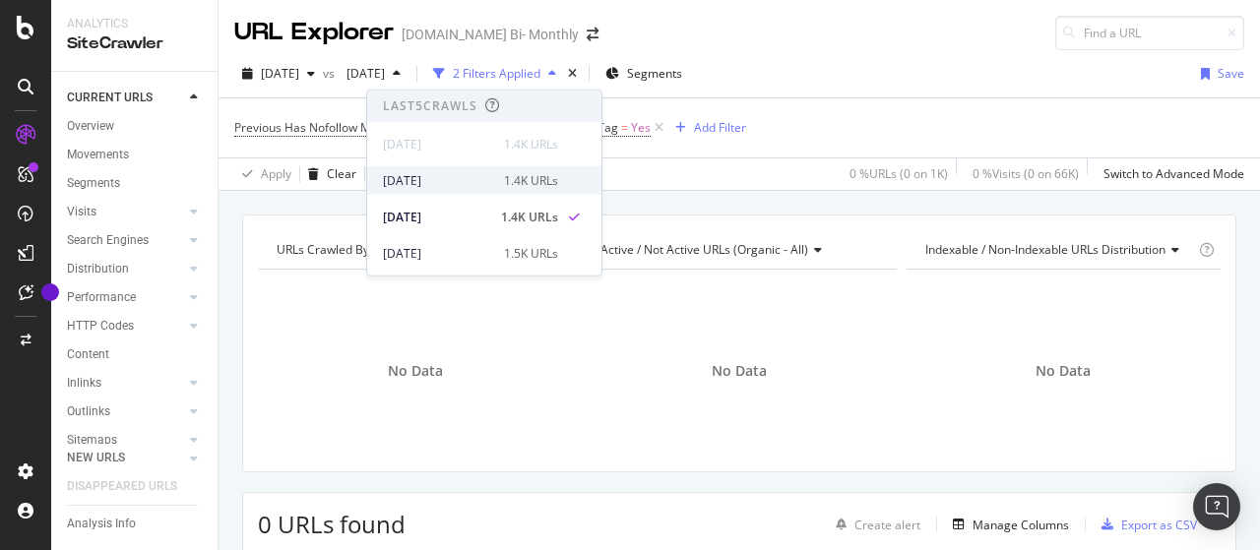
click at [463, 178] on div "[DATE]" at bounding box center [437, 180] width 109 height 18
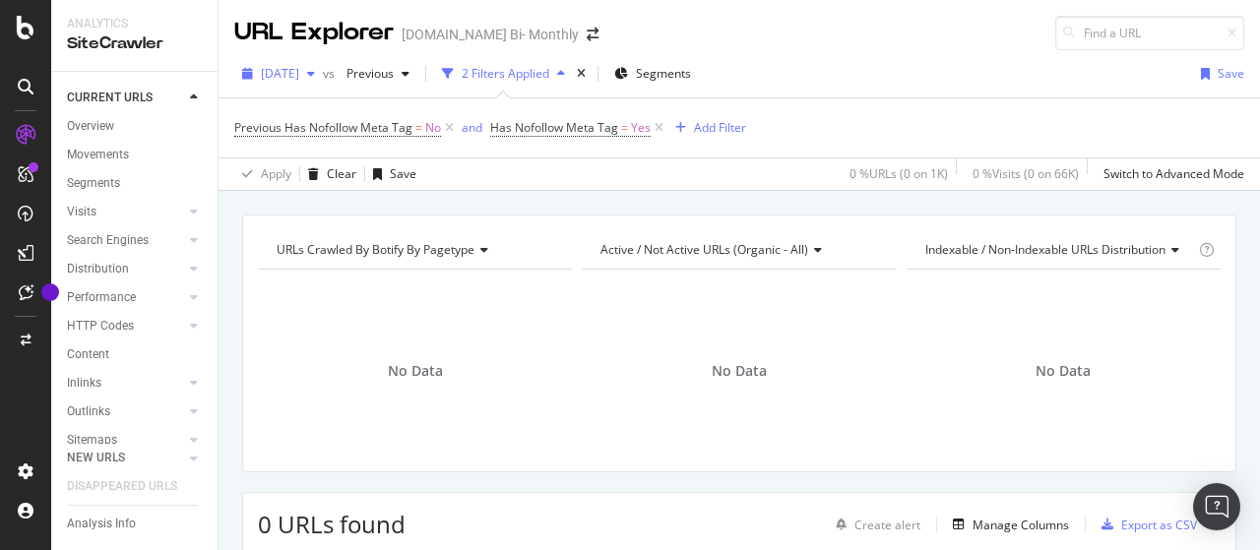
click at [299, 74] on span "[DATE]" at bounding box center [280, 73] width 38 height 17
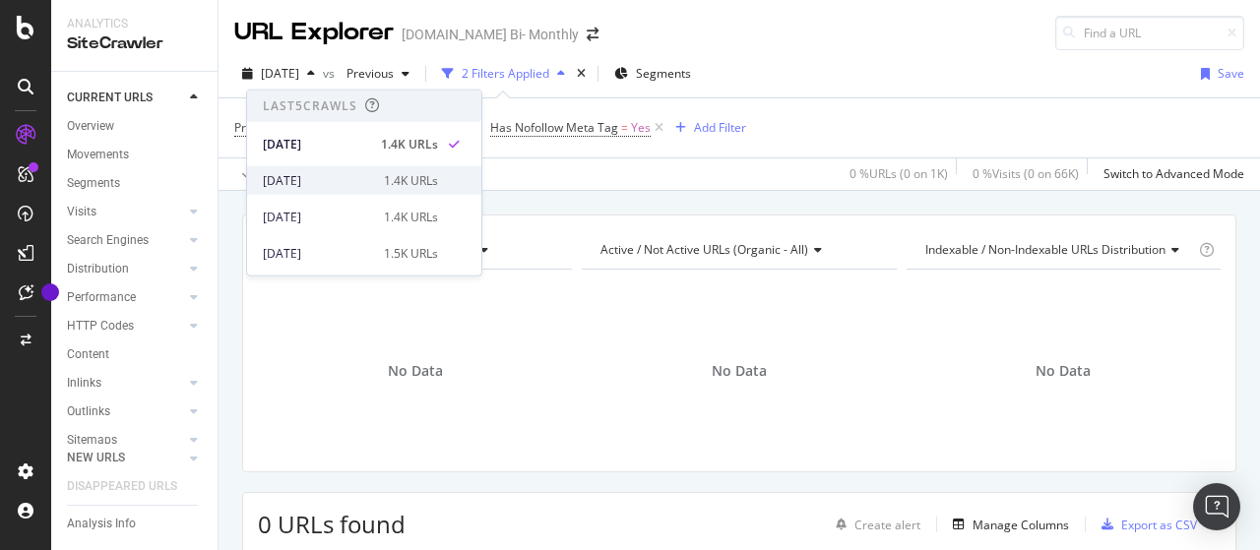
click at [346, 177] on div "[DATE]" at bounding box center [317, 180] width 109 height 18
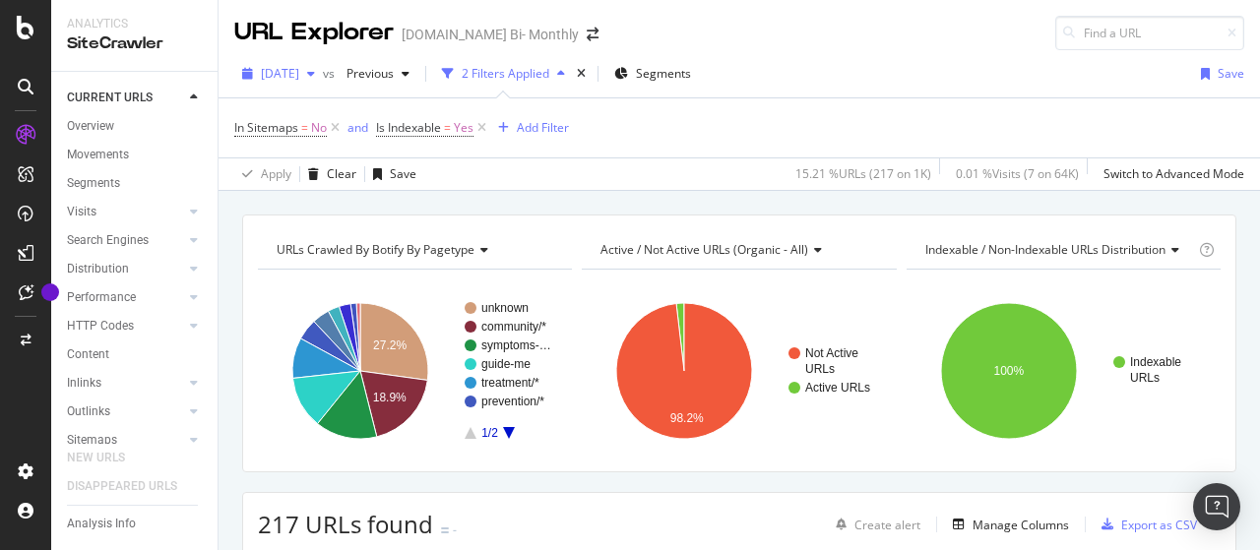
click at [299, 76] on span "[DATE]" at bounding box center [280, 73] width 38 height 17
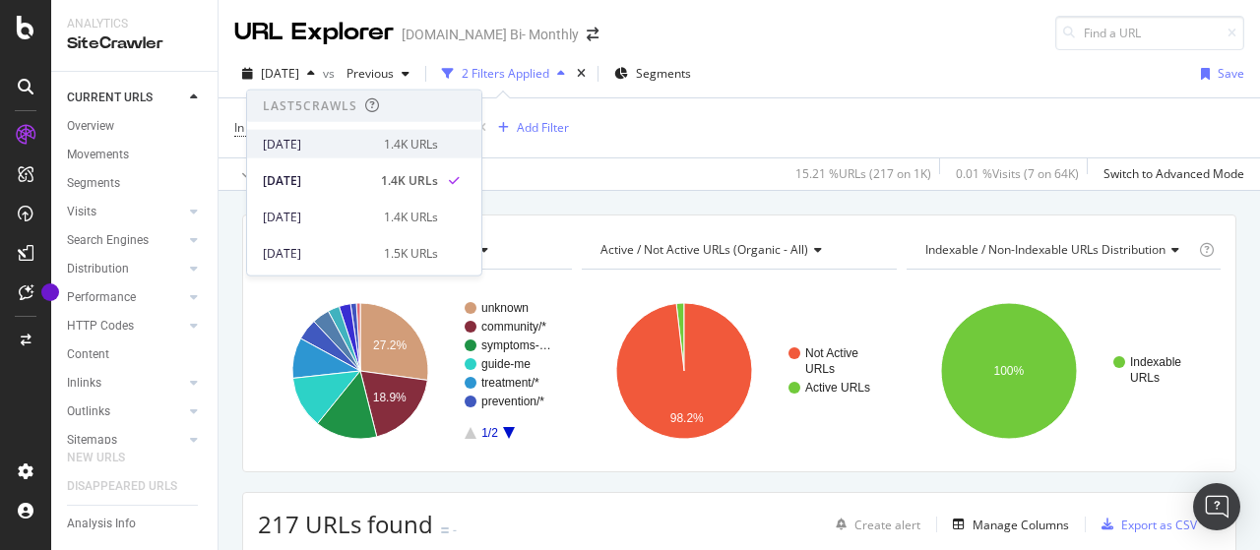
click at [345, 147] on div "[DATE]" at bounding box center [317, 144] width 109 height 18
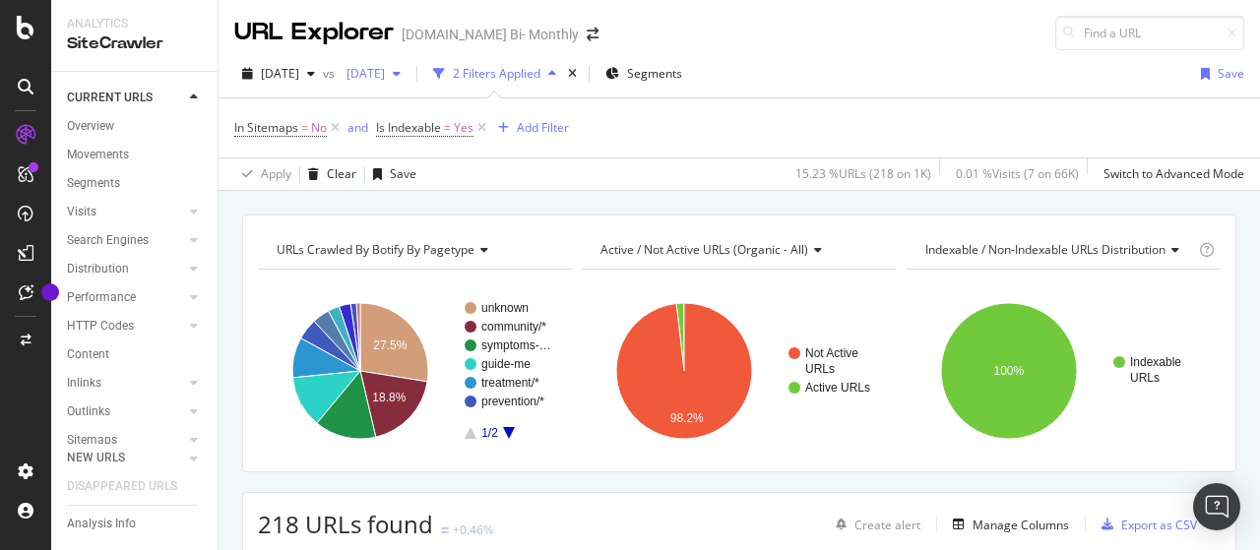
click at [385, 75] on span "[DATE]" at bounding box center [362, 73] width 46 height 17
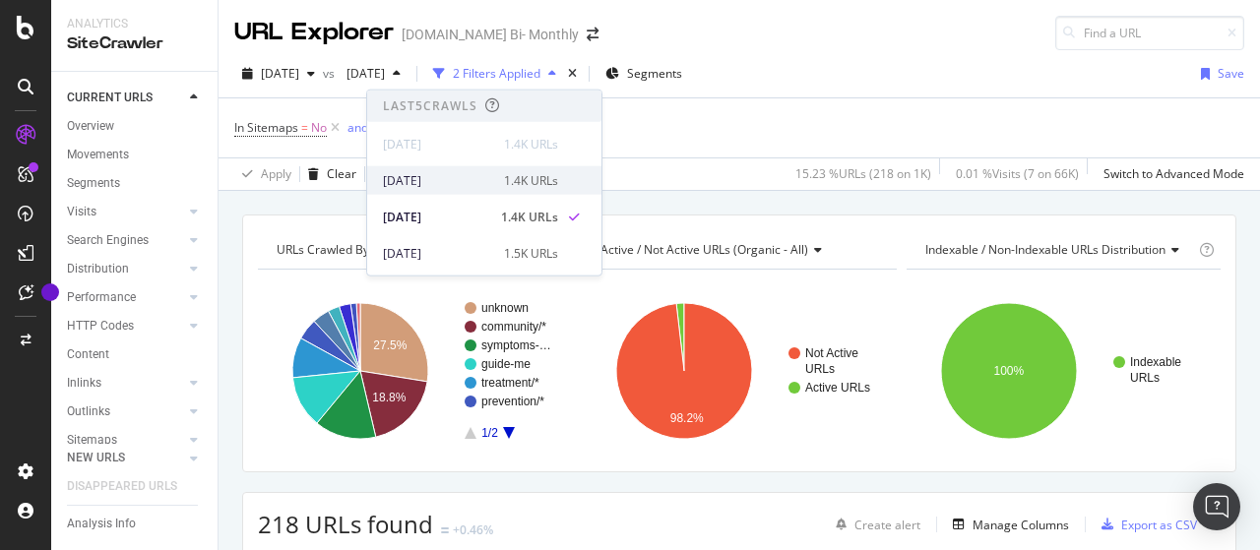
click at [448, 180] on div "[DATE]" at bounding box center [437, 180] width 109 height 18
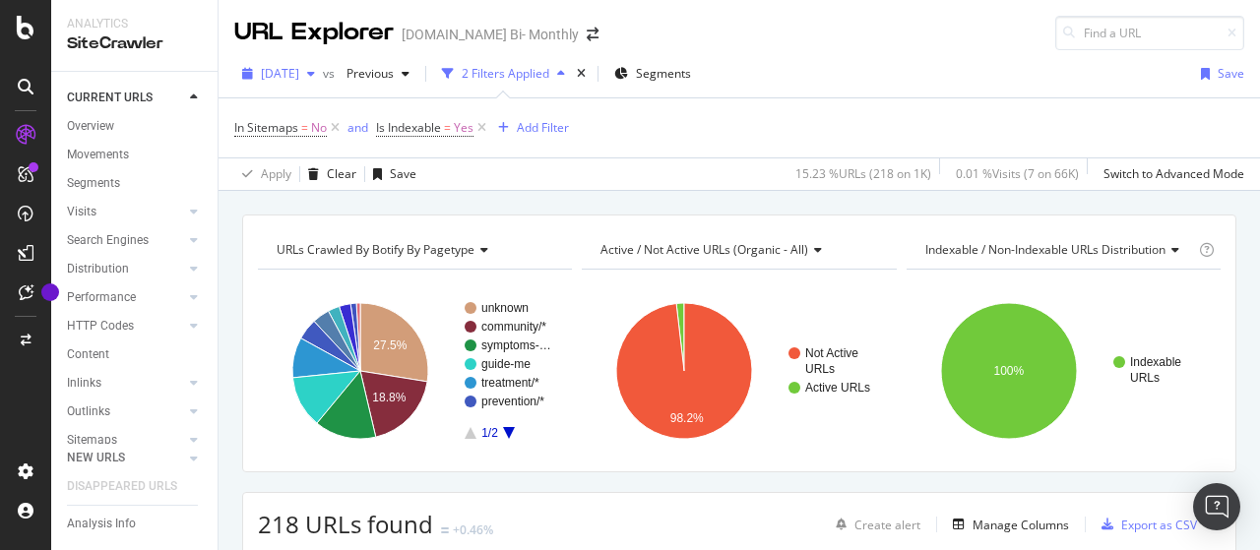
click at [299, 72] on span "[DATE]" at bounding box center [280, 73] width 38 height 17
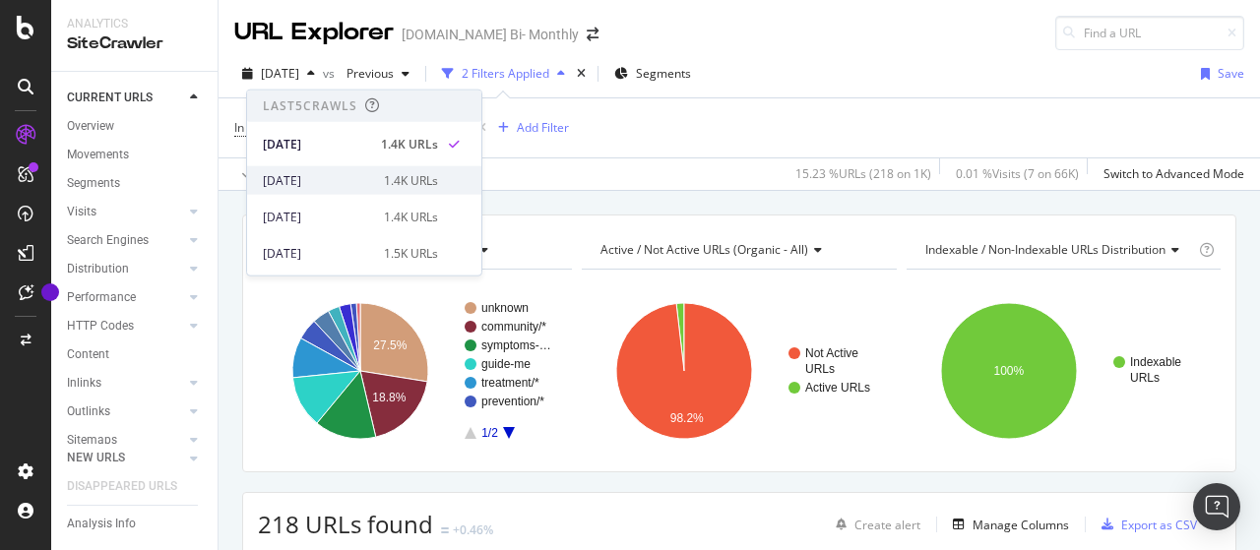
click at [333, 171] on div "2025 Aug. 25th 1.4K URLs" at bounding box center [364, 180] width 234 height 29
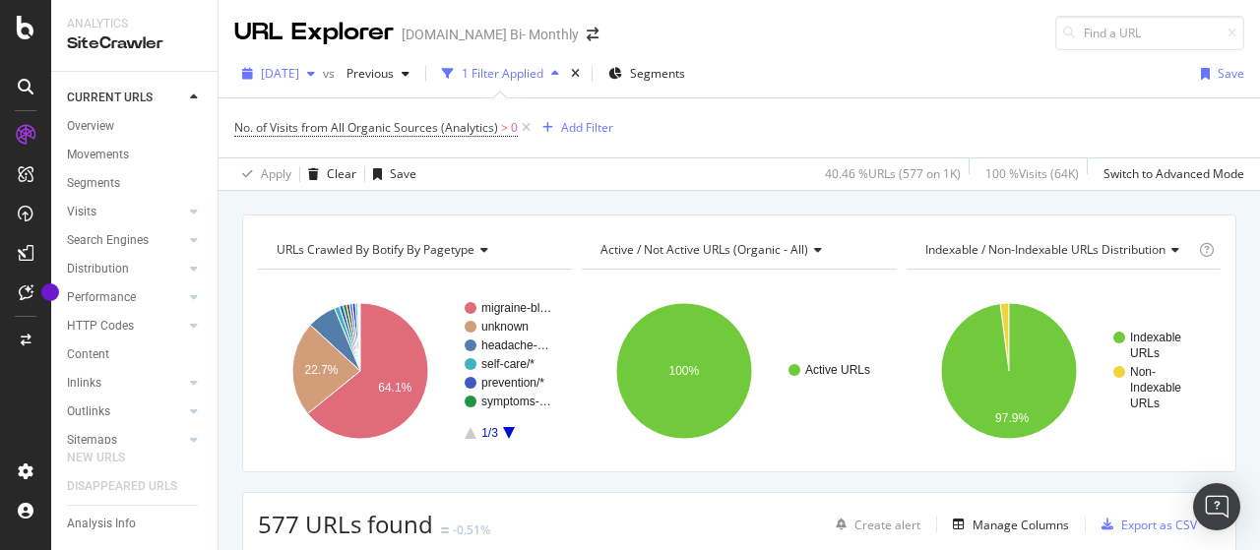
click at [299, 69] on span "[DATE]" at bounding box center [280, 73] width 38 height 17
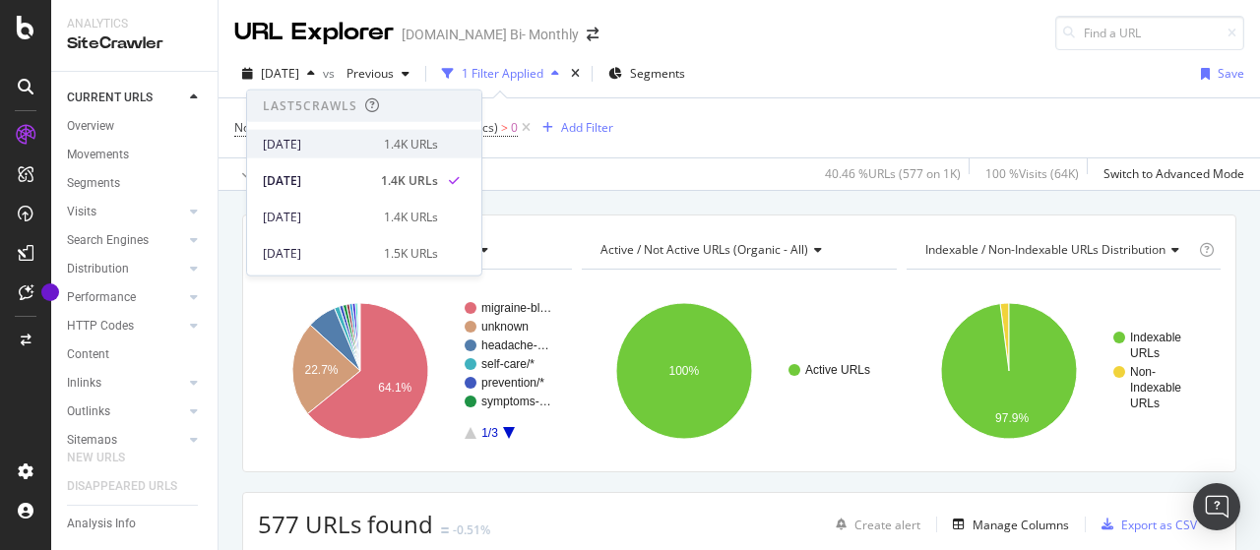
click at [345, 139] on div "[DATE]" at bounding box center [317, 144] width 109 height 18
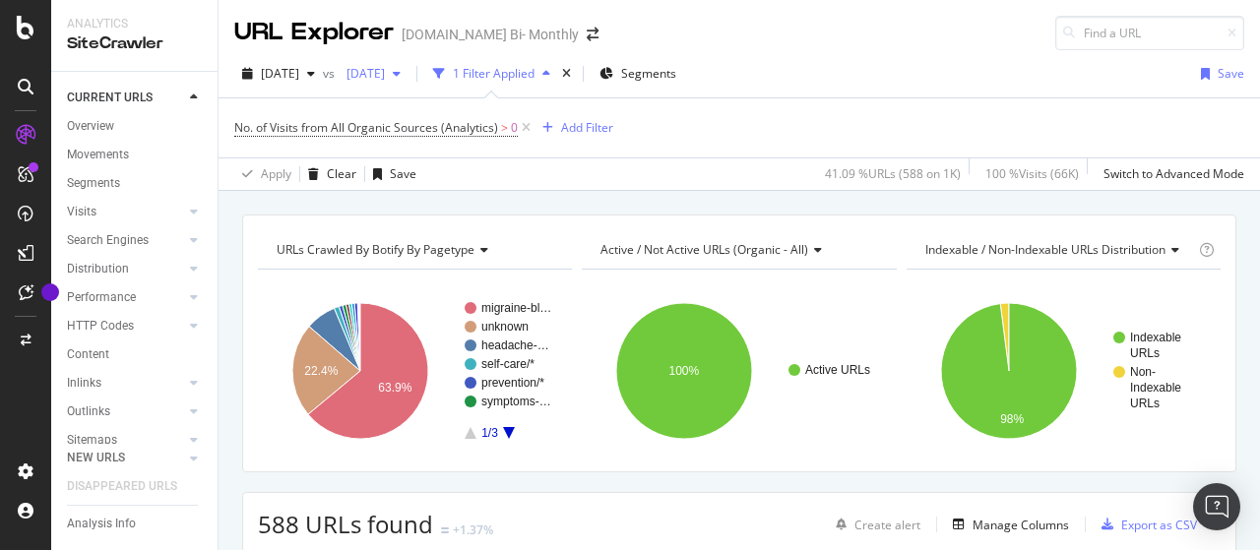
click at [385, 68] on span "[DATE]" at bounding box center [362, 73] width 46 height 17
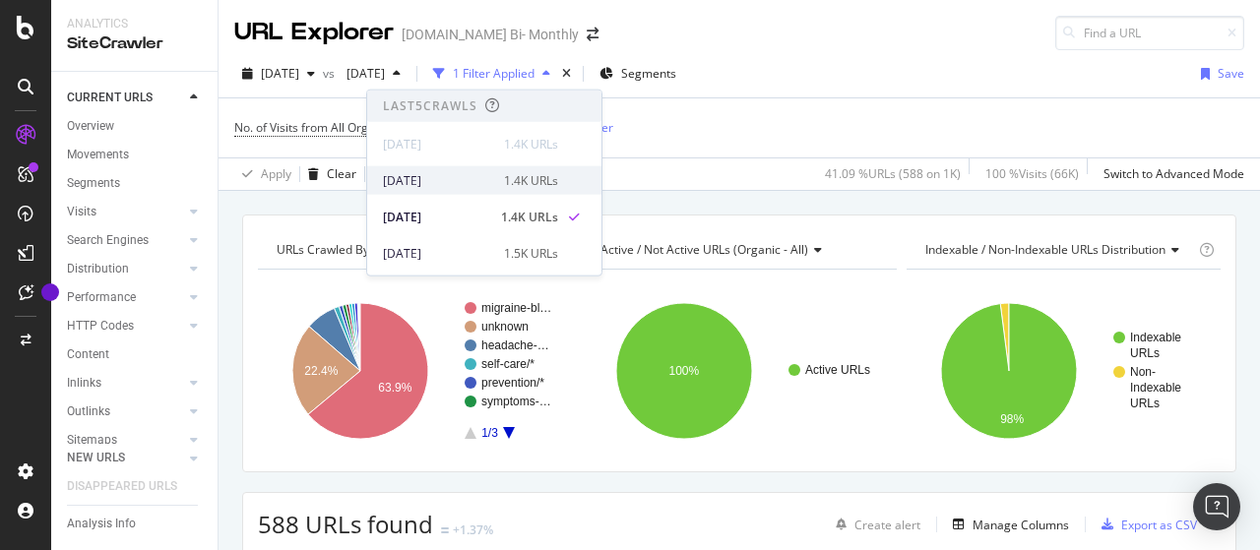
click at [445, 184] on div "[DATE]" at bounding box center [437, 180] width 109 height 18
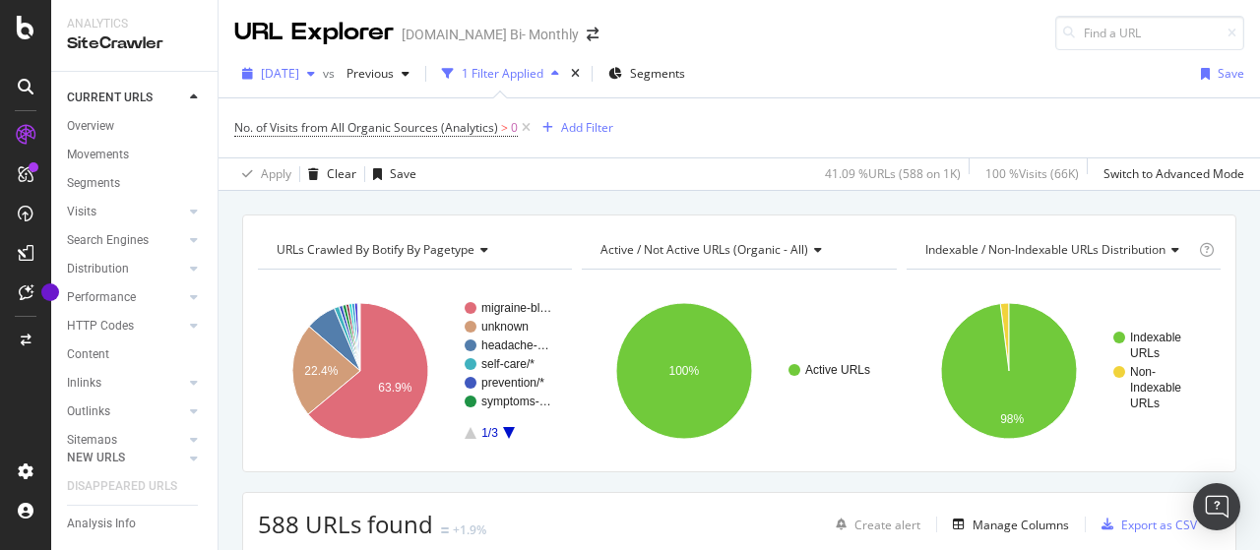
click at [299, 76] on span "[DATE]" at bounding box center [280, 73] width 38 height 17
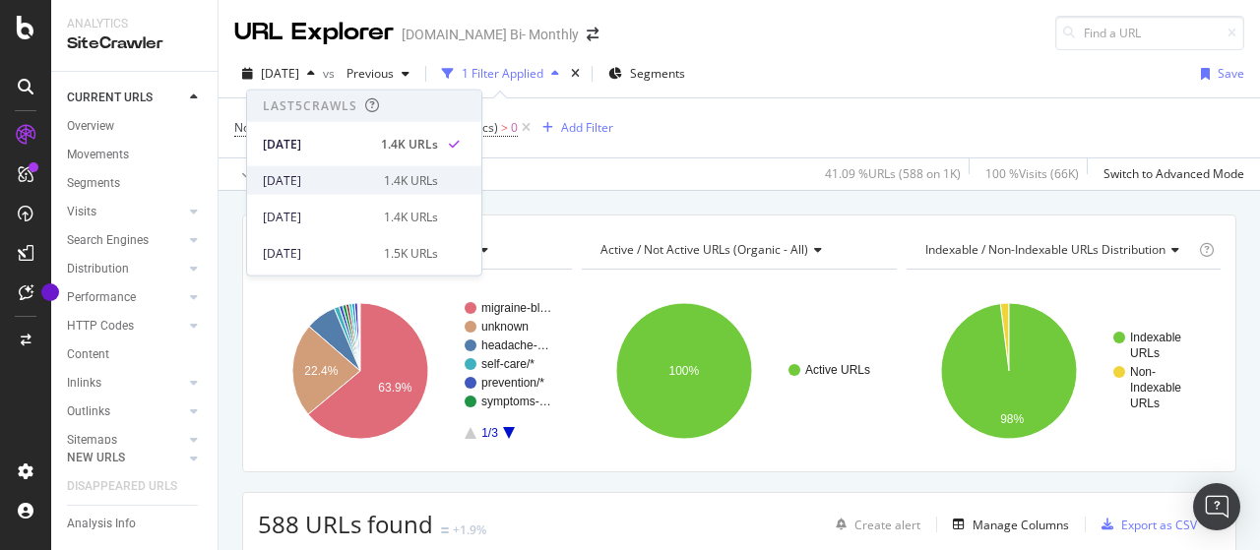
click at [350, 175] on div "[DATE]" at bounding box center [317, 180] width 109 height 18
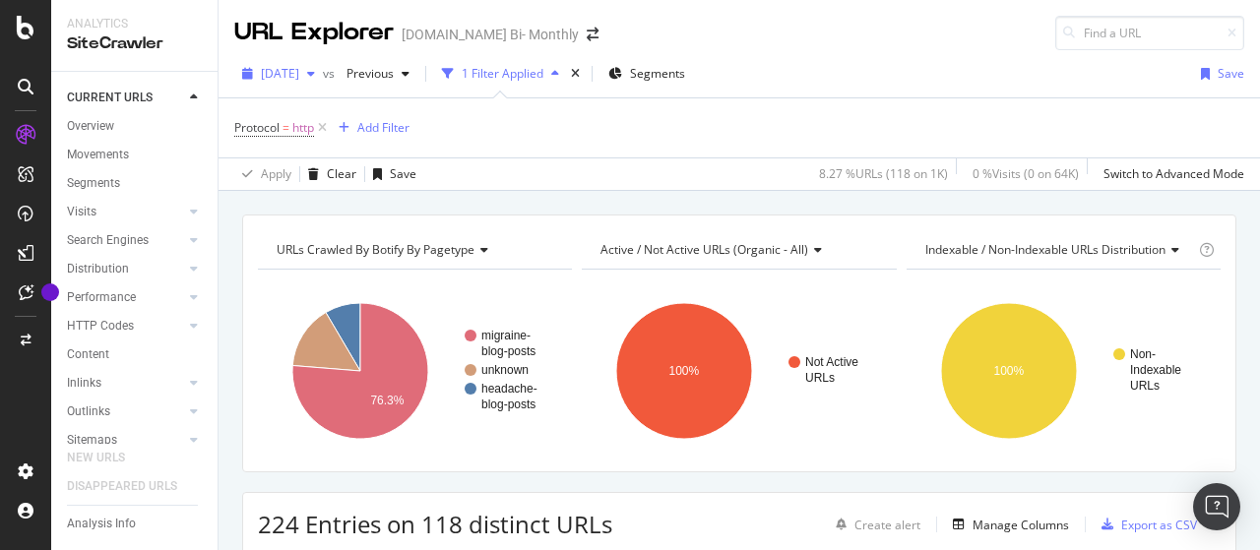
click at [299, 72] on span "[DATE]" at bounding box center [280, 73] width 38 height 17
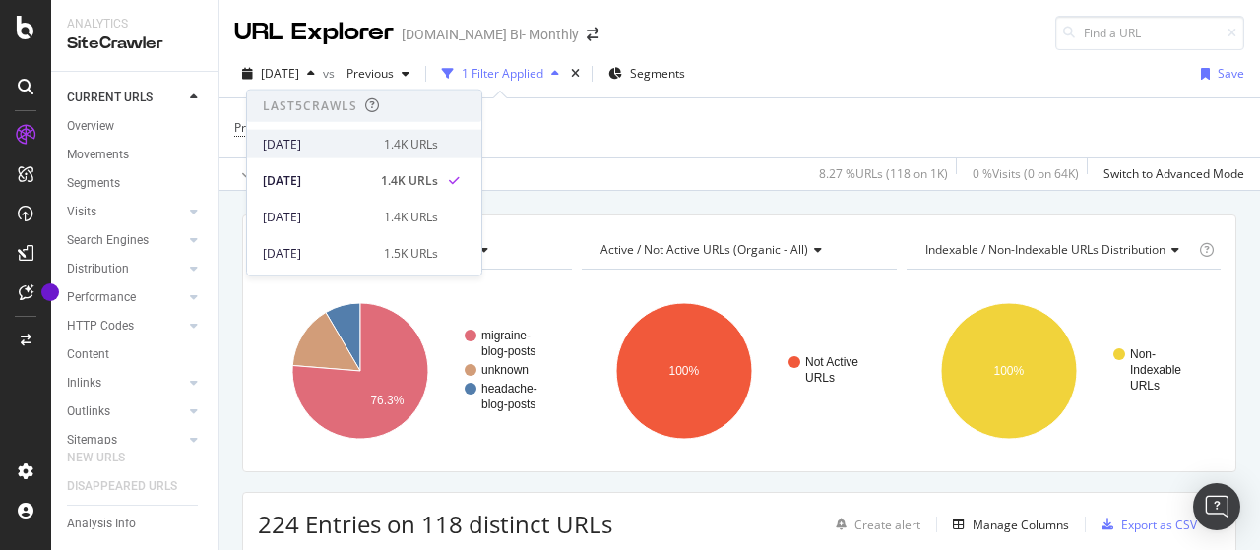
click at [343, 144] on div "[DATE]" at bounding box center [317, 144] width 109 height 18
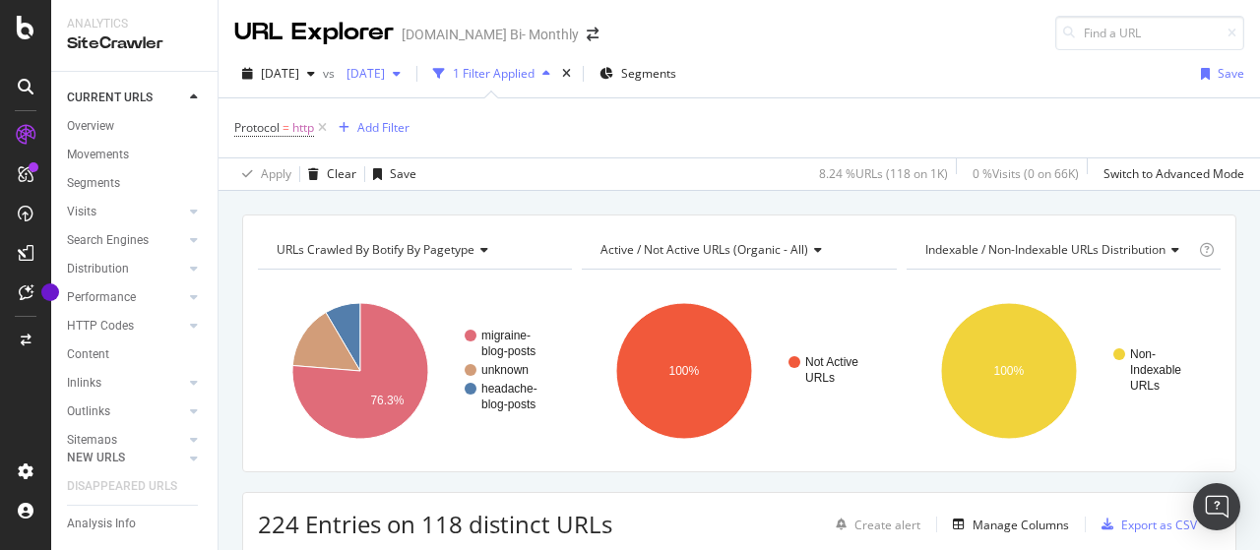
click at [385, 78] on span "[DATE]" at bounding box center [362, 73] width 46 height 17
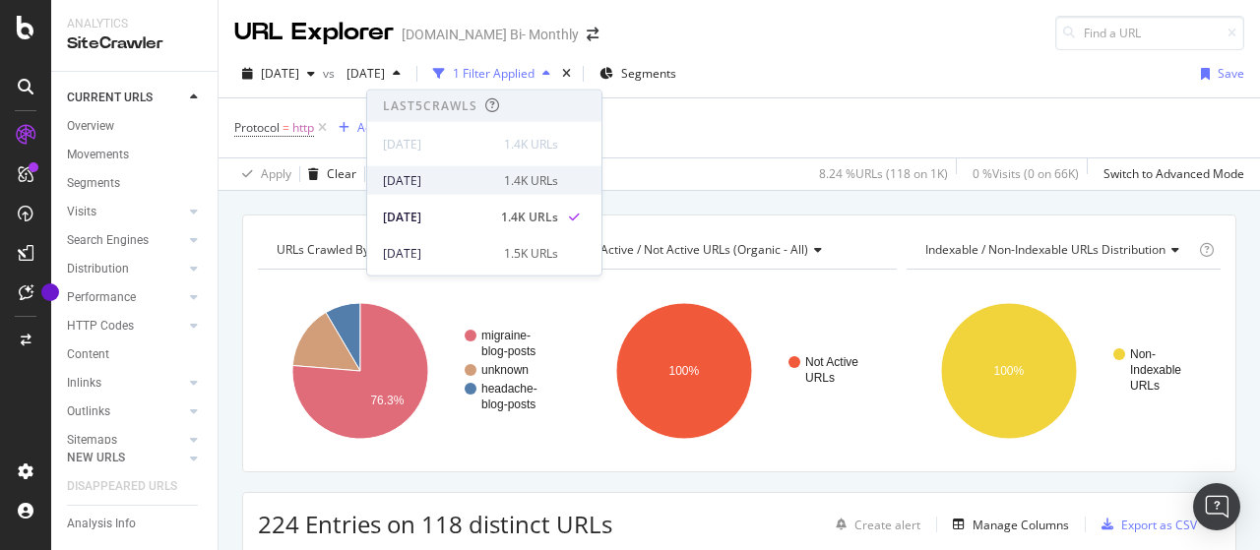
click at [461, 188] on div "[DATE]" at bounding box center [437, 180] width 109 height 18
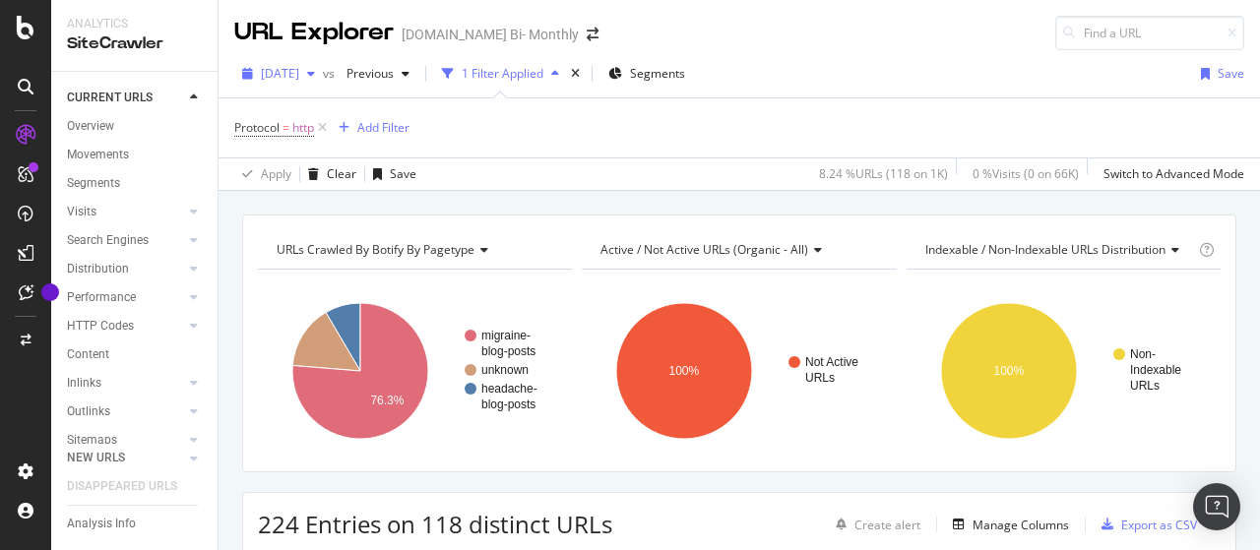
click at [299, 74] on span "[DATE]" at bounding box center [280, 73] width 38 height 17
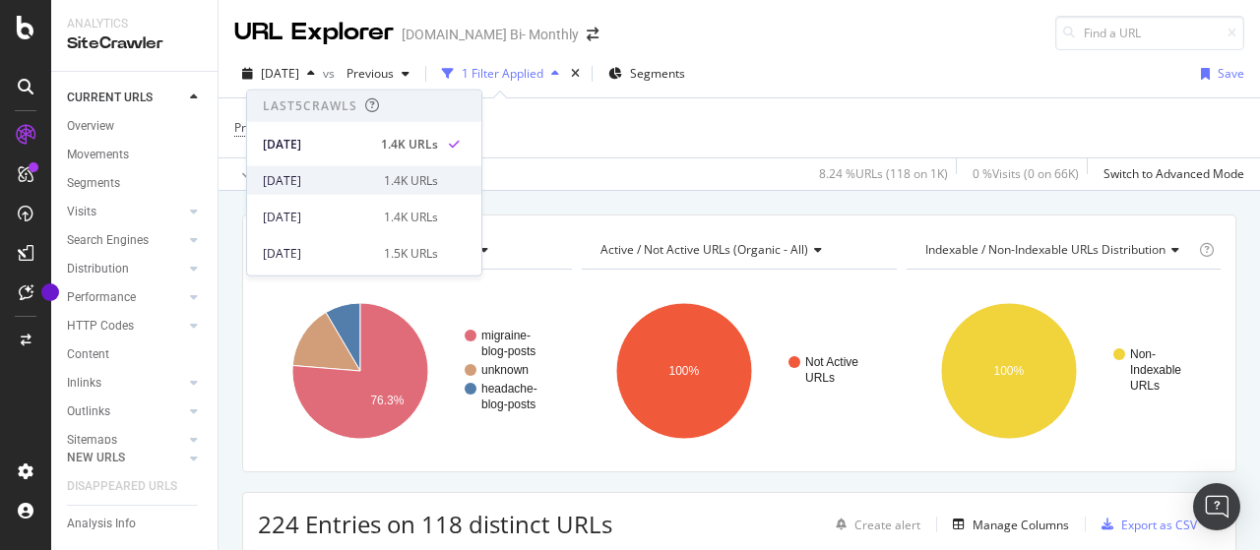
click at [360, 168] on div "2025 Aug. 25th 1.4K URLs" at bounding box center [364, 180] width 234 height 29
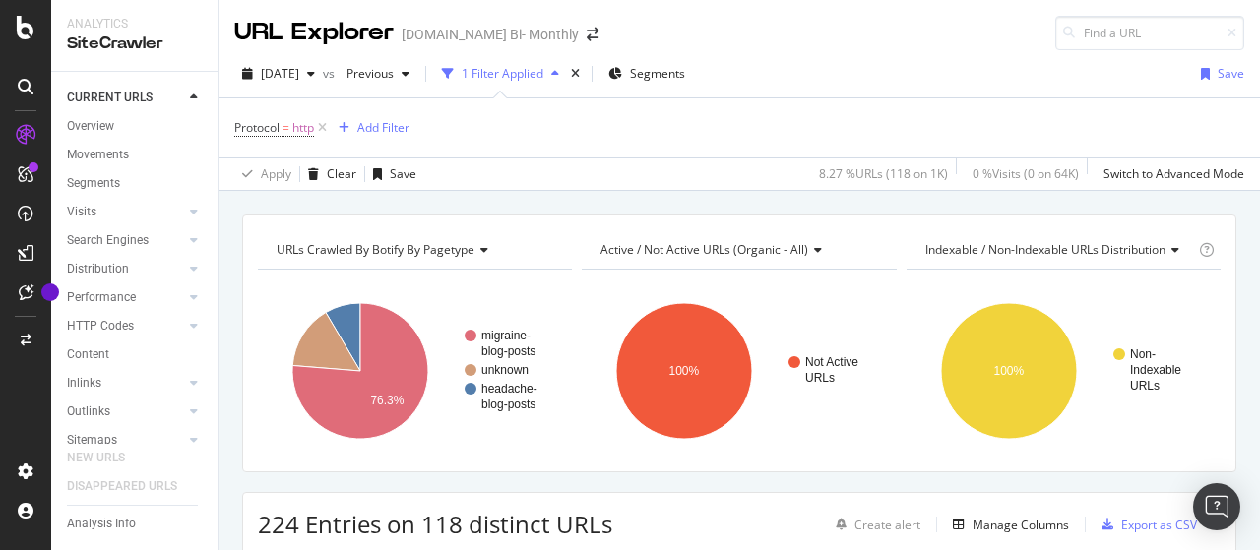
scroll to position [98, 0]
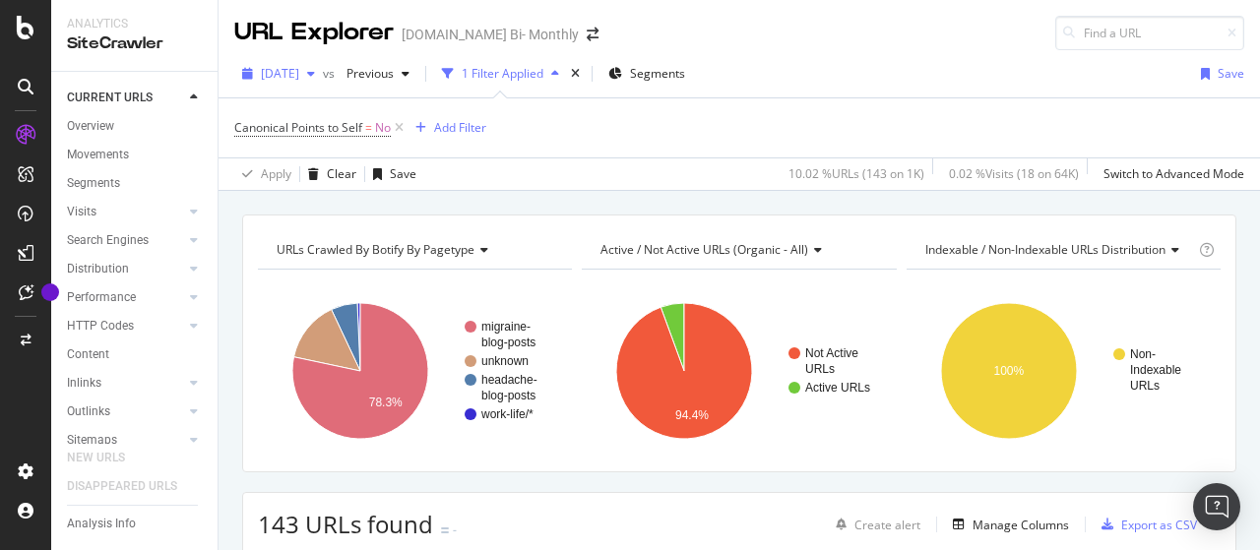
click at [317, 63] on div "[DATE]" at bounding box center [278, 74] width 89 height 30
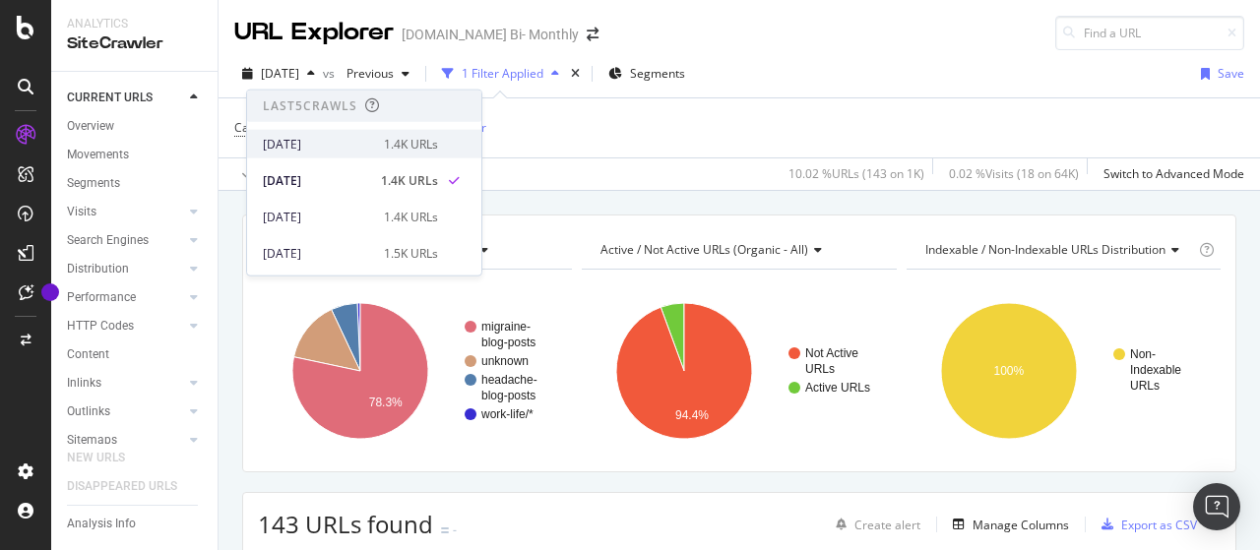
click at [337, 141] on div "[DATE]" at bounding box center [317, 144] width 109 height 18
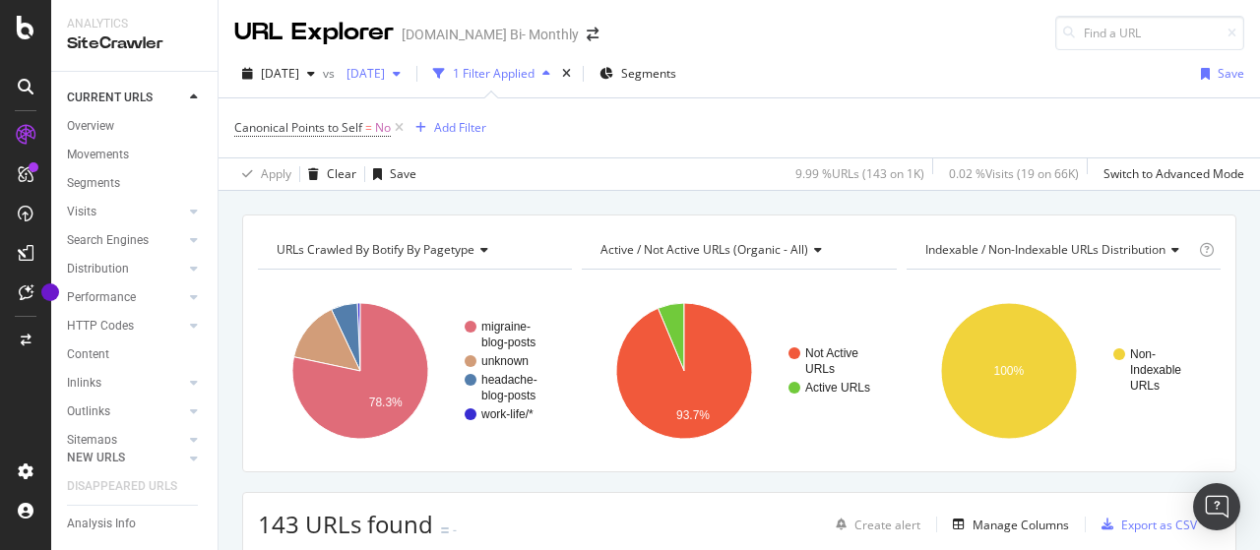
click at [392, 85] on div "[DATE]" at bounding box center [374, 74] width 70 height 30
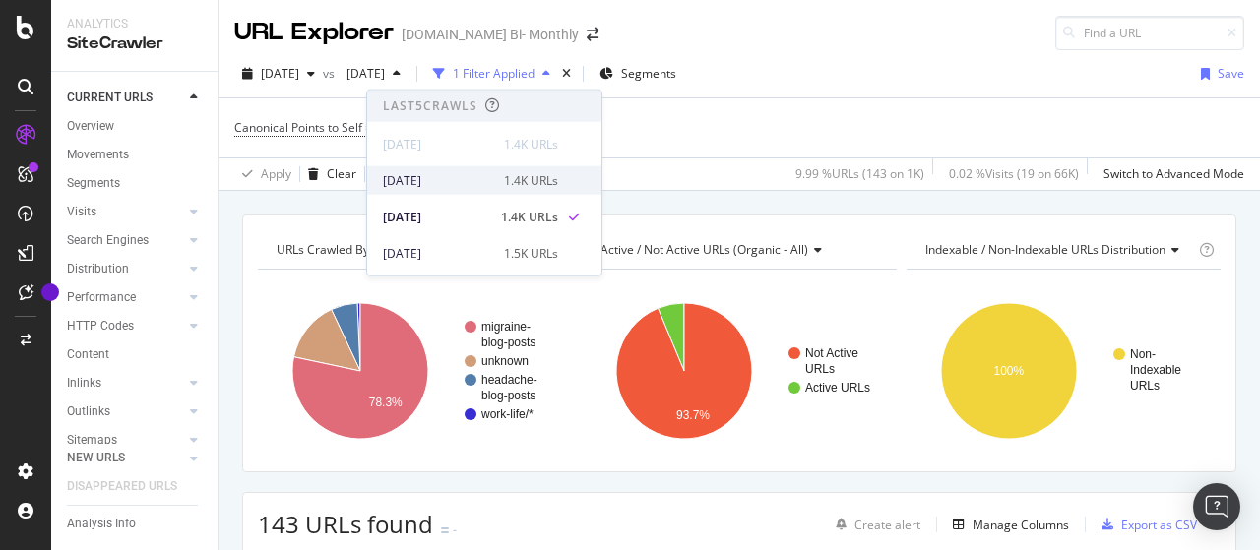
click at [457, 178] on div "[DATE]" at bounding box center [437, 180] width 109 height 18
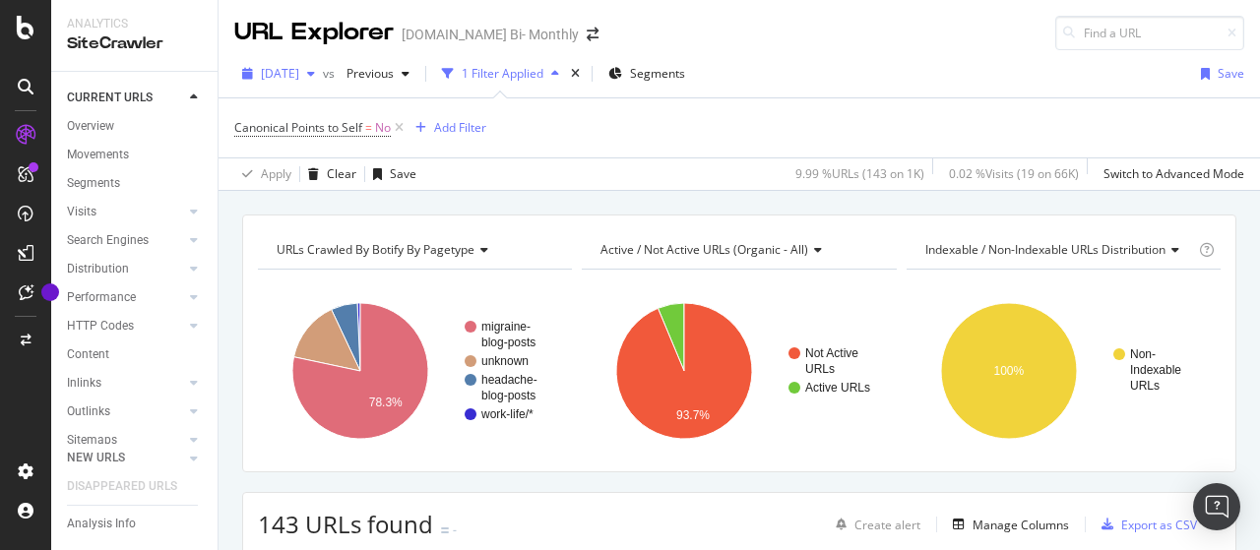
click at [299, 74] on span "[DATE]" at bounding box center [280, 73] width 38 height 17
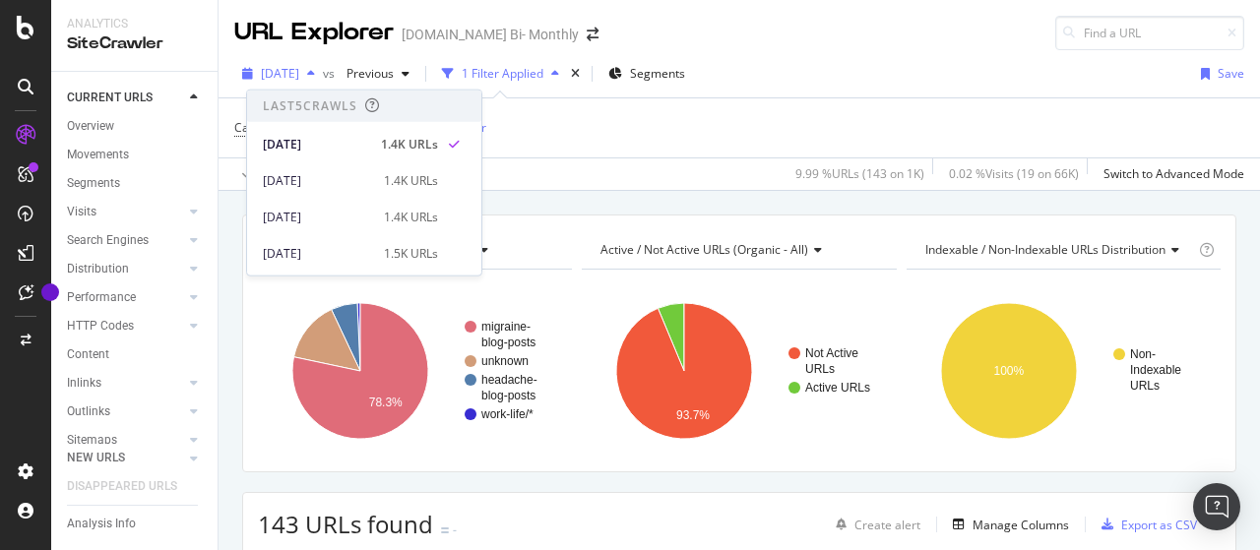
click at [299, 74] on span "[DATE]" at bounding box center [280, 73] width 38 height 17
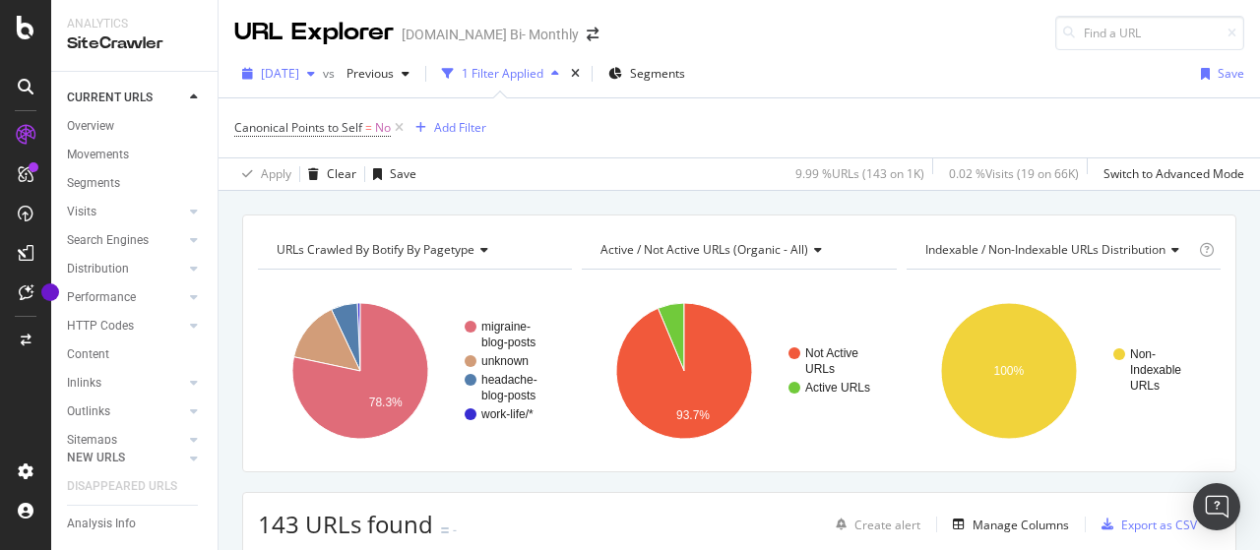
click at [299, 67] on span "[DATE]" at bounding box center [280, 73] width 38 height 17
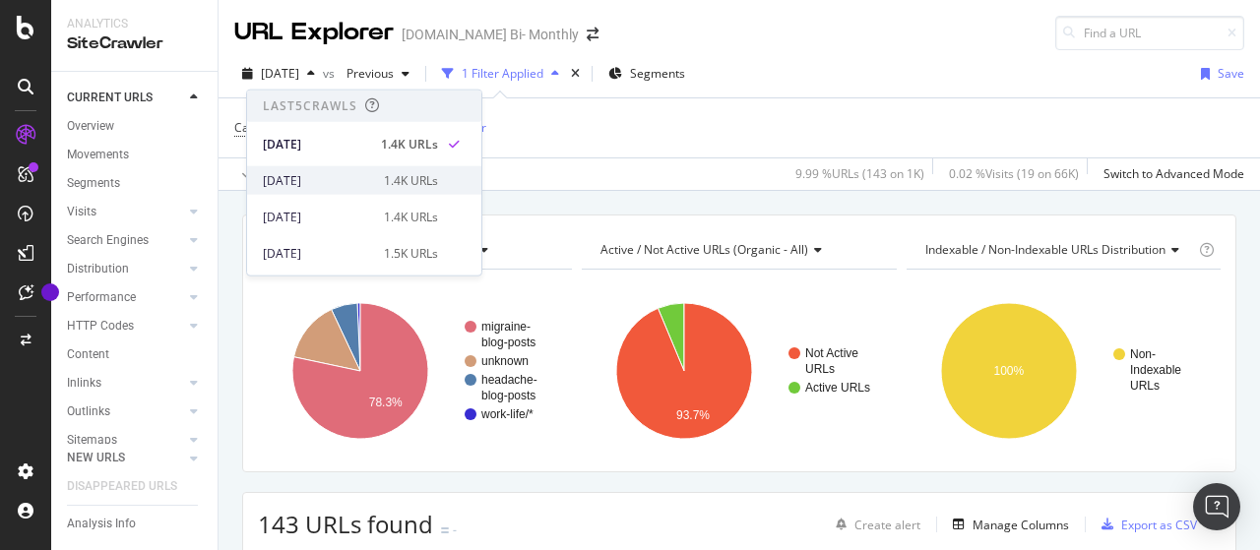
click at [344, 180] on div "[DATE]" at bounding box center [317, 180] width 109 height 18
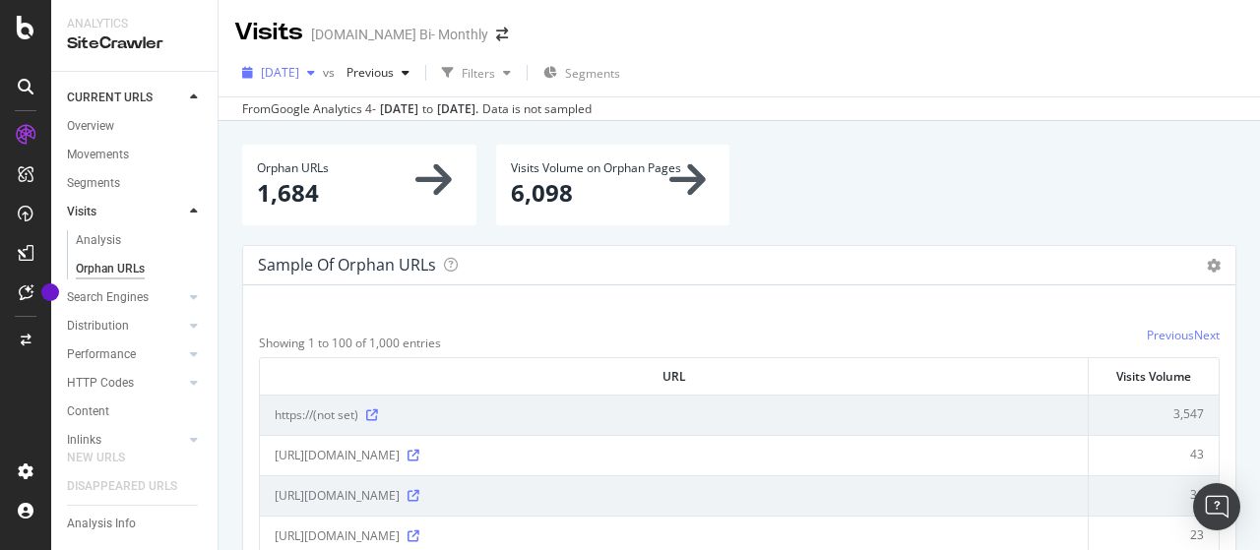
click at [299, 69] on span "[DATE]" at bounding box center [280, 72] width 38 height 17
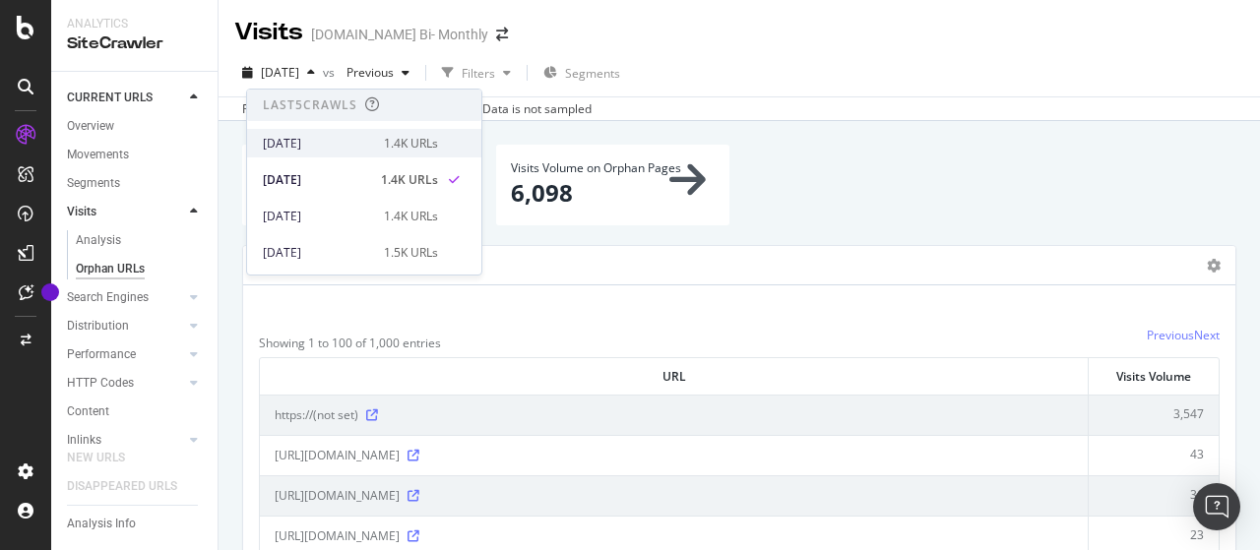
click at [349, 138] on div "[DATE]" at bounding box center [317, 144] width 109 height 18
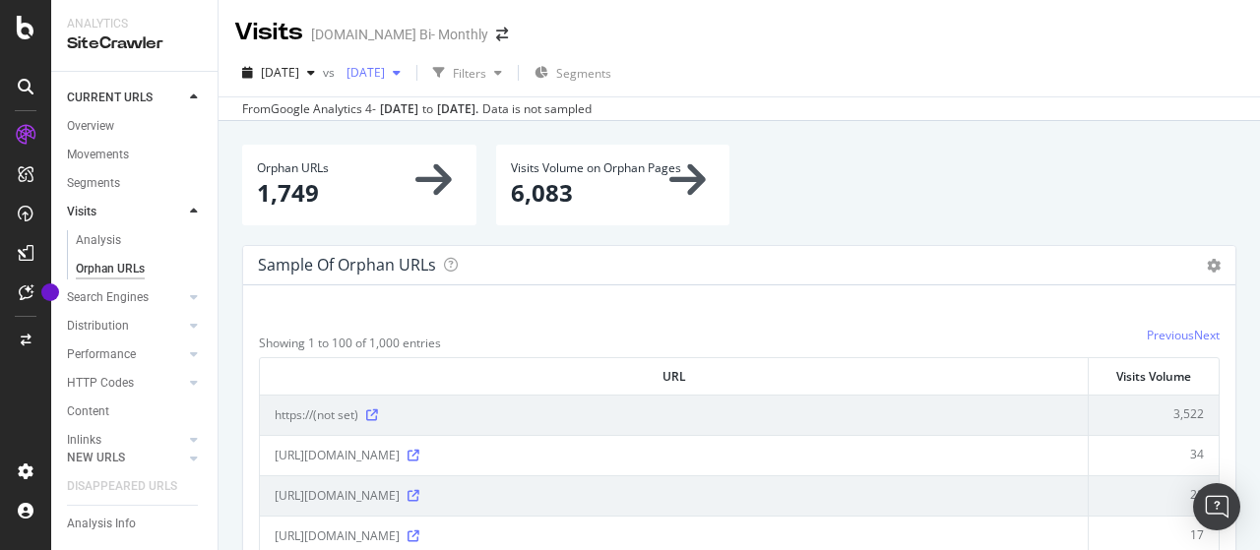
click at [385, 73] on span "[DATE]" at bounding box center [362, 72] width 46 height 17
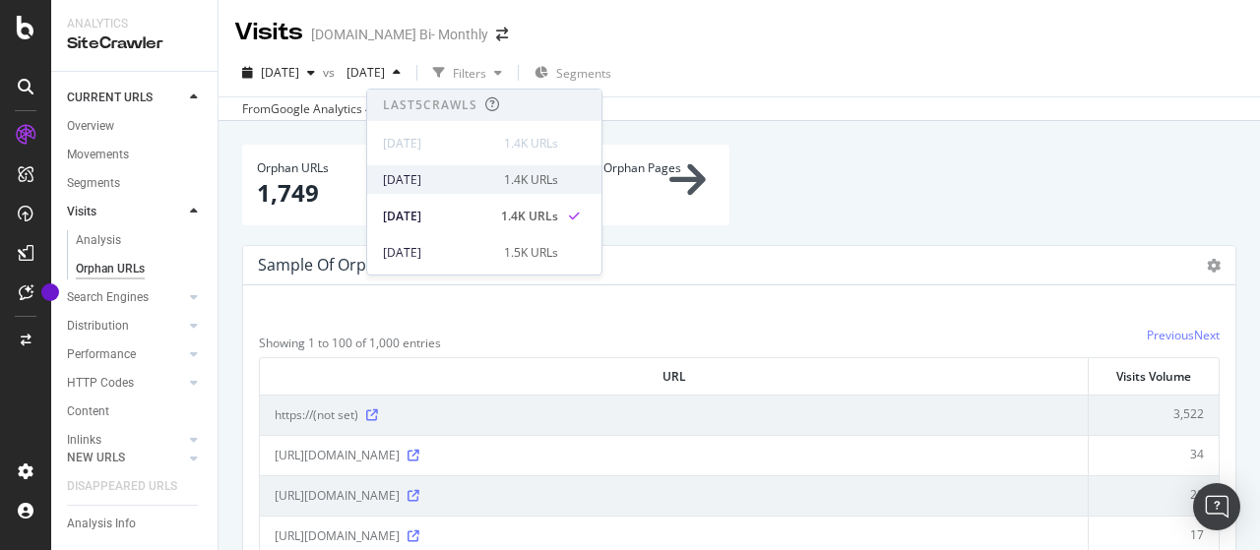
click at [451, 177] on div "[DATE]" at bounding box center [437, 180] width 109 height 18
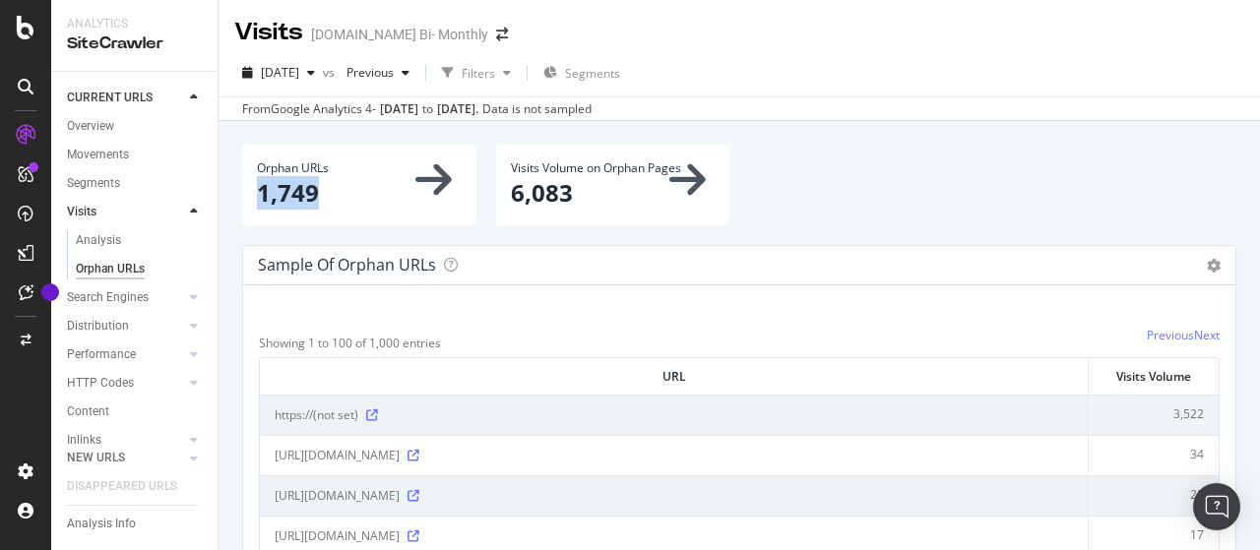
drag, startPoint x: 256, startPoint y: 193, endPoint x: 345, endPoint y: 194, distance: 88.6
click at [345, 194] on div "Orphan URLs 1,749" at bounding box center [359, 185] width 234 height 80
copy p "1,749"
click at [299, 74] on span "[DATE]" at bounding box center [280, 72] width 38 height 17
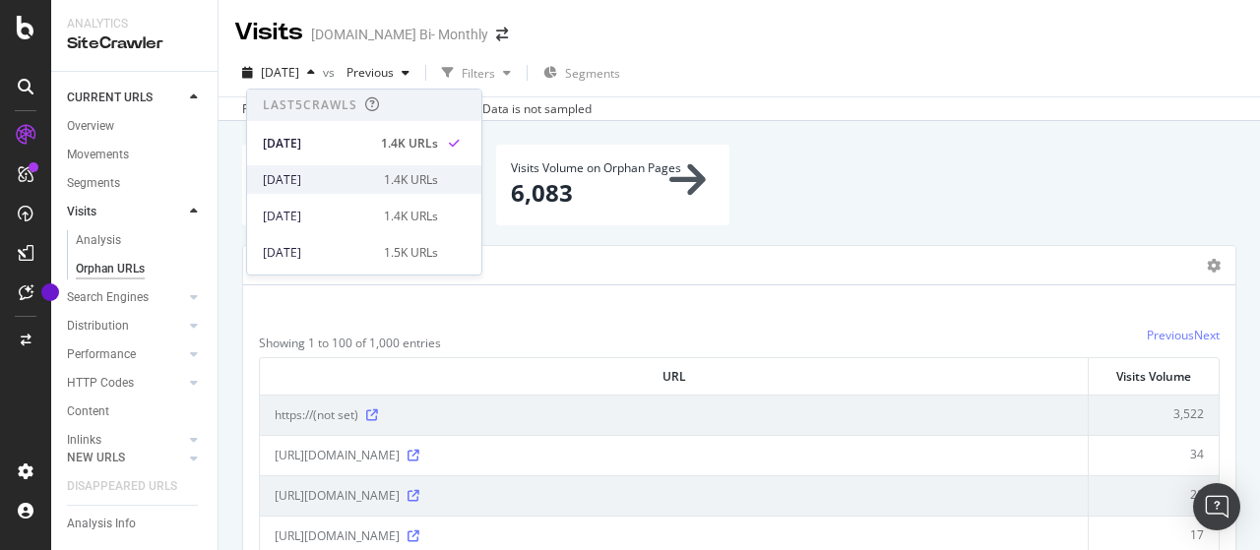
click at [345, 171] on div "[DATE]" at bounding box center [317, 180] width 109 height 18
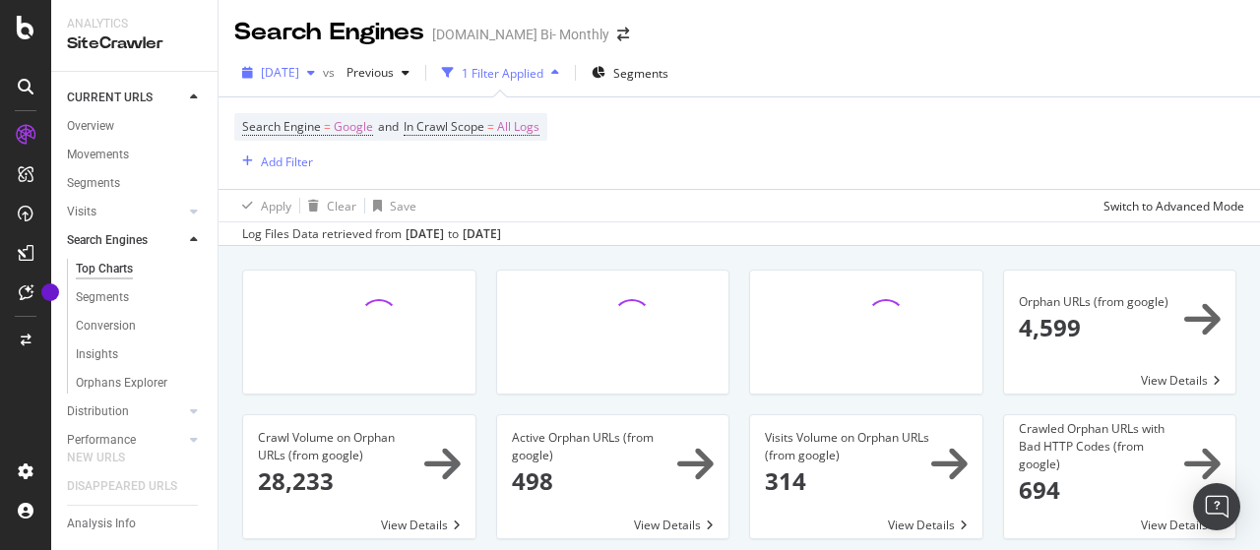
click at [299, 76] on span "[DATE]" at bounding box center [280, 72] width 38 height 17
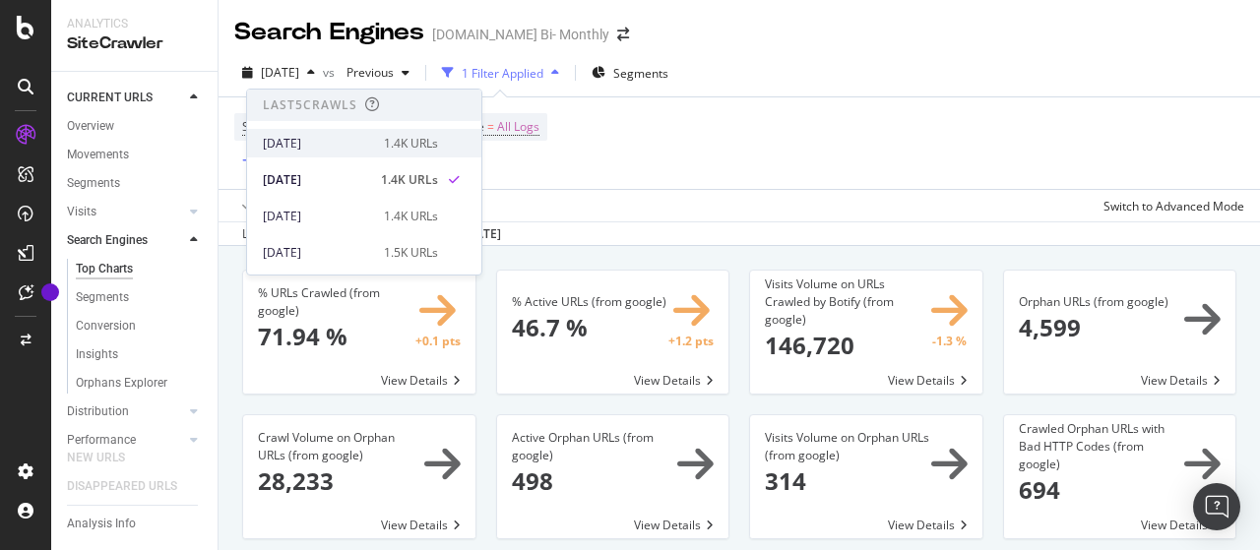
click at [325, 143] on div "[DATE]" at bounding box center [317, 144] width 109 height 18
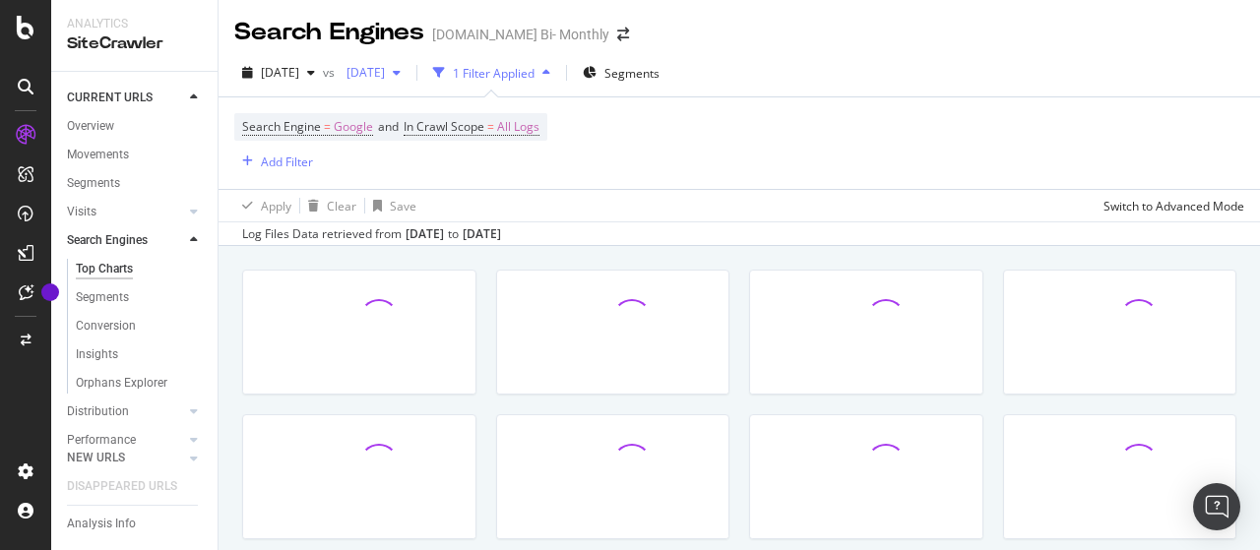
click at [385, 73] on span "[DATE]" at bounding box center [362, 72] width 46 height 17
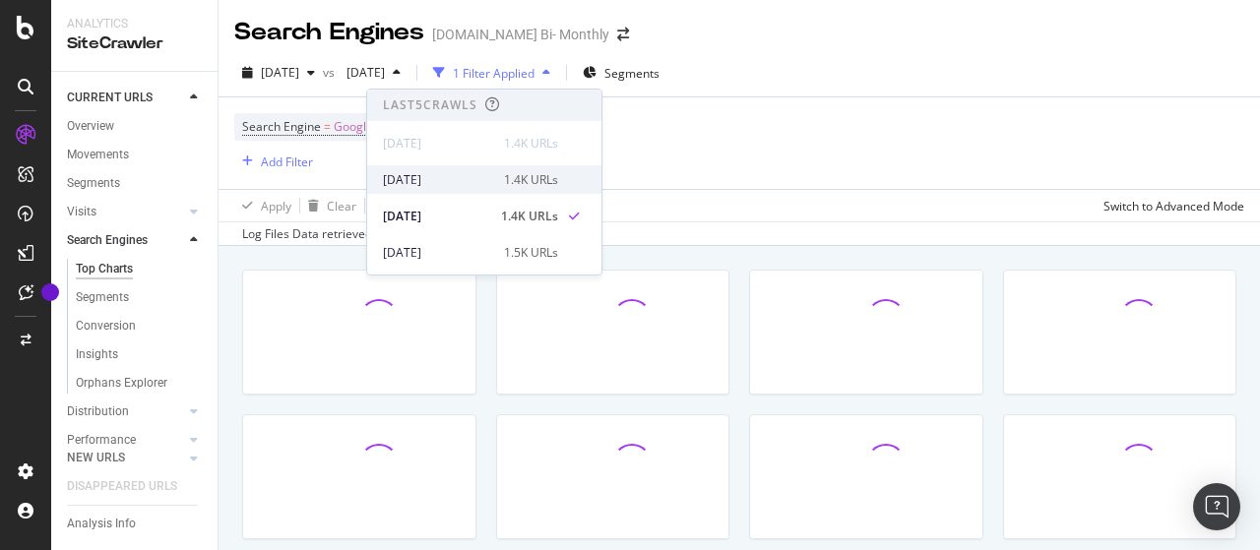
click at [451, 180] on div "[DATE]" at bounding box center [437, 180] width 109 height 18
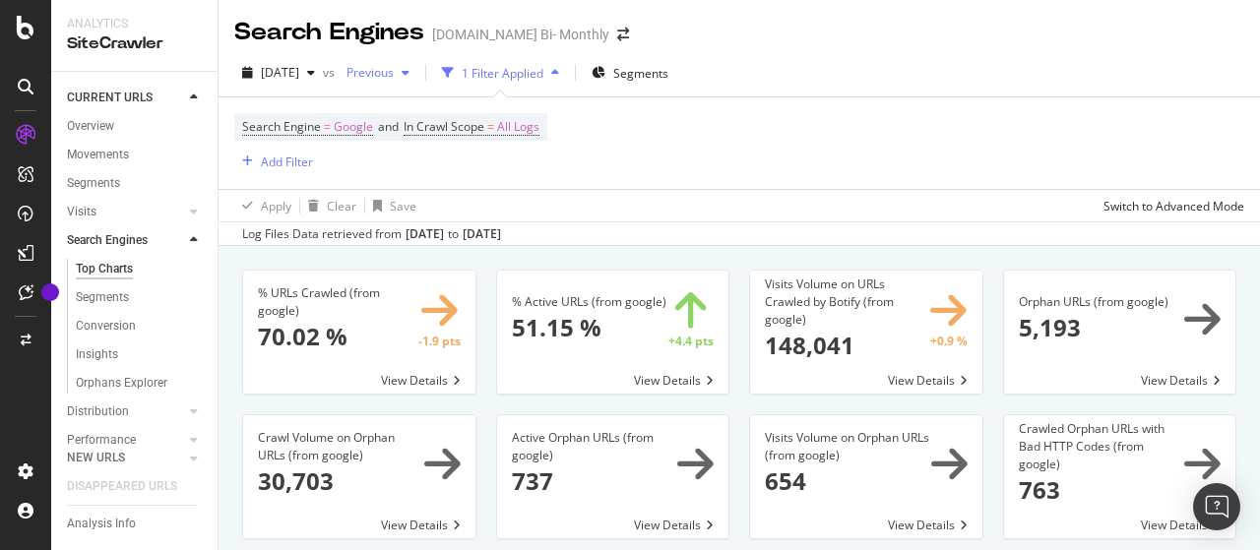
click at [394, 77] on span "Previous" at bounding box center [366, 72] width 55 height 17
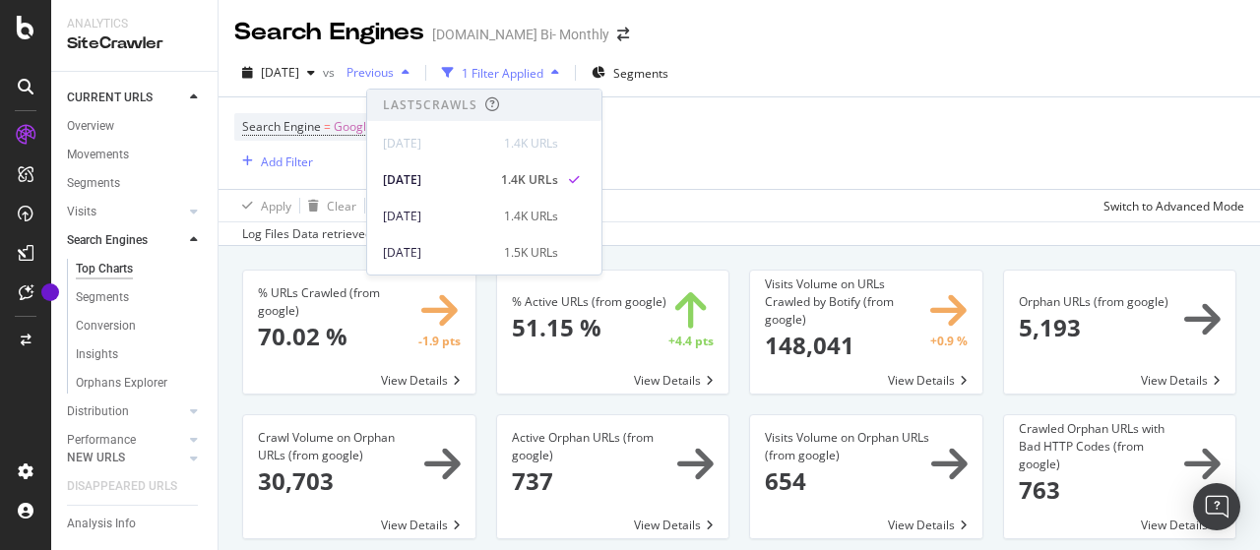
click at [394, 77] on span "Previous" at bounding box center [366, 72] width 55 height 17
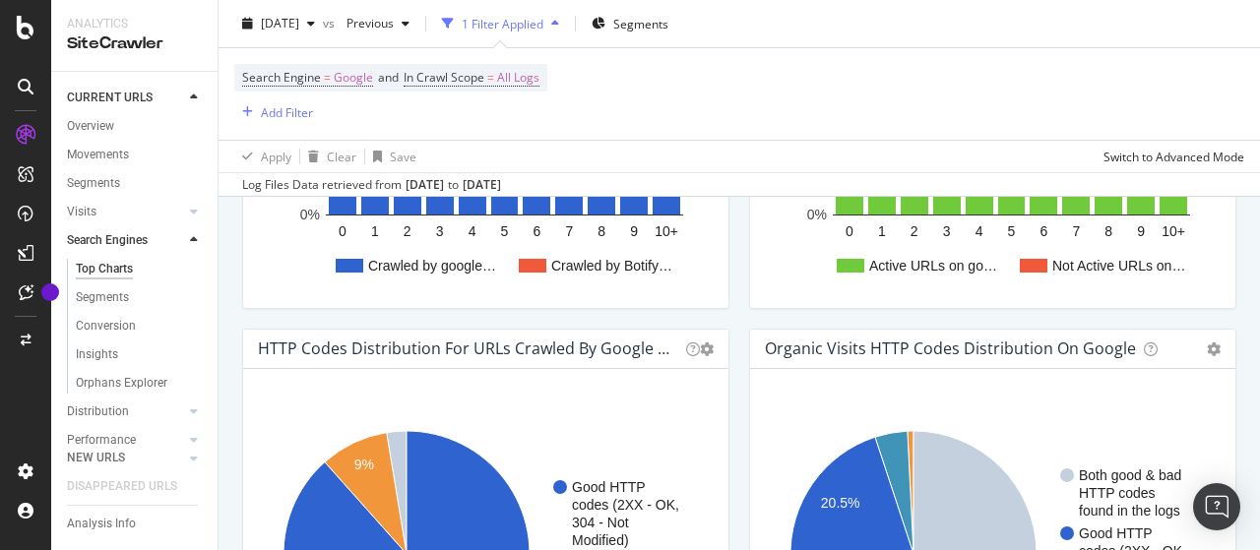
scroll to position [1674, 0]
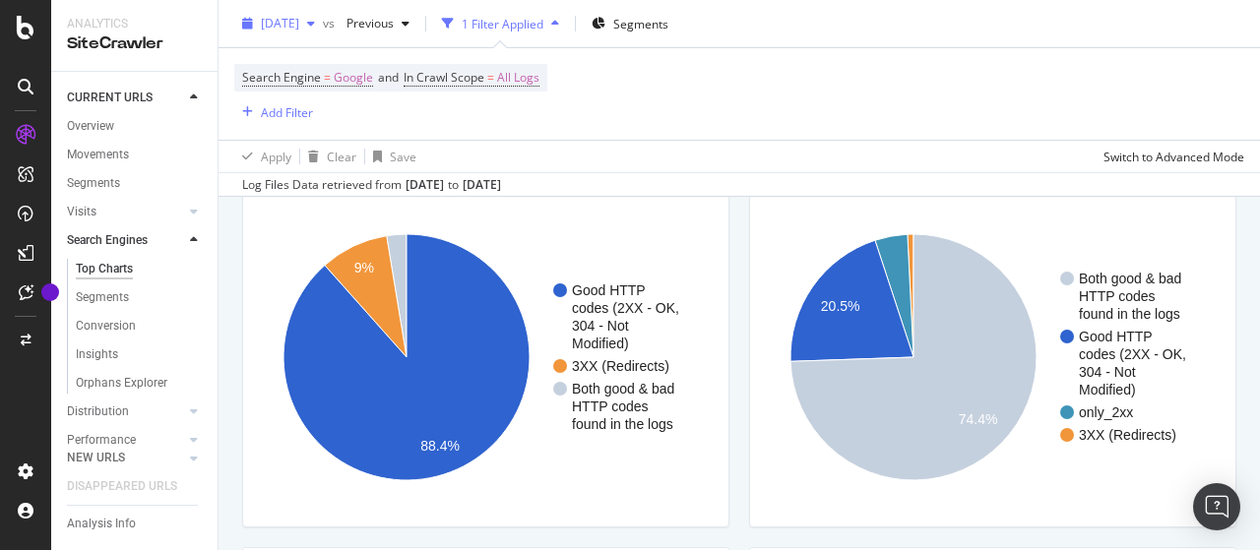
click at [299, 21] on span "[DATE]" at bounding box center [280, 23] width 38 height 17
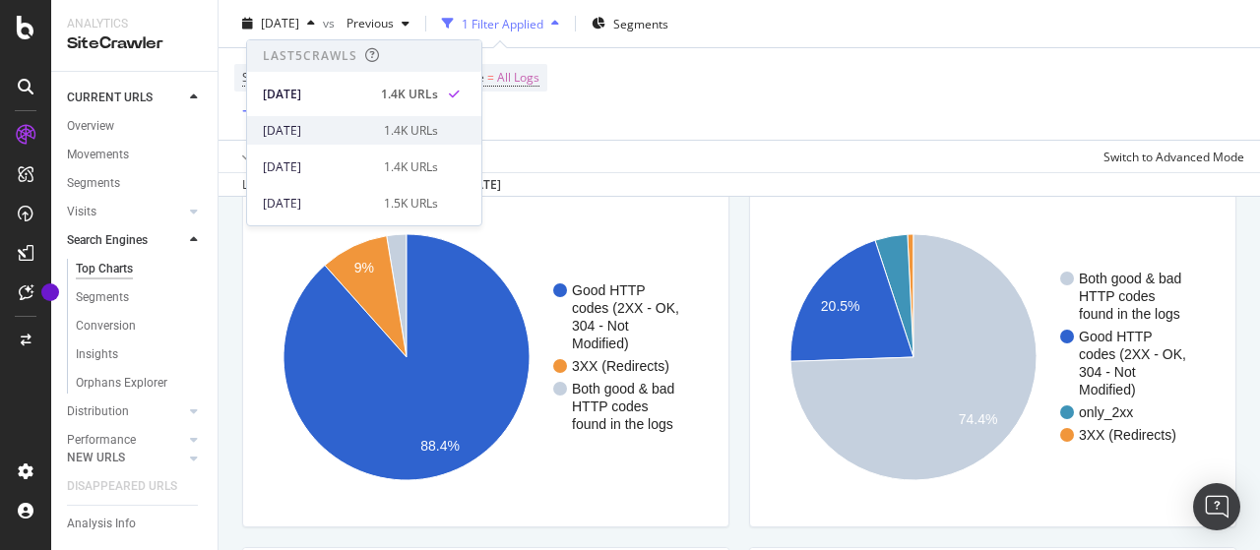
click at [335, 122] on div "[DATE]" at bounding box center [317, 131] width 109 height 18
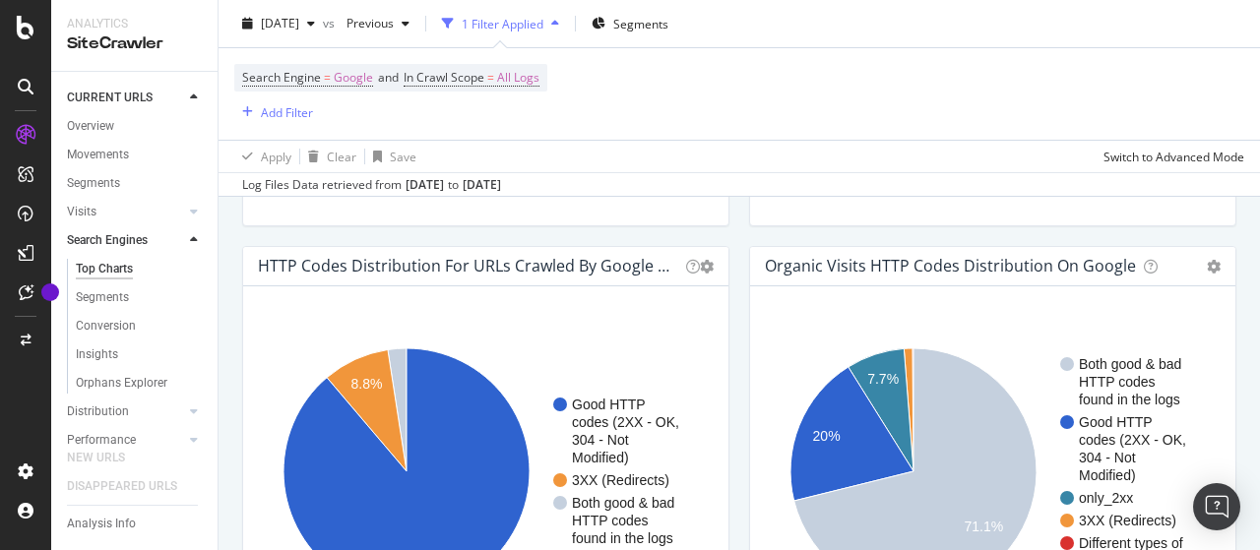
scroll to position [1674, 0]
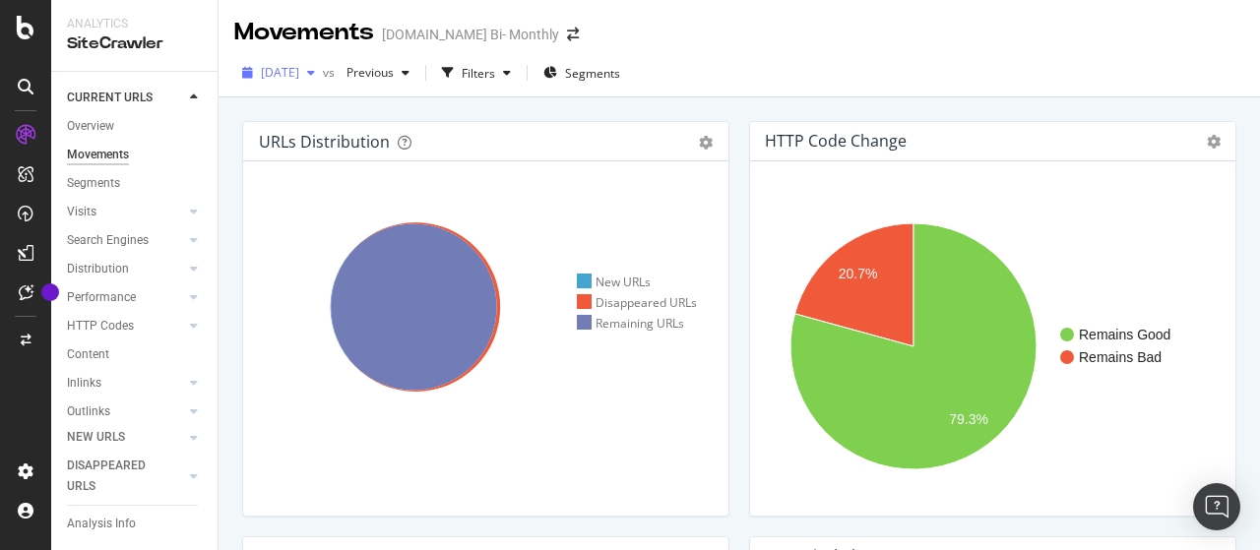
click at [299, 68] on span "[DATE]" at bounding box center [280, 72] width 38 height 17
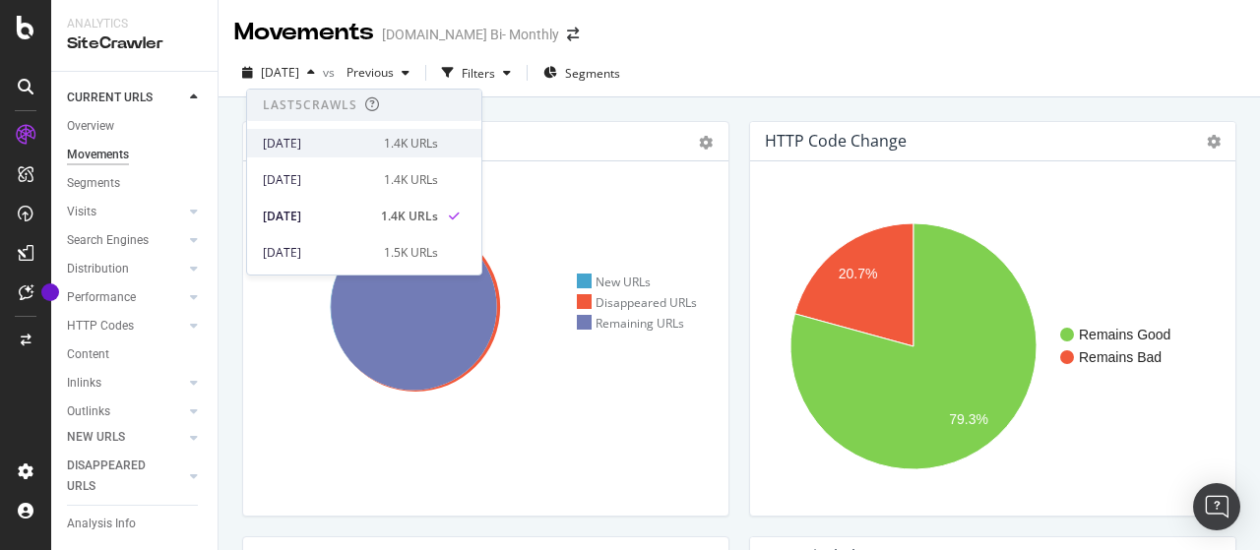
click at [342, 139] on div "[DATE]" at bounding box center [317, 144] width 109 height 18
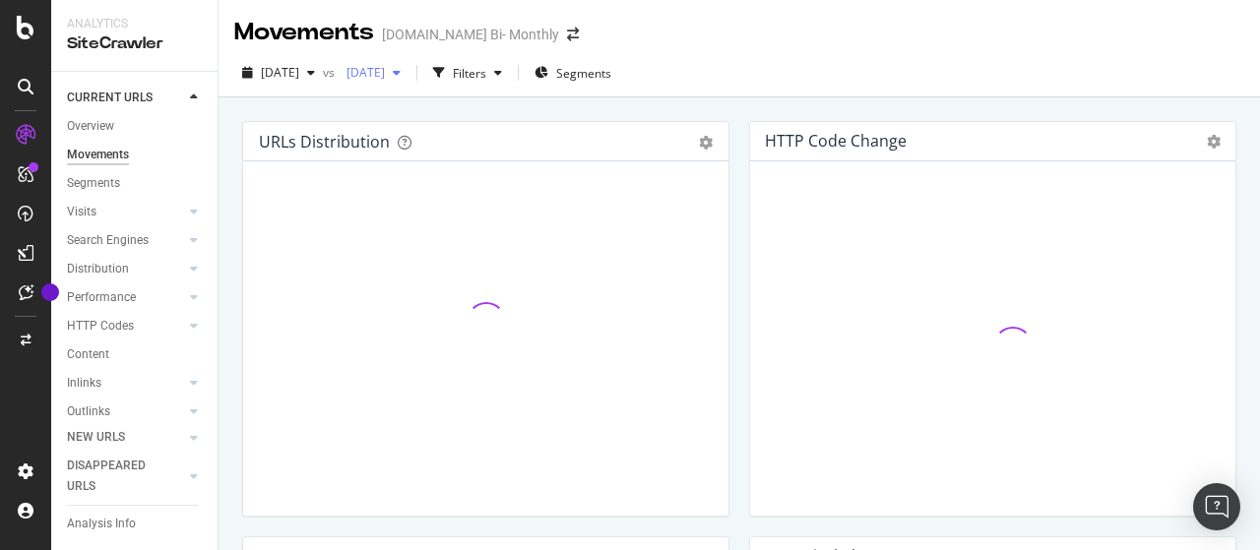
click at [385, 79] on span "[DATE]" at bounding box center [362, 72] width 46 height 17
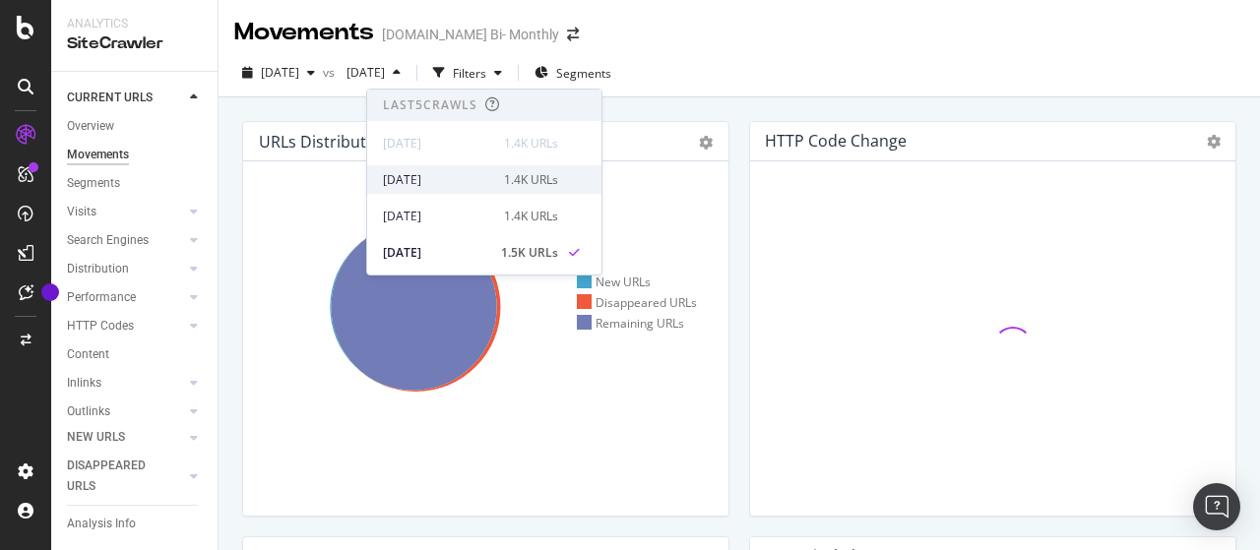
click at [448, 182] on div "[DATE]" at bounding box center [437, 180] width 109 height 18
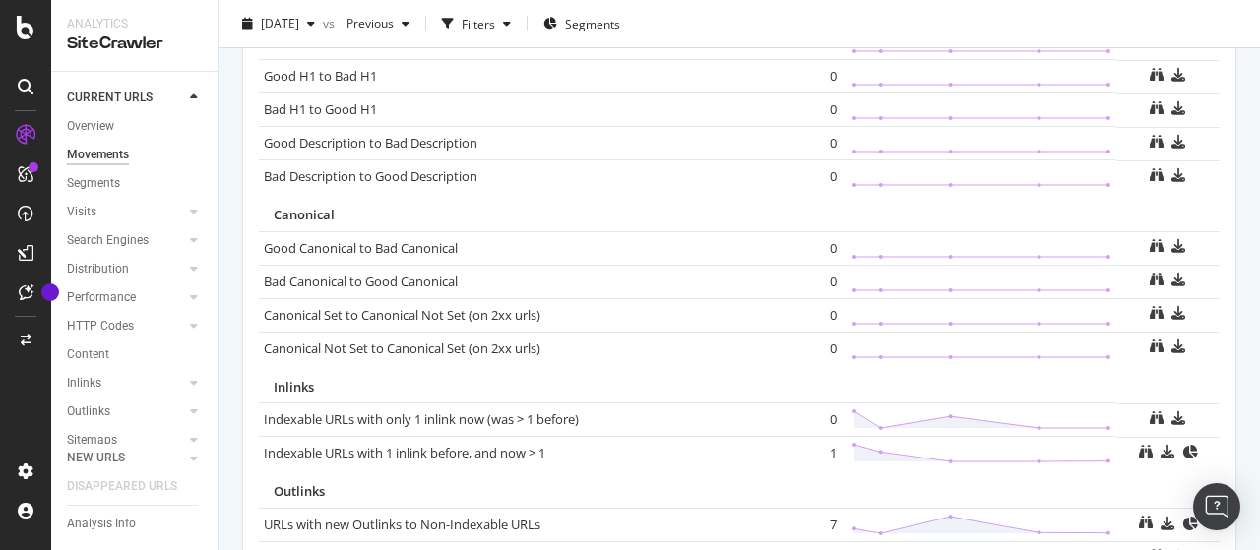
scroll to position [1520, 0]
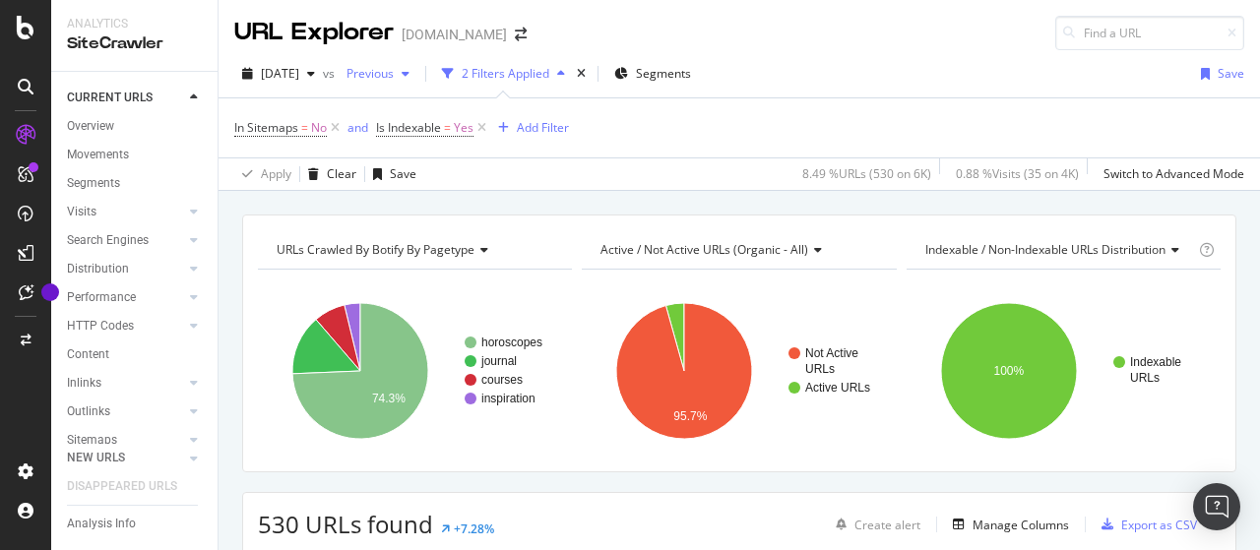
click at [394, 80] on span "Previous" at bounding box center [366, 73] width 55 height 17
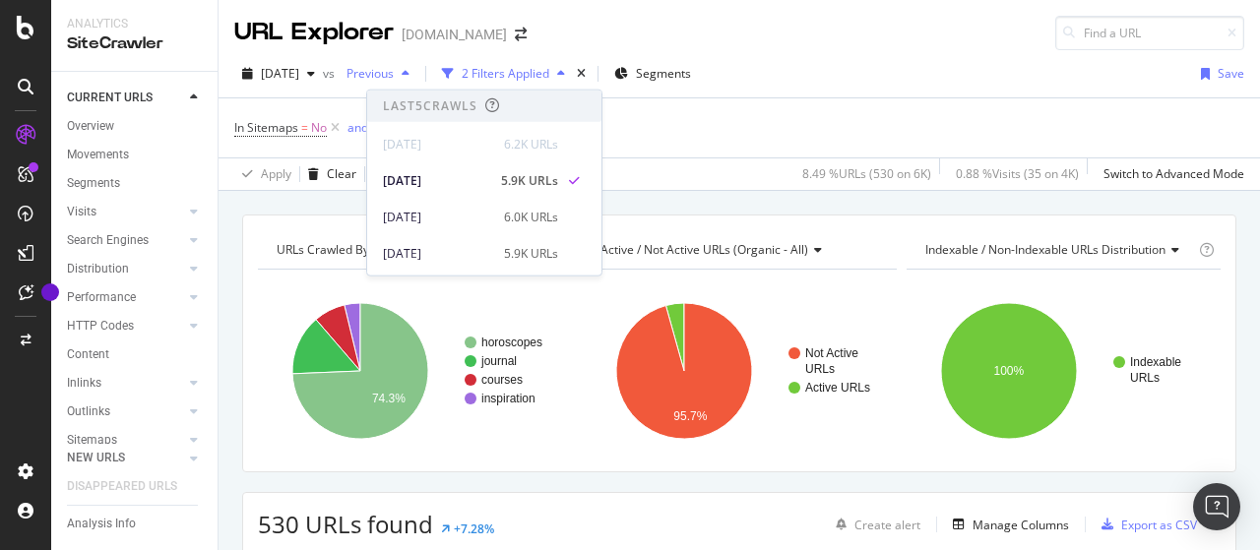
click at [394, 80] on span "Previous" at bounding box center [366, 73] width 55 height 17
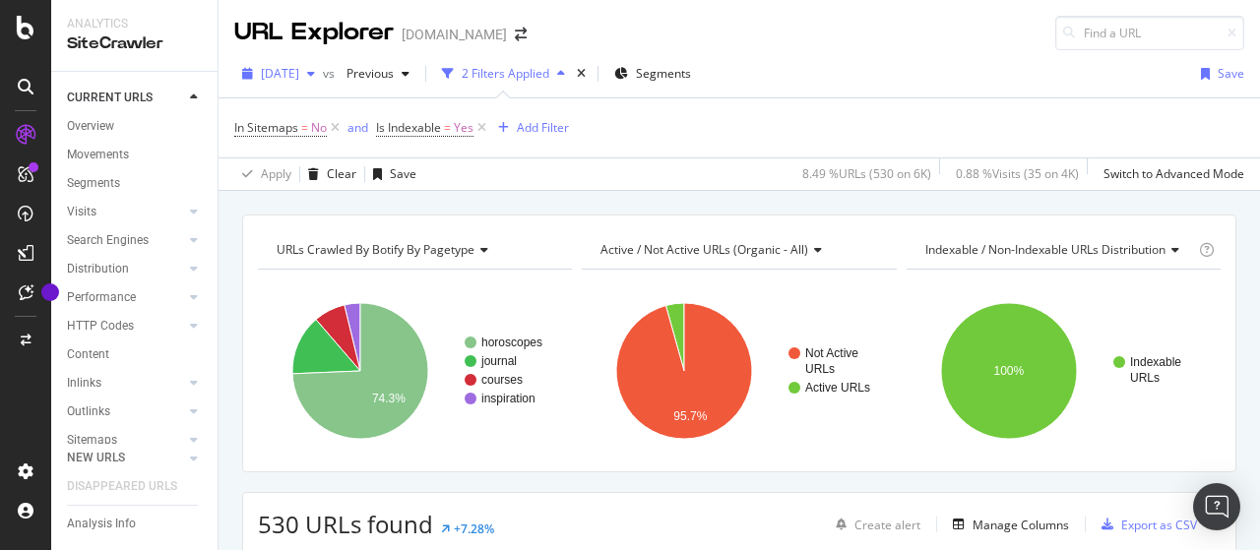
click at [298, 76] on span "[DATE]" at bounding box center [280, 73] width 38 height 17
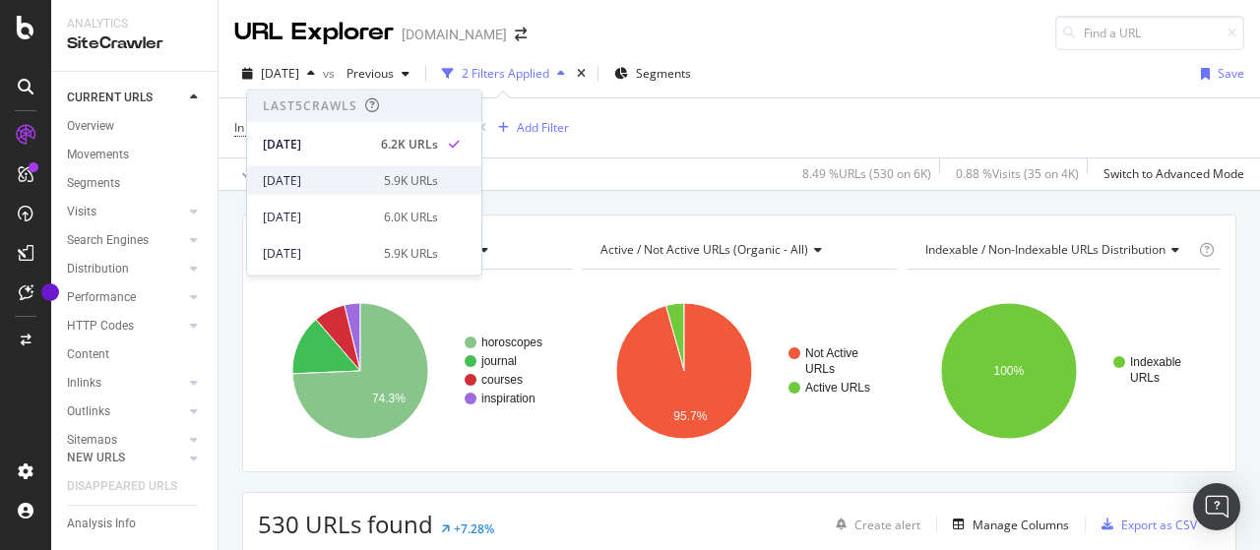
click at [321, 169] on div "2025 Aug. 25th 5.9K URLs" at bounding box center [364, 180] width 234 height 29
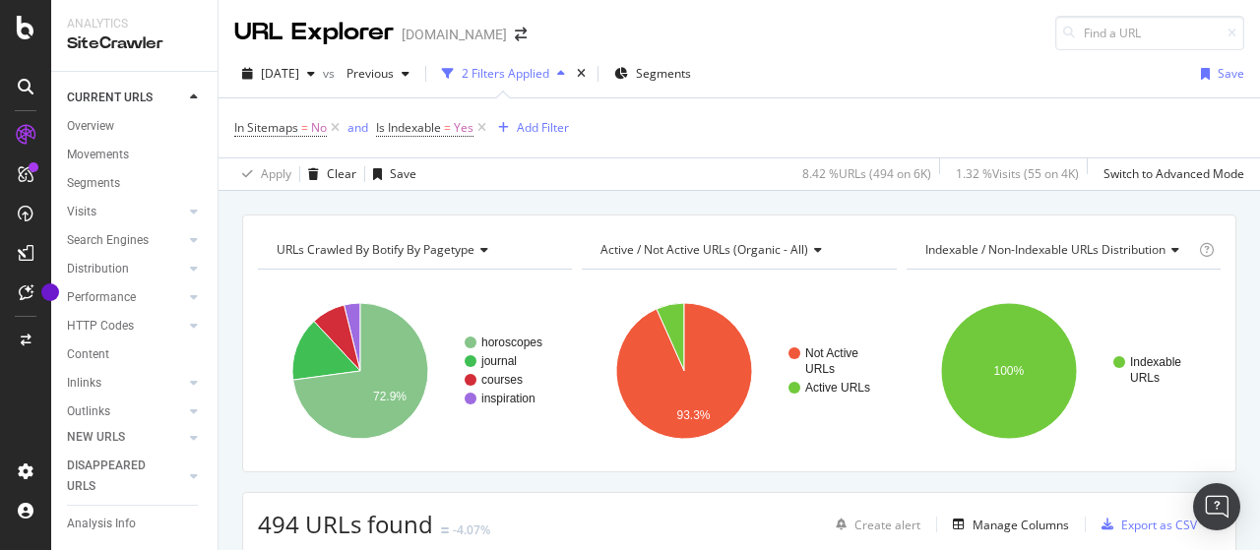
scroll to position [98, 0]
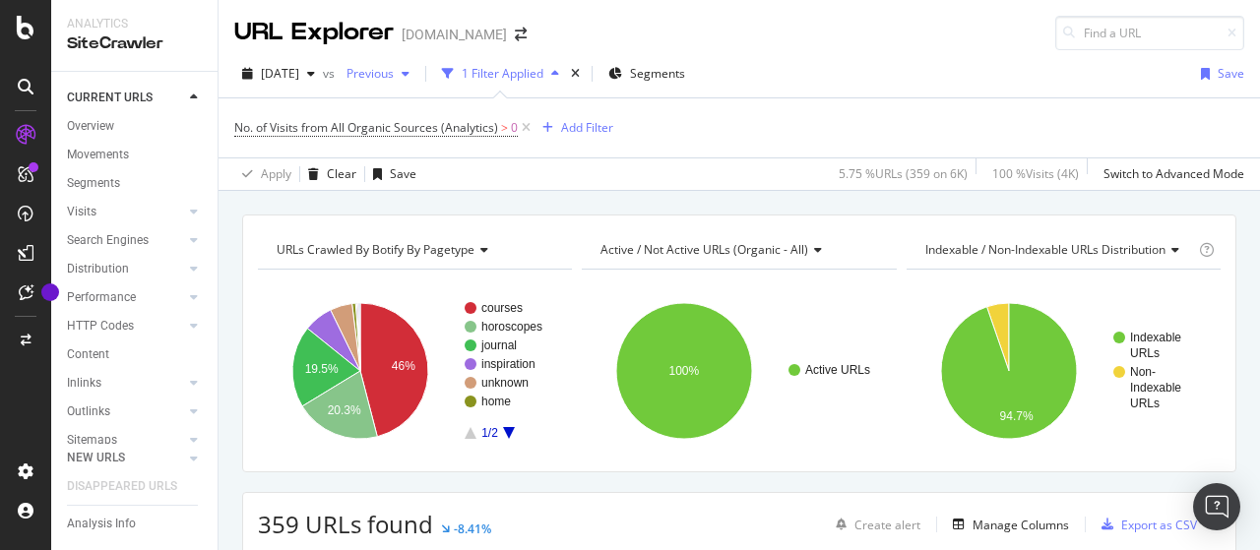
click at [417, 84] on div "Previous" at bounding box center [378, 74] width 79 height 30
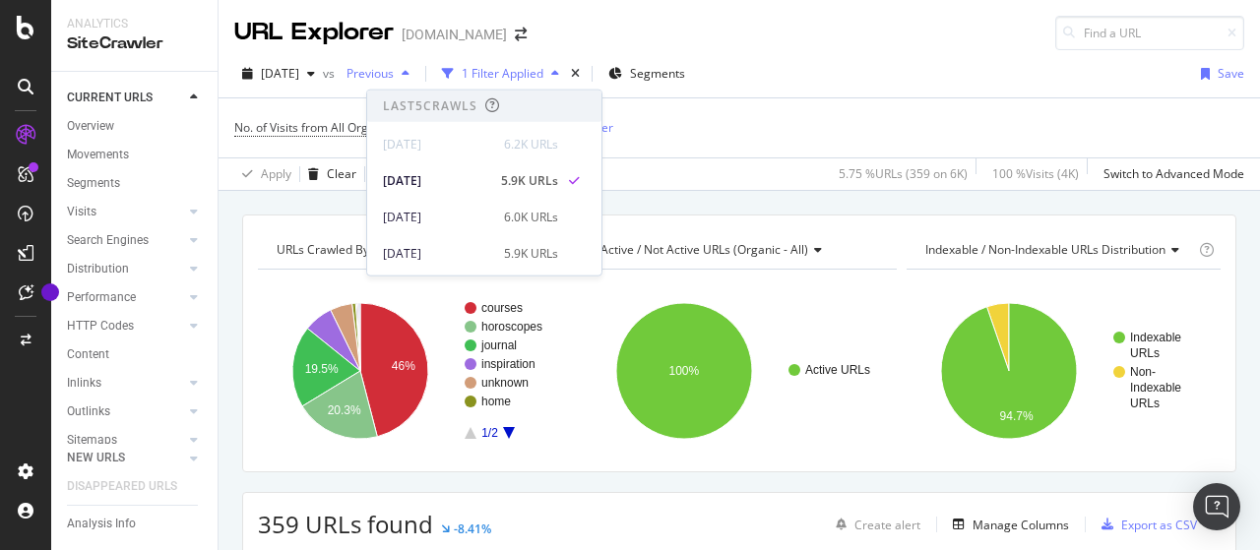
click at [394, 76] on span "Previous" at bounding box center [366, 73] width 55 height 17
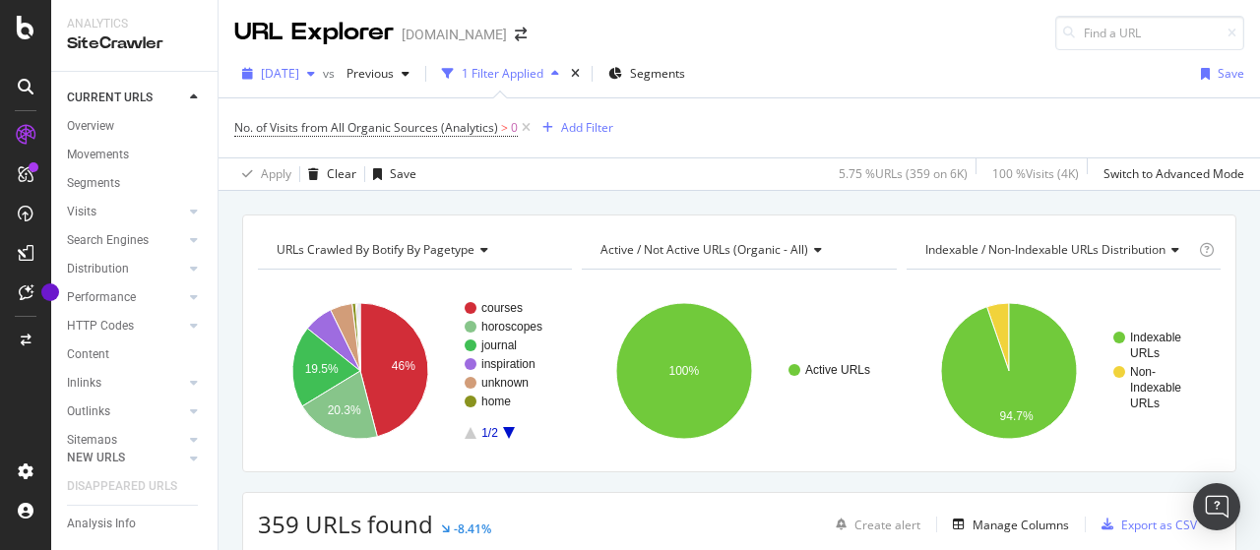
click at [299, 75] on span "[DATE]" at bounding box center [280, 73] width 38 height 17
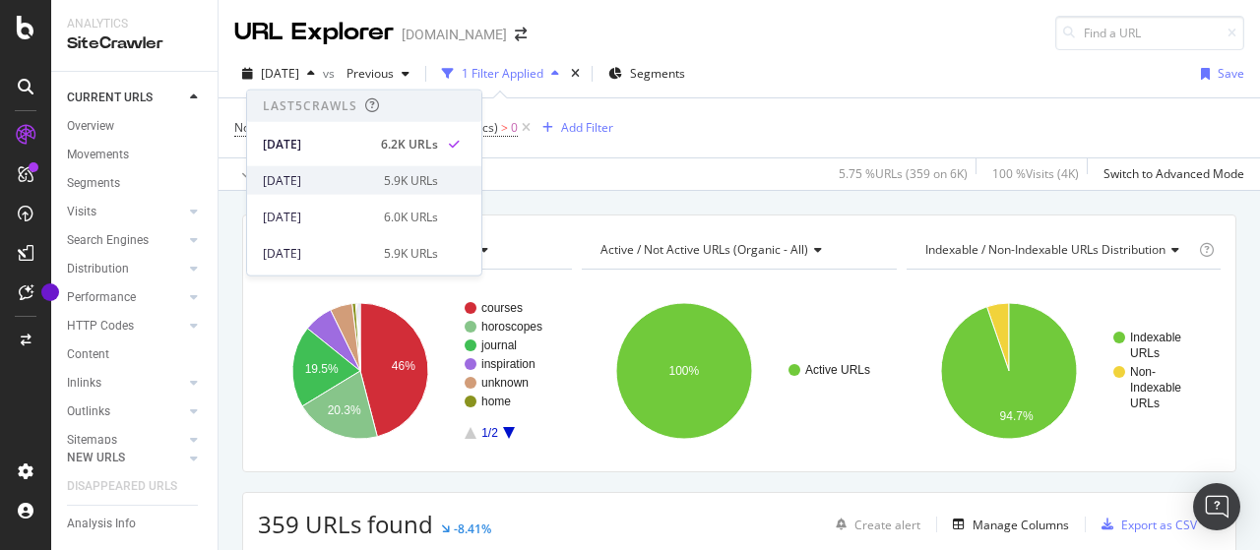
click at [333, 177] on div "[DATE]" at bounding box center [317, 180] width 109 height 18
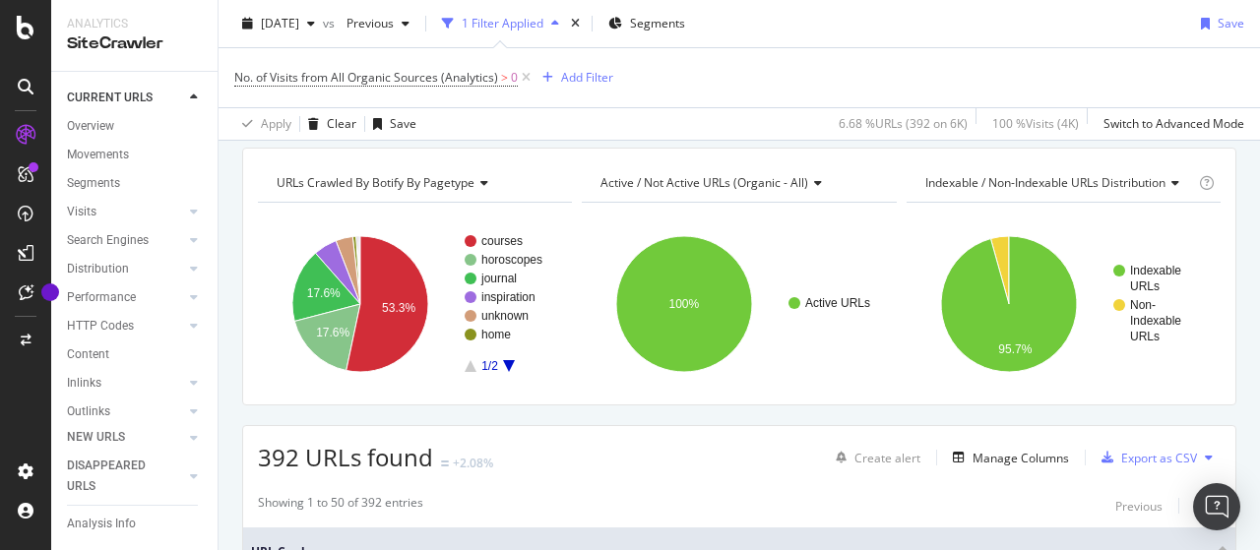
scroll to position [98, 0]
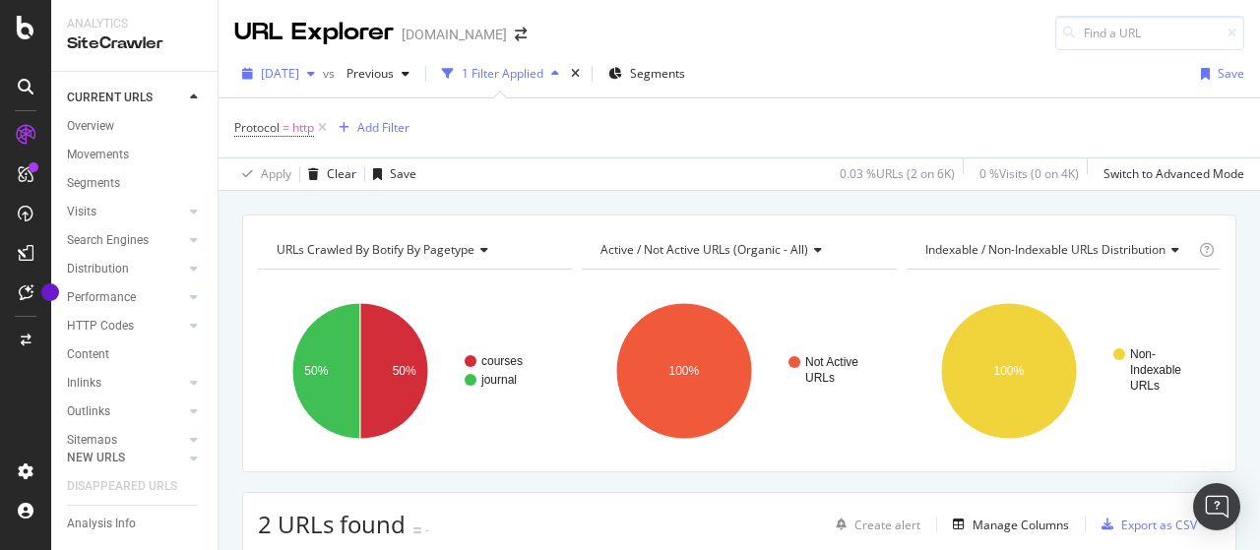
click at [318, 64] on div "[DATE]" at bounding box center [278, 74] width 89 height 30
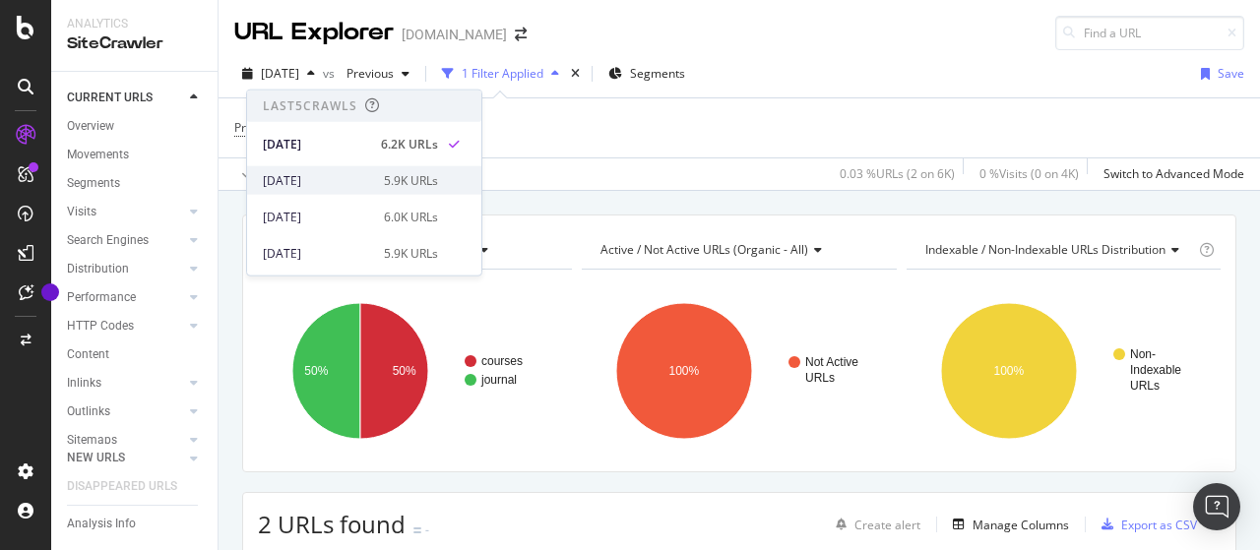
click at [343, 182] on div "[DATE]" at bounding box center [317, 180] width 109 height 18
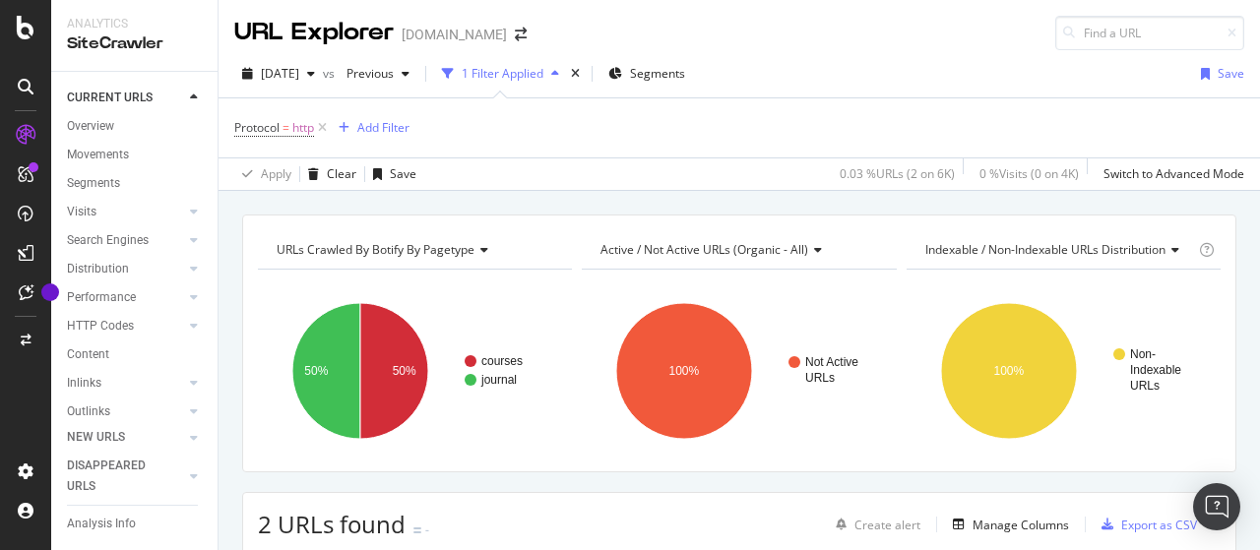
scroll to position [98, 0]
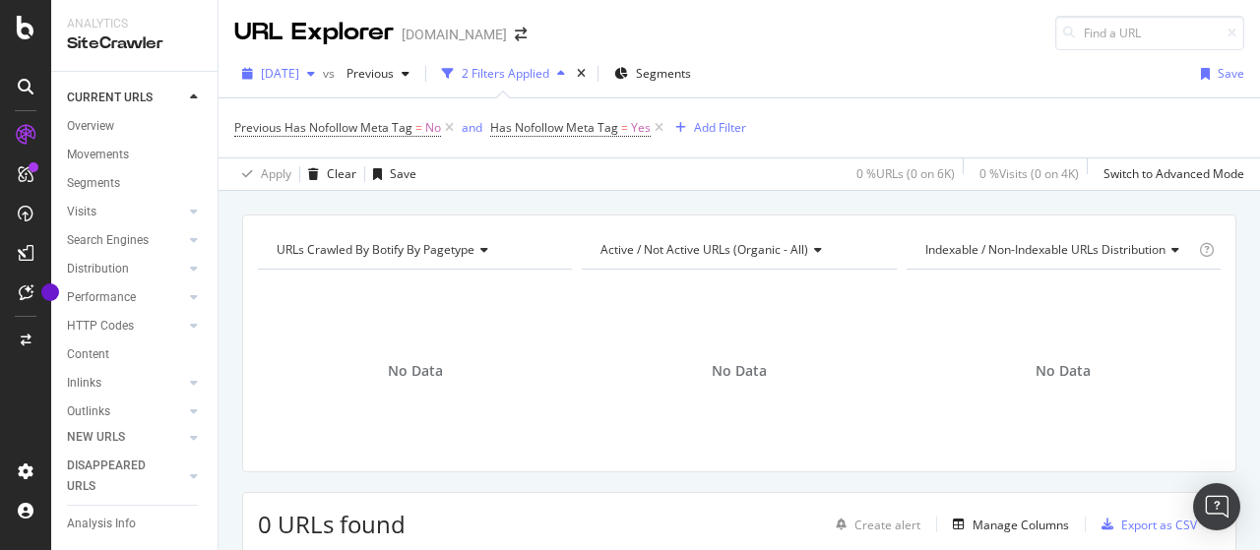
click at [299, 68] on span "[DATE]" at bounding box center [280, 73] width 38 height 17
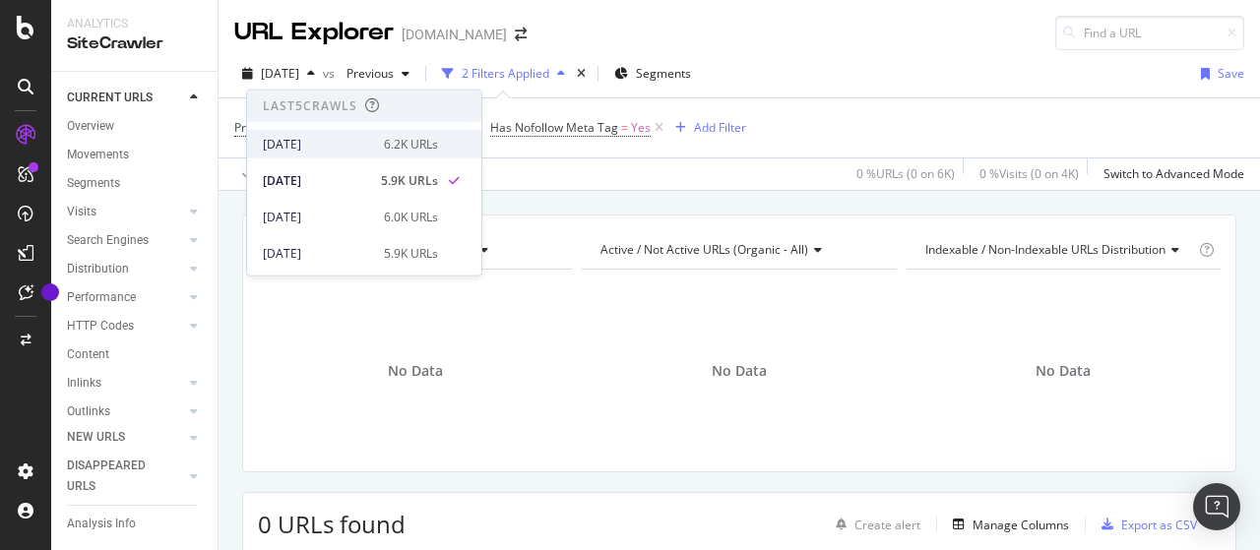
click at [344, 143] on div "[DATE]" at bounding box center [317, 144] width 109 height 18
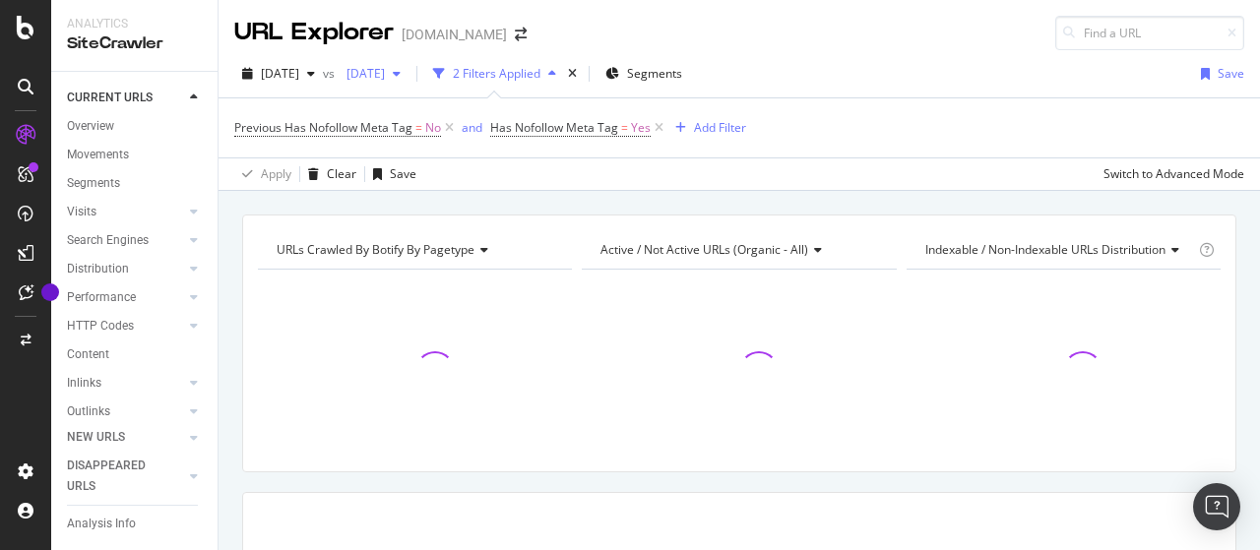
click at [385, 77] on span "[DATE]" at bounding box center [362, 73] width 46 height 17
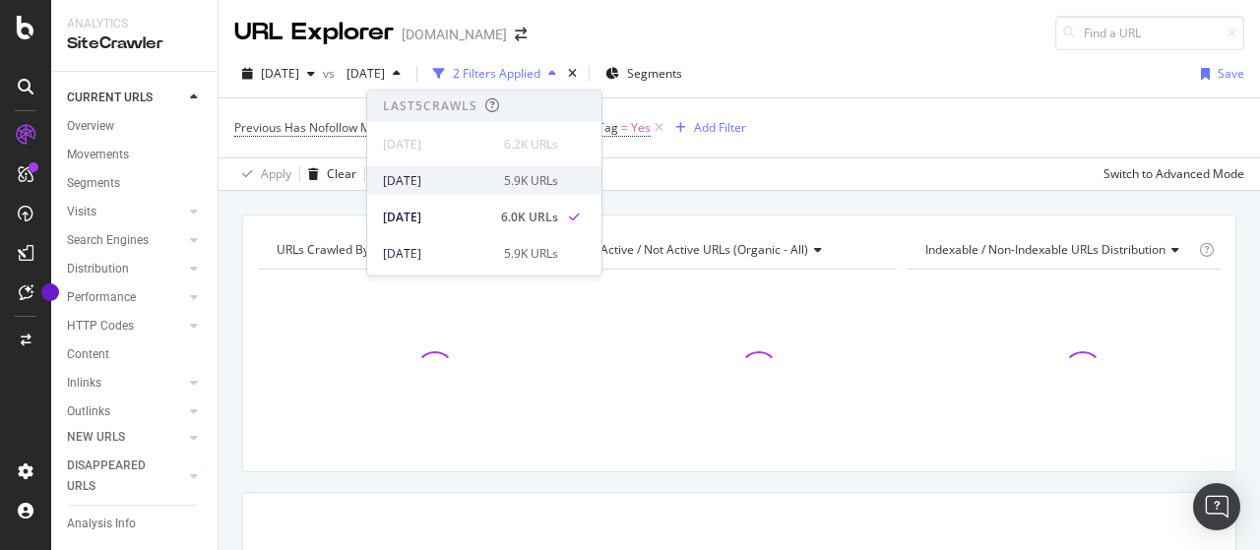
click at [461, 176] on div "[DATE]" at bounding box center [437, 180] width 109 height 18
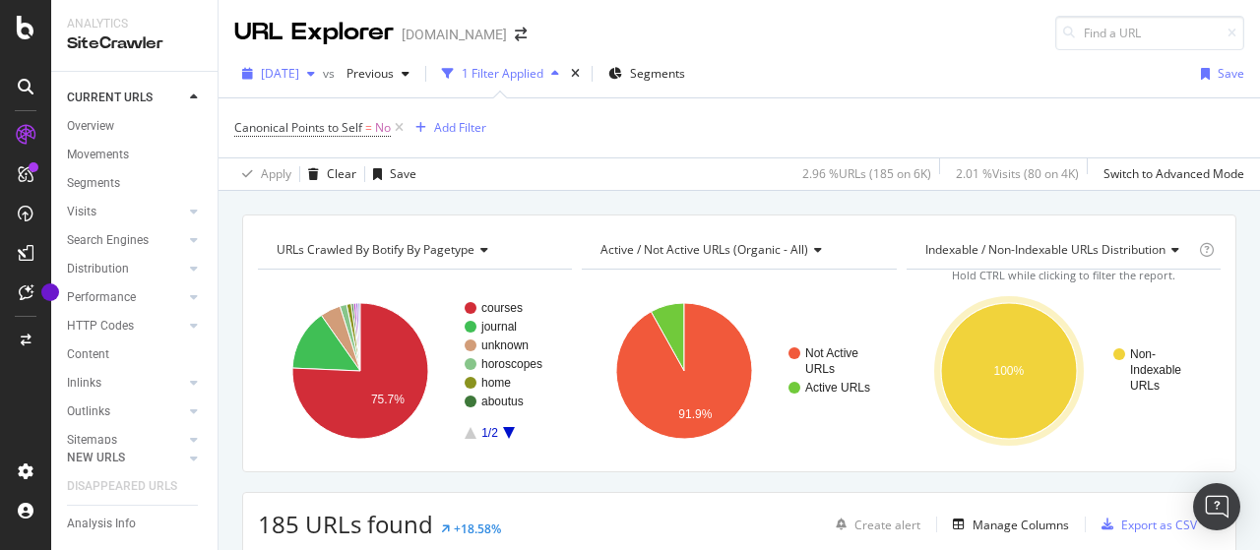
click at [299, 77] on span "[DATE]" at bounding box center [280, 73] width 38 height 17
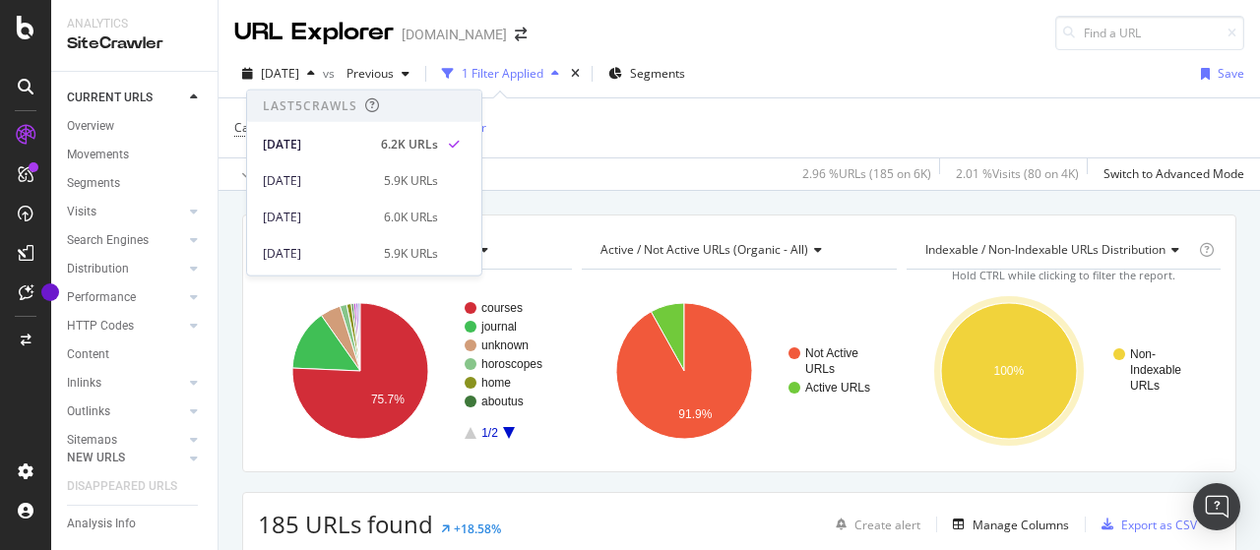
click at [354, 161] on div "2025 Aug. 25th 5.9K URLs" at bounding box center [364, 177] width 234 height 36
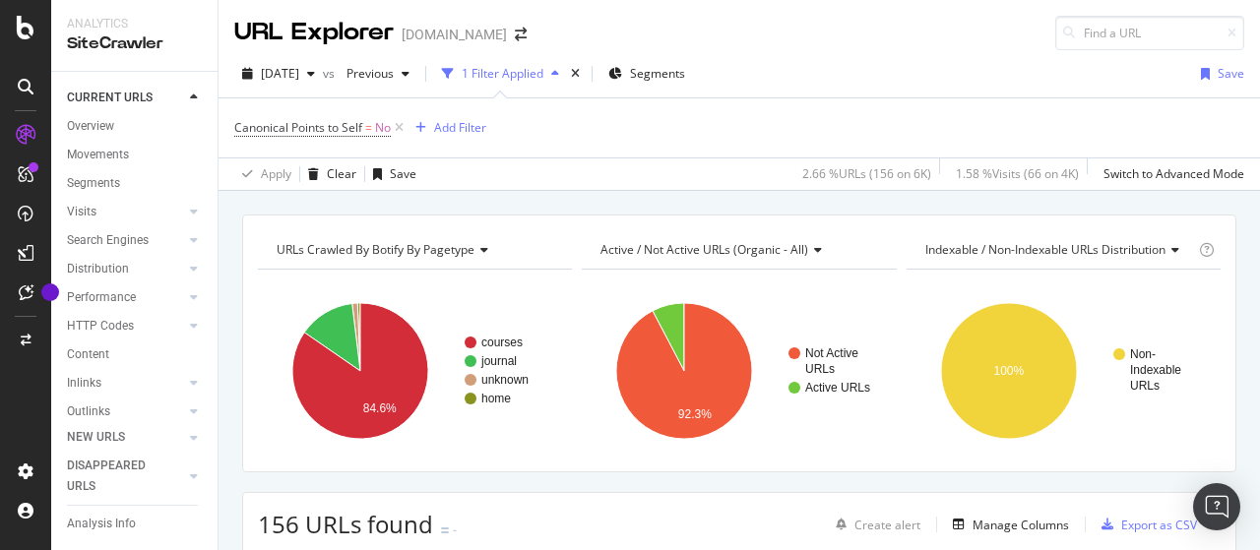
scroll to position [98, 0]
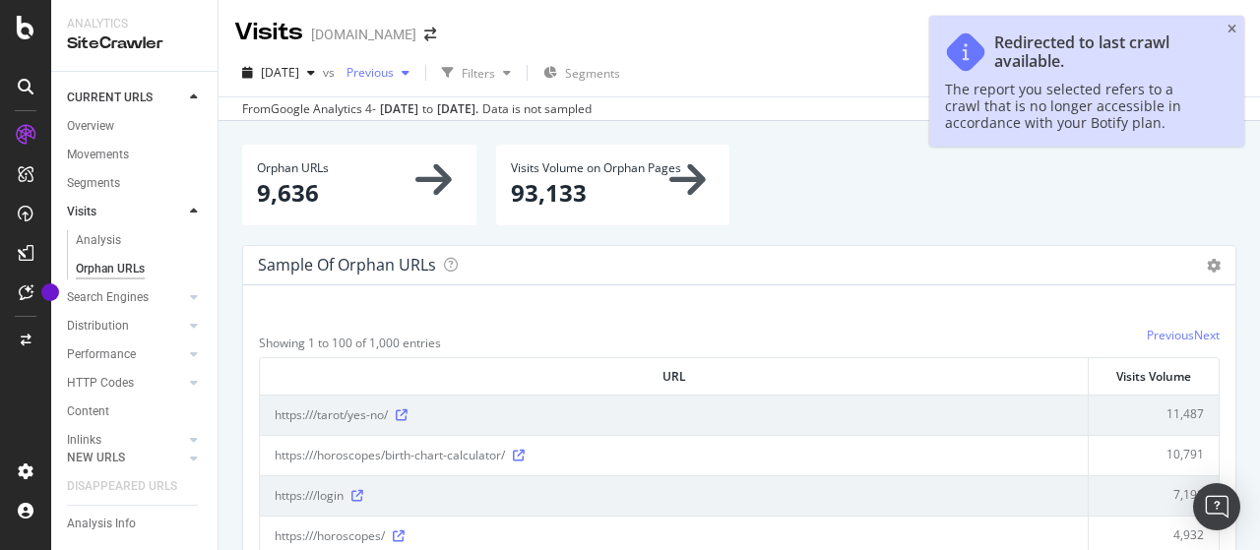
click at [417, 65] on div "Previous" at bounding box center [378, 73] width 79 height 30
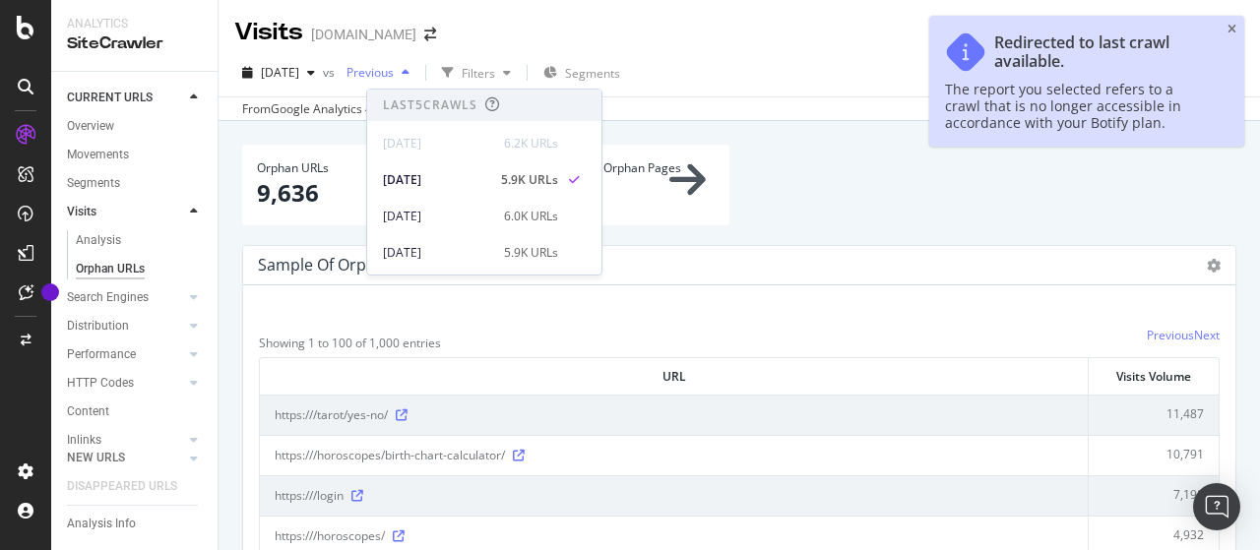
click at [417, 65] on div "Previous" at bounding box center [378, 73] width 79 height 30
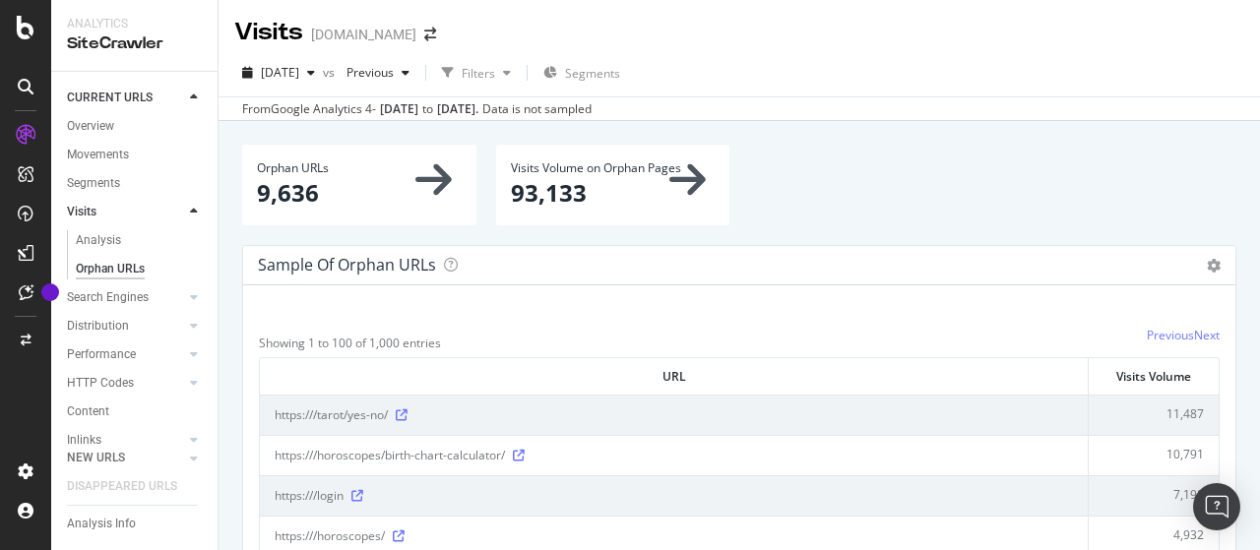
drag, startPoint x: 254, startPoint y: 198, endPoint x: 280, endPoint y: 199, distance: 25.6
click at [339, 199] on div "Orphan URLs 9,636" at bounding box center [359, 185] width 234 height 80
click at [323, 70] on div "button" at bounding box center [311, 73] width 24 height 12
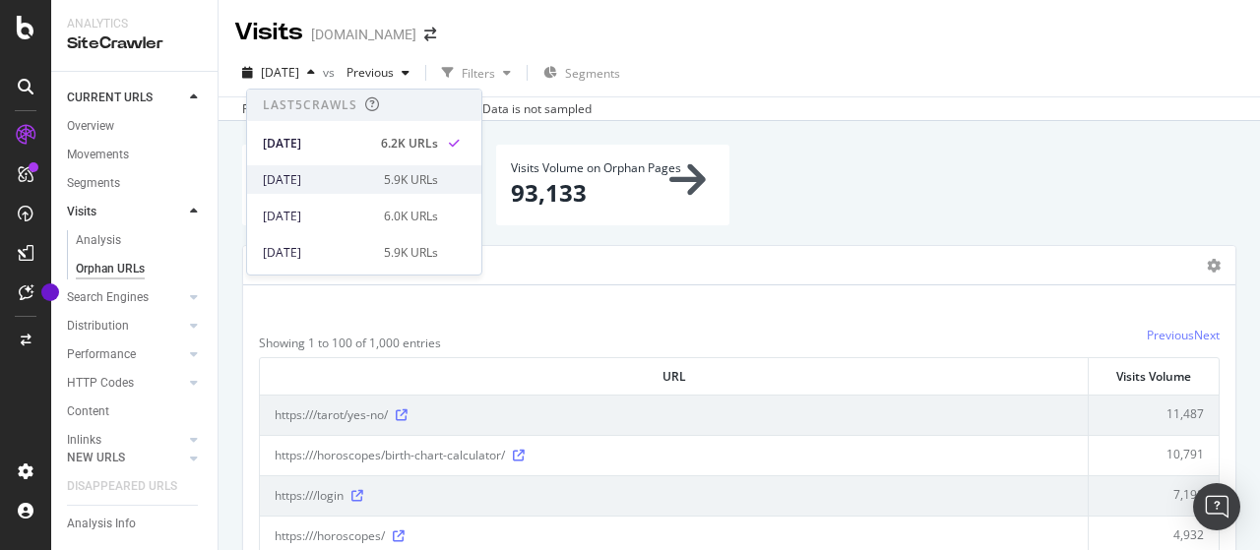
click at [349, 176] on div "[DATE]" at bounding box center [317, 180] width 109 height 18
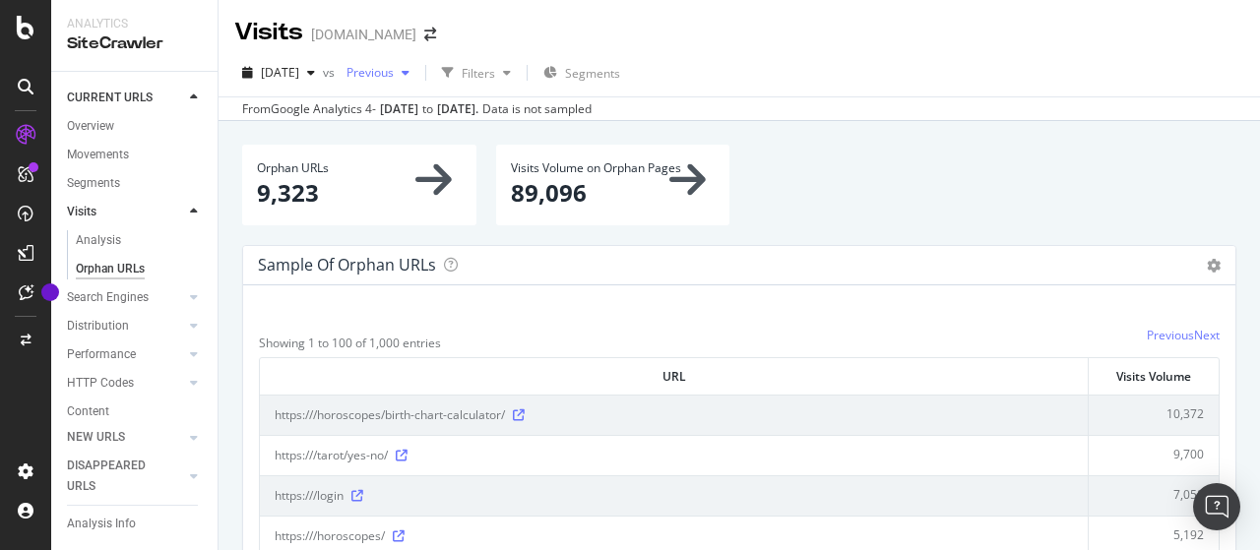
click at [394, 80] on span "Previous" at bounding box center [366, 72] width 55 height 17
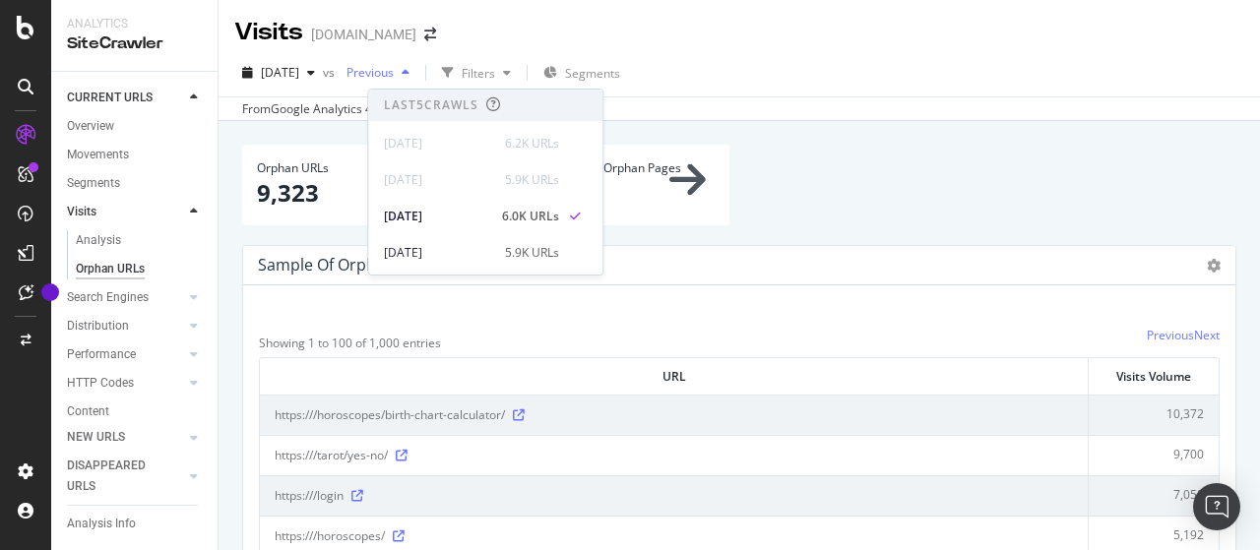
click at [394, 80] on span "Previous" at bounding box center [366, 72] width 55 height 17
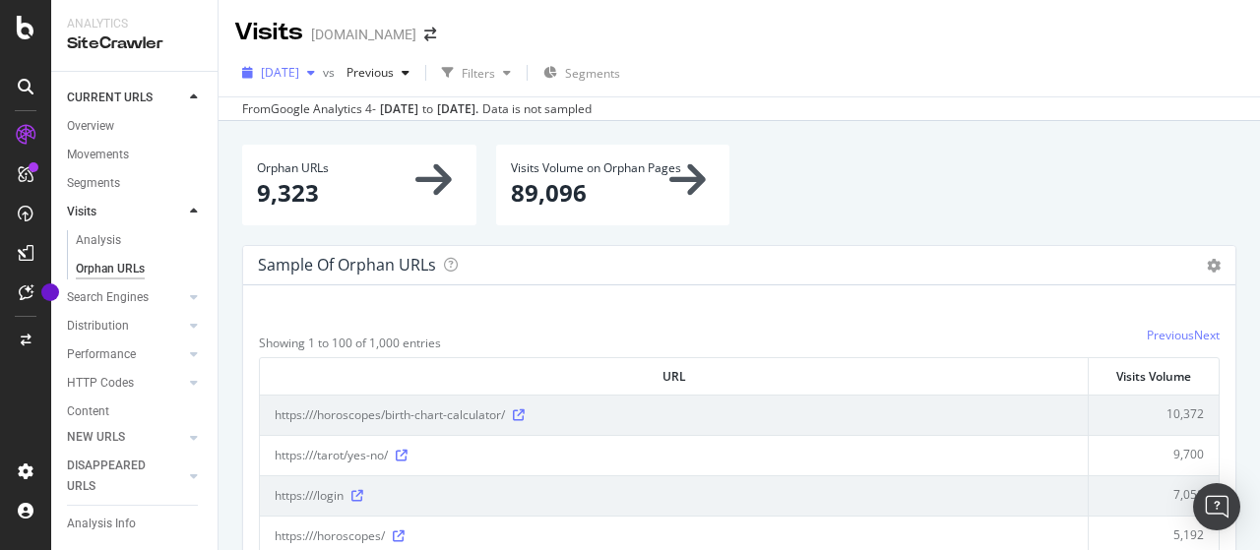
click at [299, 74] on span "[DATE]" at bounding box center [280, 72] width 38 height 17
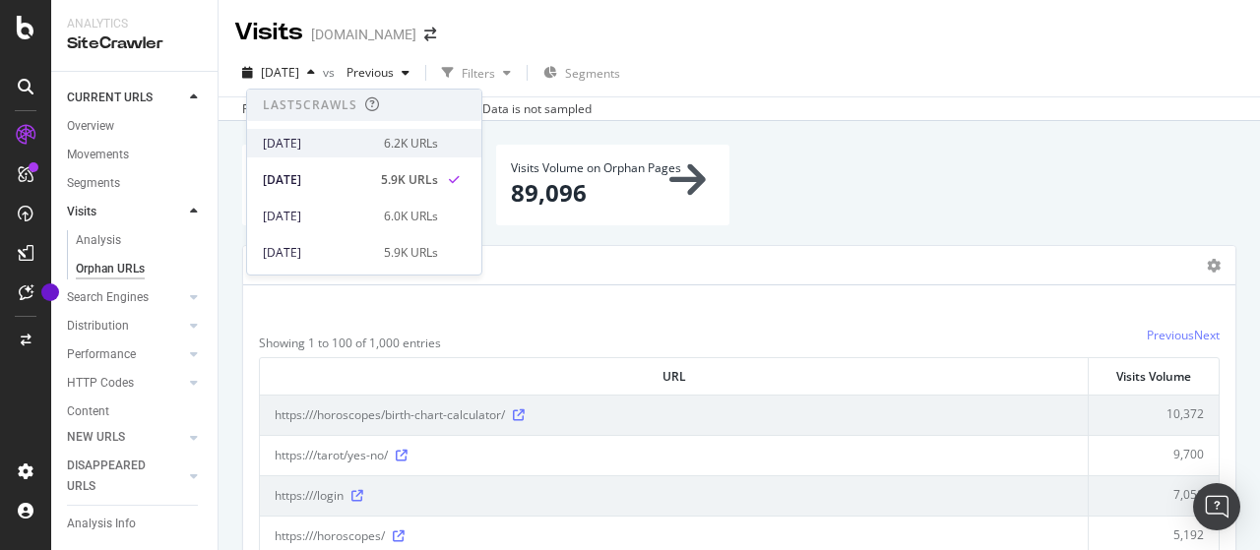
click at [339, 139] on div "[DATE]" at bounding box center [317, 144] width 109 height 18
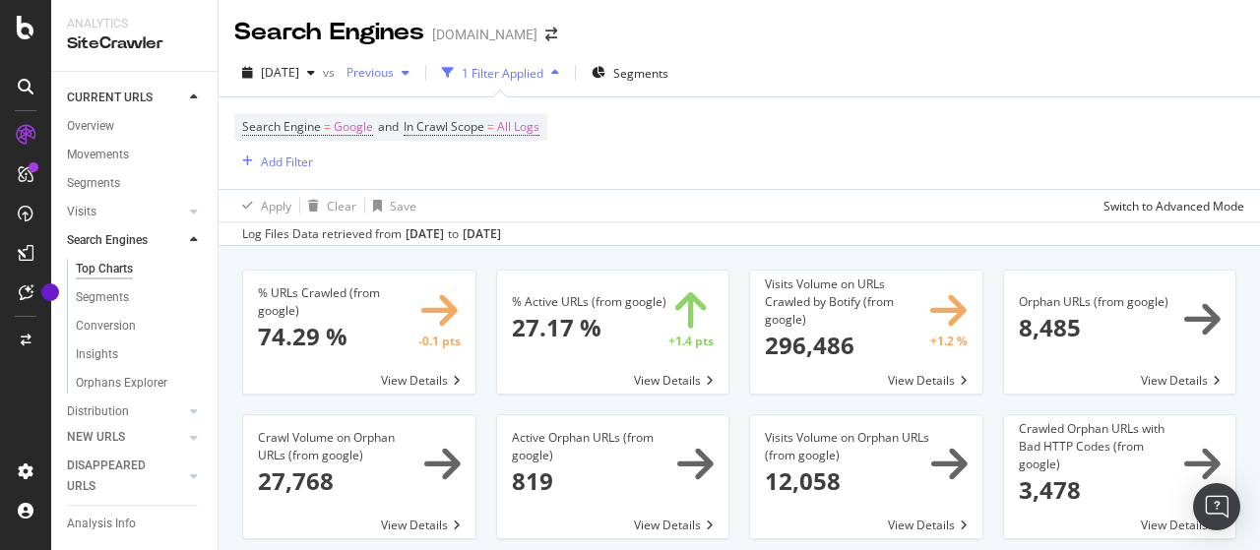
click at [394, 70] on span "Previous" at bounding box center [366, 72] width 55 height 17
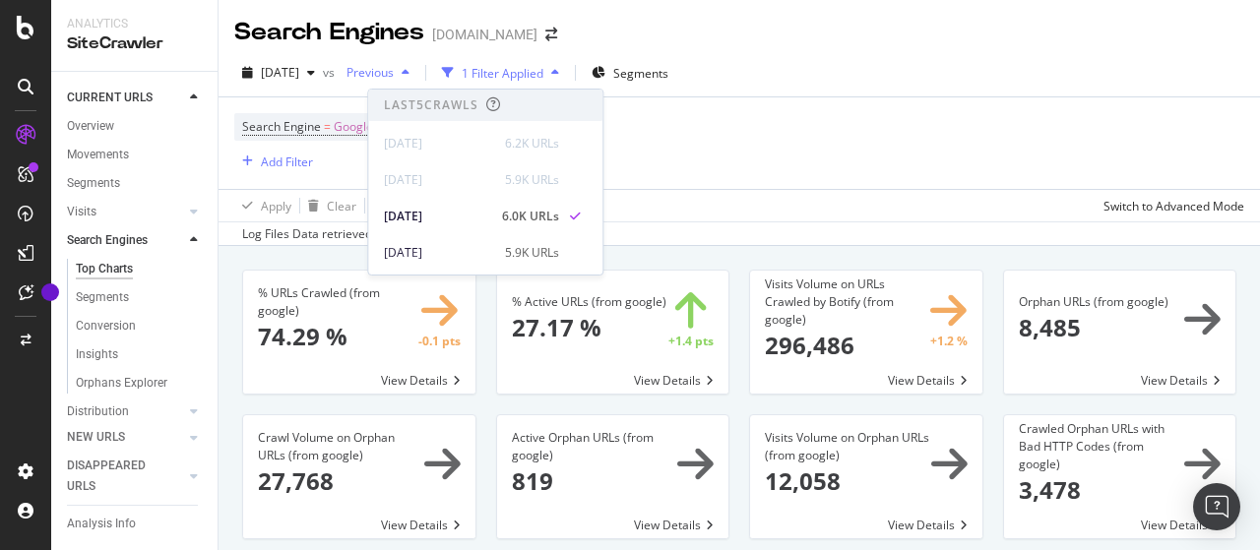
click at [394, 70] on span "Previous" at bounding box center [366, 72] width 55 height 17
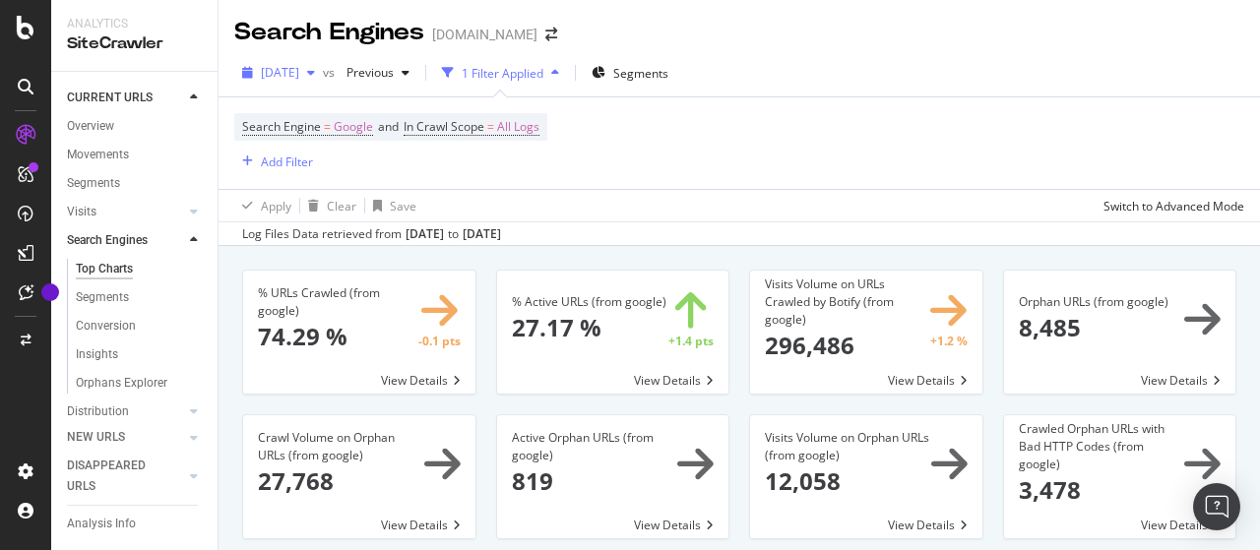
click at [297, 71] on span "[DATE]" at bounding box center [280, 72] width 38 height 17
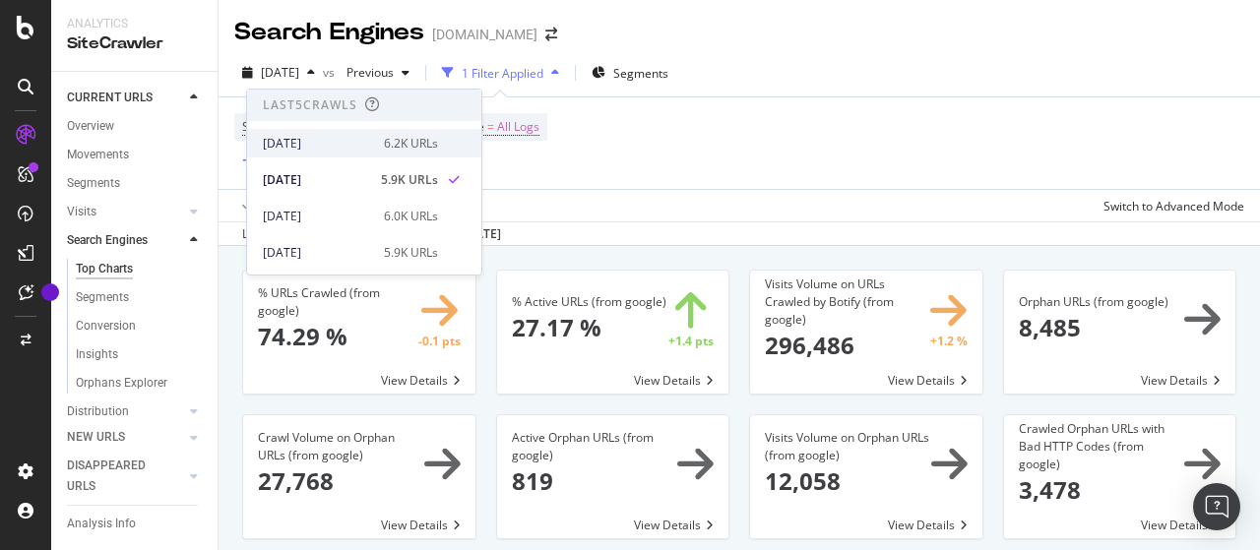
click at [335, 139] on div "[DATE]" at bounding box center [317, 144] width 109 height 18
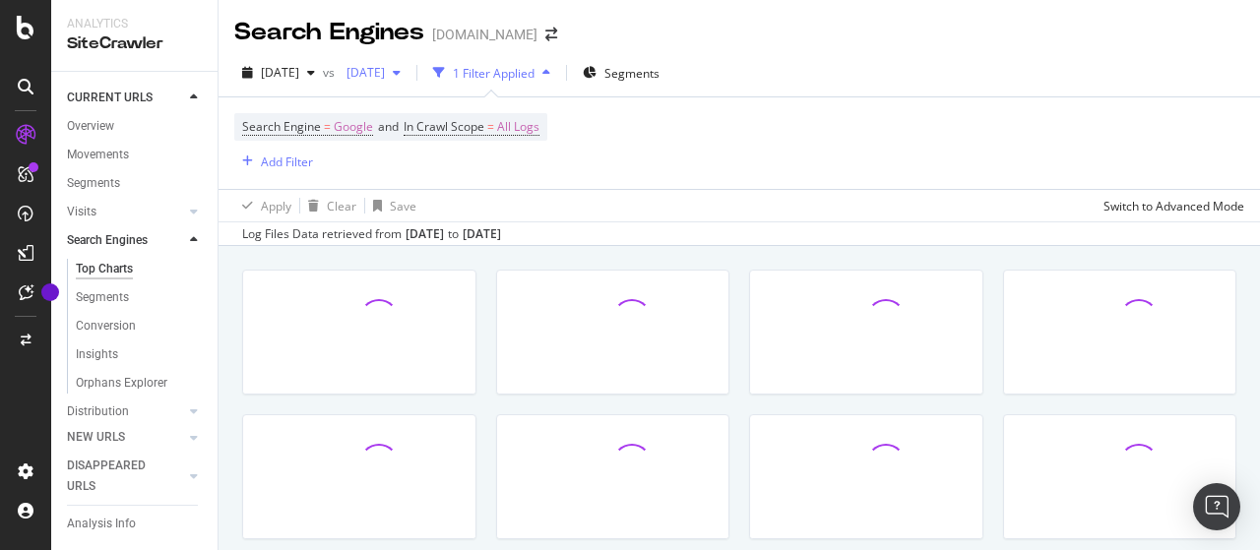
click at [385, 75] on span "[DATE]" at bounding box center [362, 72] width 46 height 17
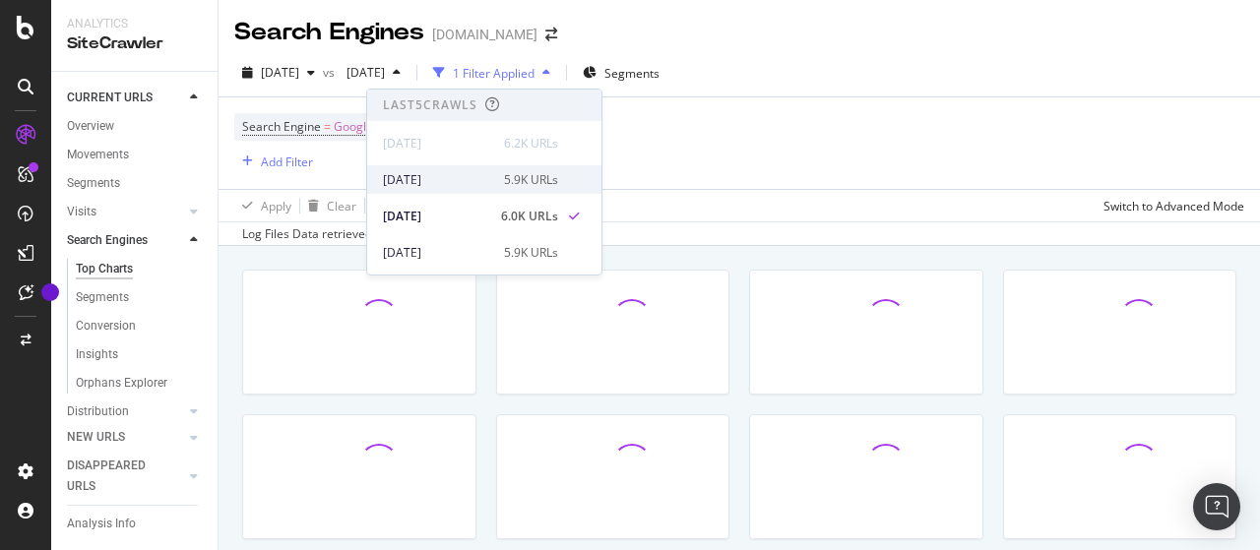
click at [445, 175] on div "[DATE]" at bounding box center [437, 180] width 109 height 18
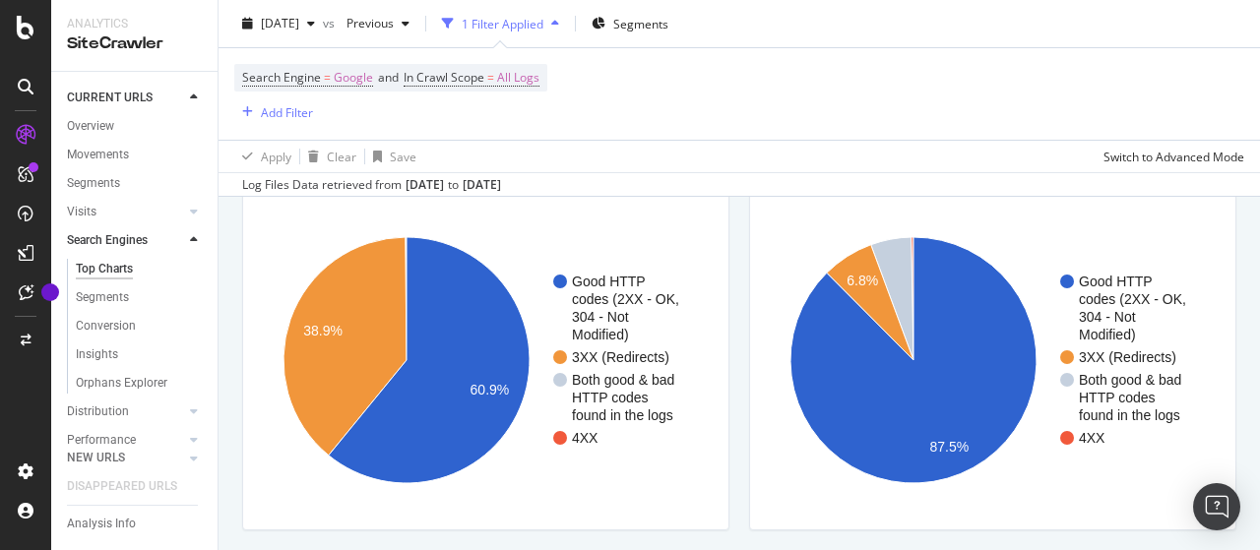
scroll to position [1674, 0]
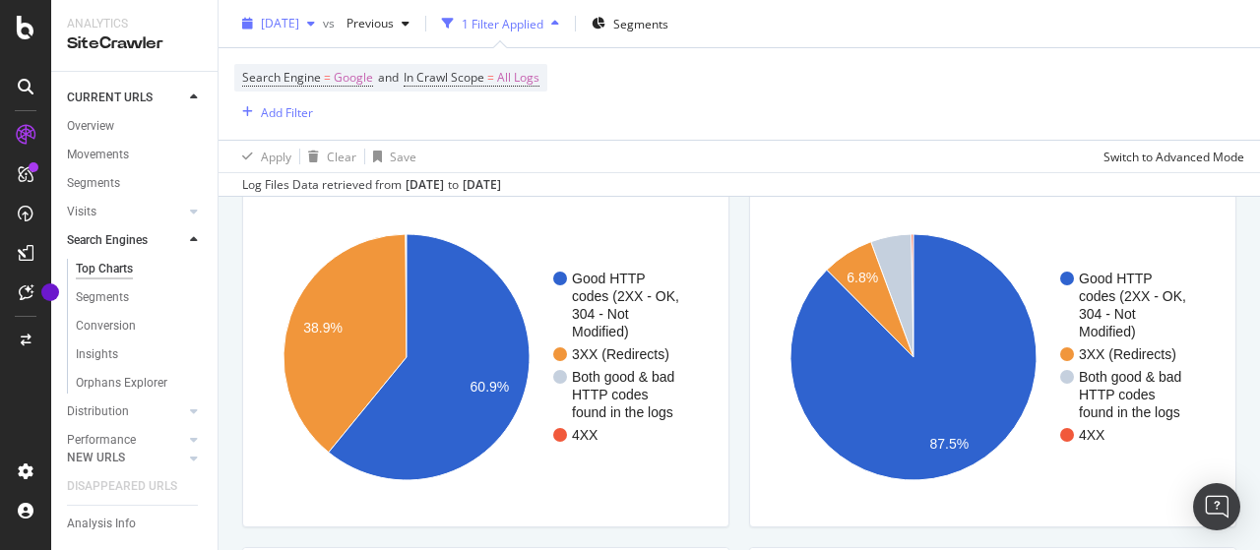
click at [299, 25] on span "[DATE]" at bounding box center [280, 23] width 38 height 17
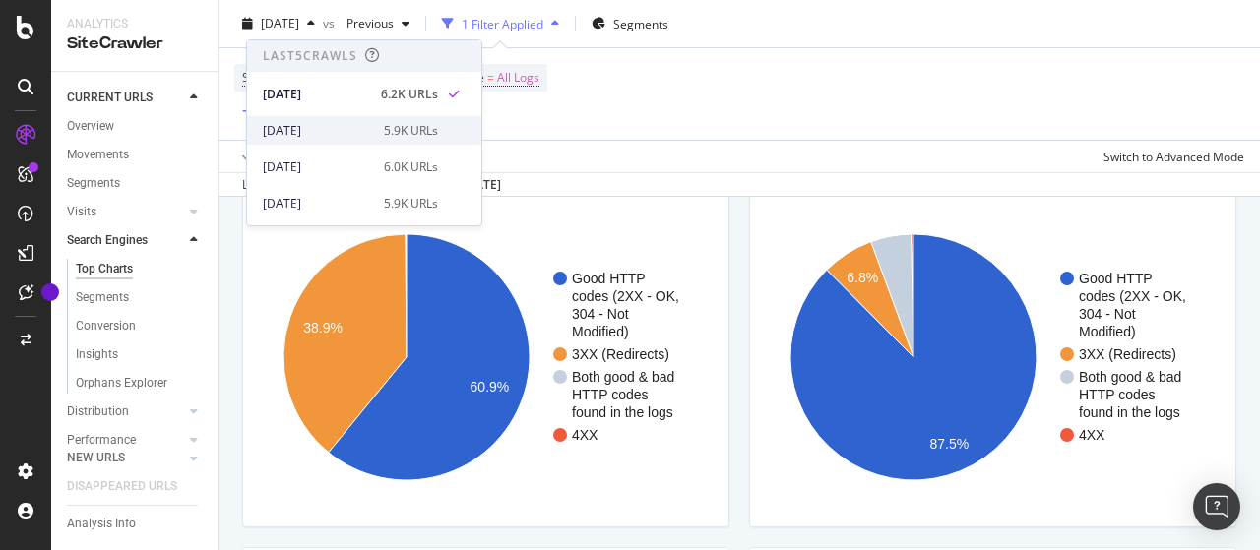
click at [330, 127] on div "[DATE]" at bounding box center [317, 131] width 109 height 18
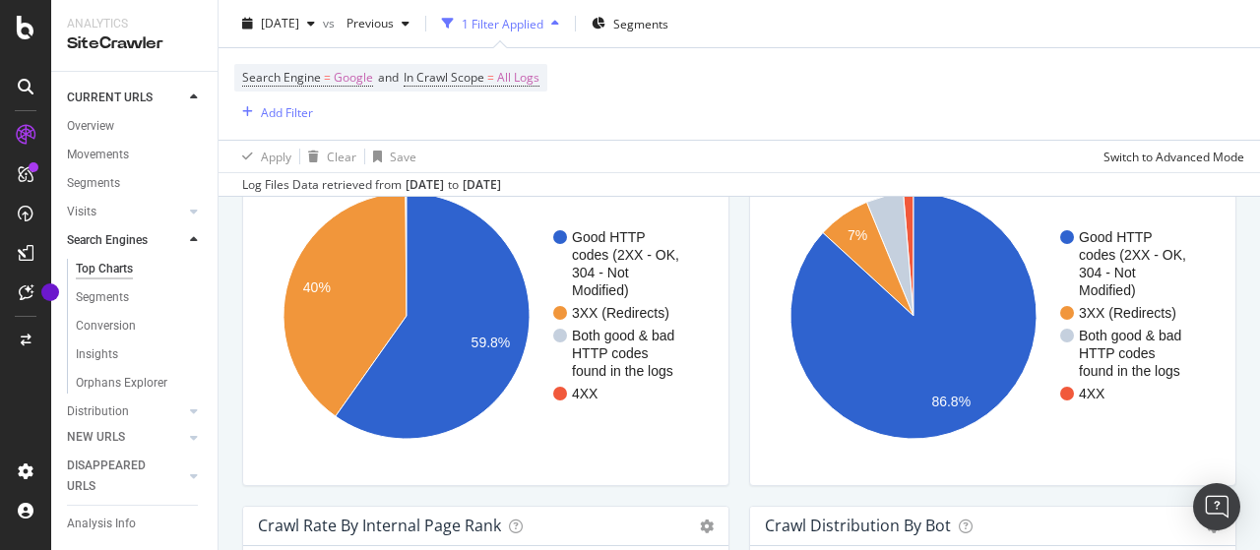
scroll to position [1772, 0]
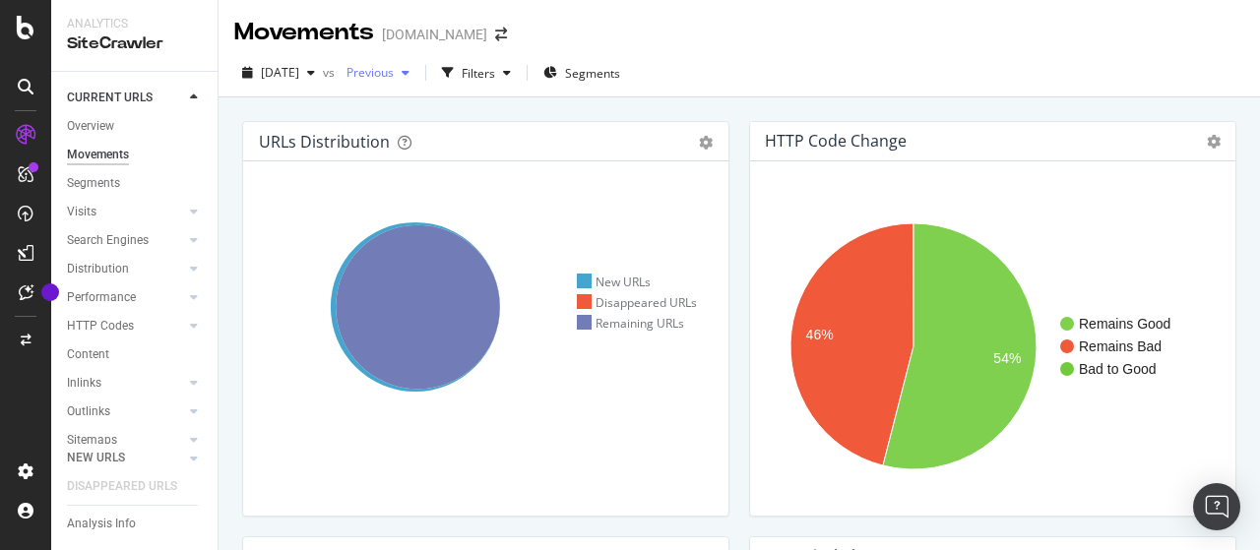
click at [394, 76] on span "Previous" at bounding box center [366, 72] width 55 height 17
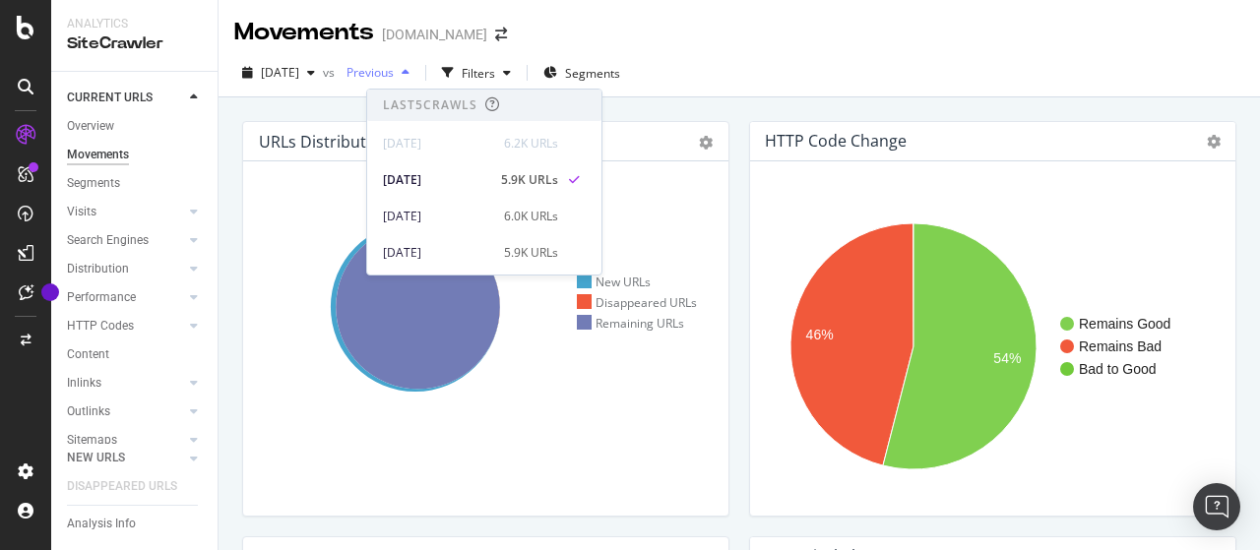
click at [394, 76] on span "Previous" at bounding box center [366, 72] width 55 height 17
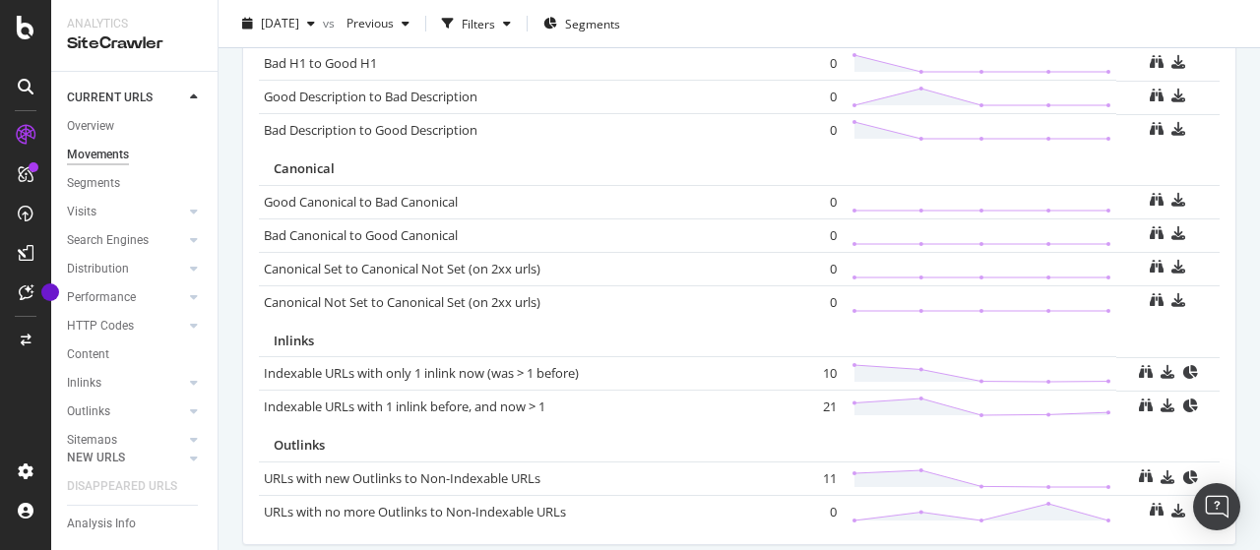
scroll to position [1535, 0]
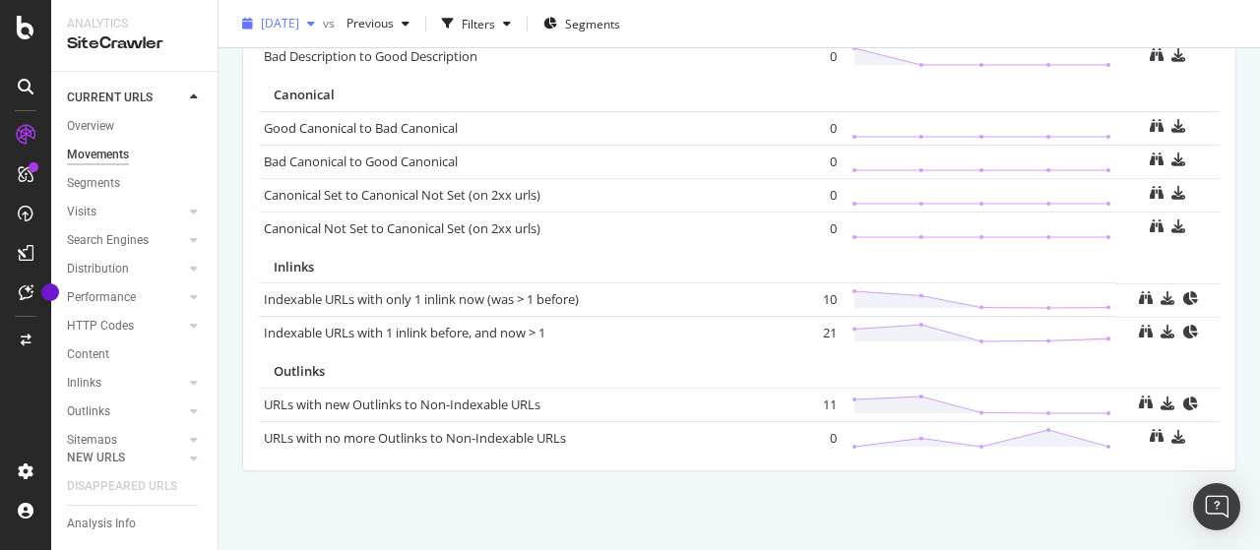
click at [299, 18] on span "[DATE]" at bounding box center [280, 23] width 38 height 17
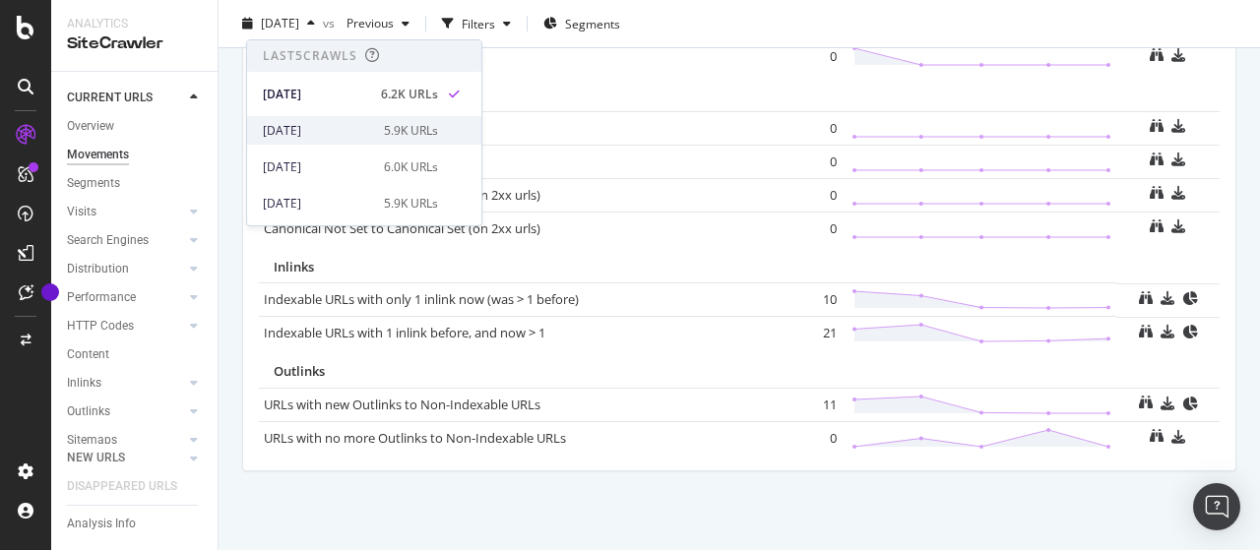
click at [351, 123] on div "[DATE]" at bounding box center [317, 131] width 109 height 18
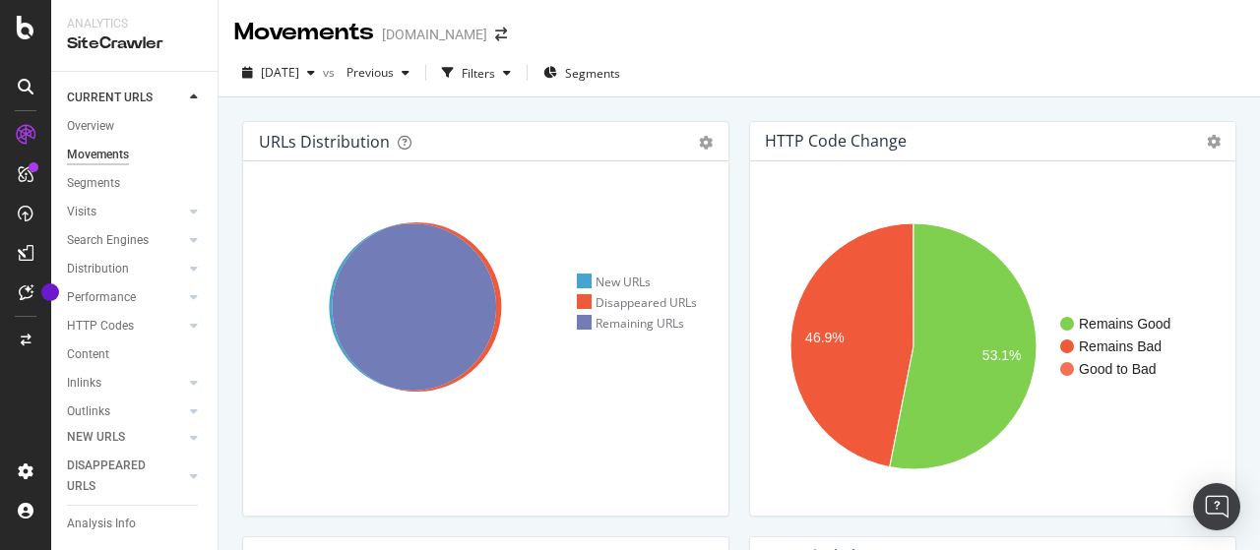
scroll to position [935, 0]
